Goal: Information Seeking & Learning: Check status

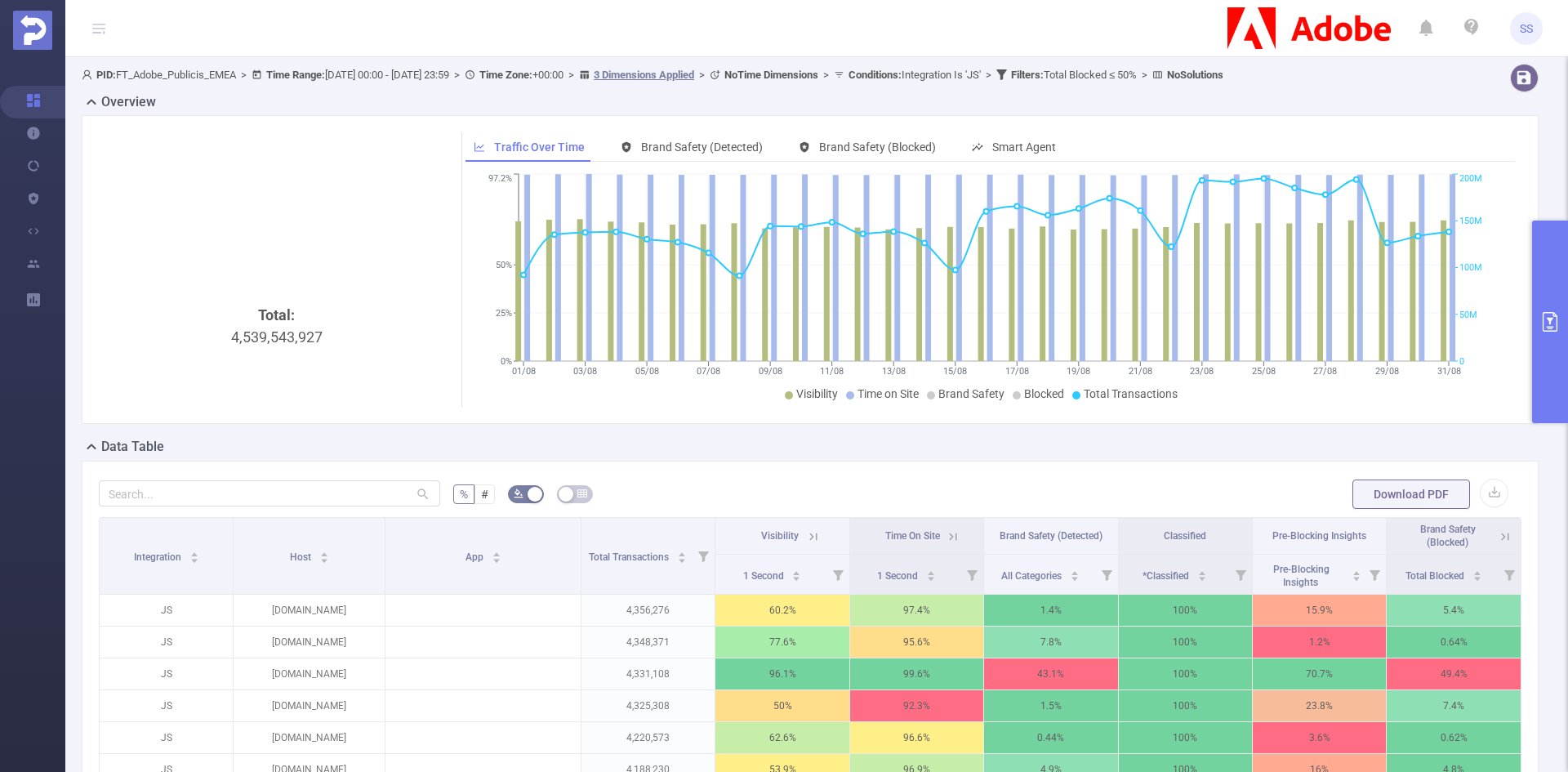
drag, startPoint x: 1564, startPoint y: 266, endPoint x: 1527, endPoint y: 361, distance: 102.0
click at [1564, 266] on button "primary" at bounding box center [1549, 321] width 36 height 202
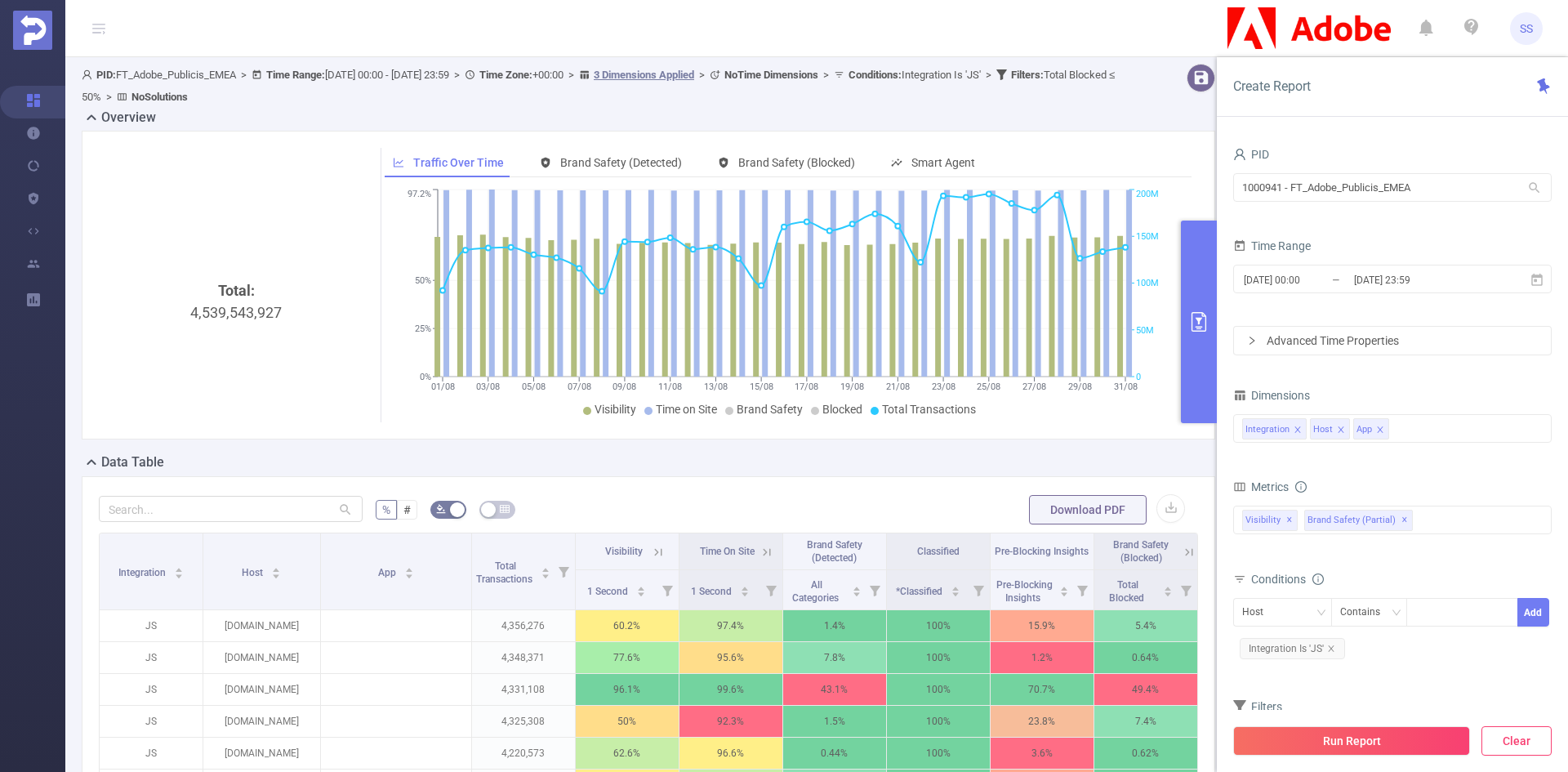
click at [1513, 741] on button "Clear" at bounding box center [1516, 740] width 70 height 29
type input "2025-09-02 07:00"
type input "2025-09-02 07:59"
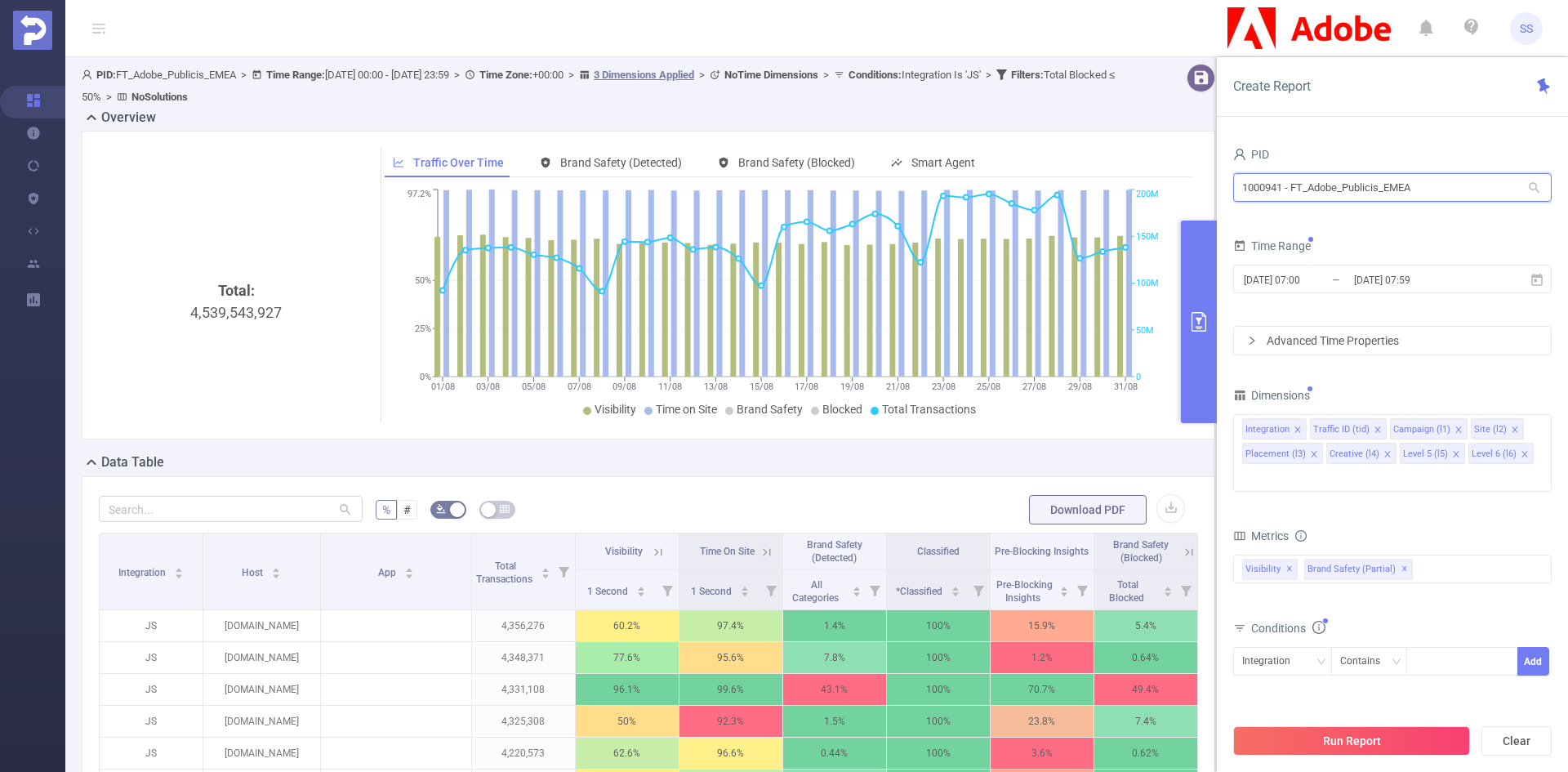
drag, startPoint x: 1288, startPoint y: 186, endPoint x: 1161, endPoint y: 186, distance: 127.0
click at [1161, 186] on section "PID: FT_Adobe_Publicis_EMEA > Time Range: 2025-08-01 00:00 - 2025-08-31 23:59 >…" at bounding box center [817, 749] width 1503 height 1383
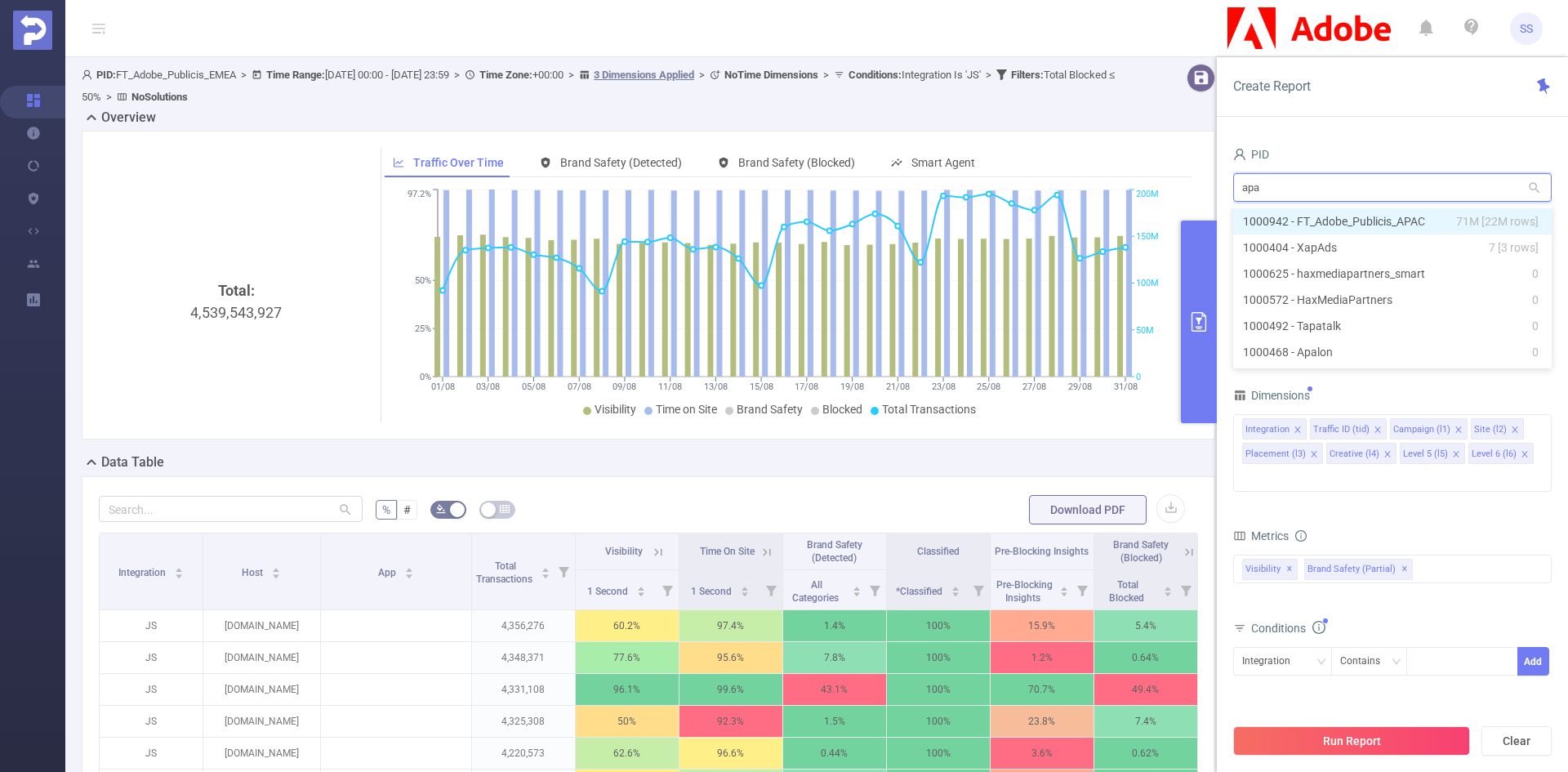
type input "apac"
click at [1328, 215] on li "1000942 - FT_Adobe_Publicis_APAC 71M [22M rows]" at bounding box center [1392, 221] width 318 height 27
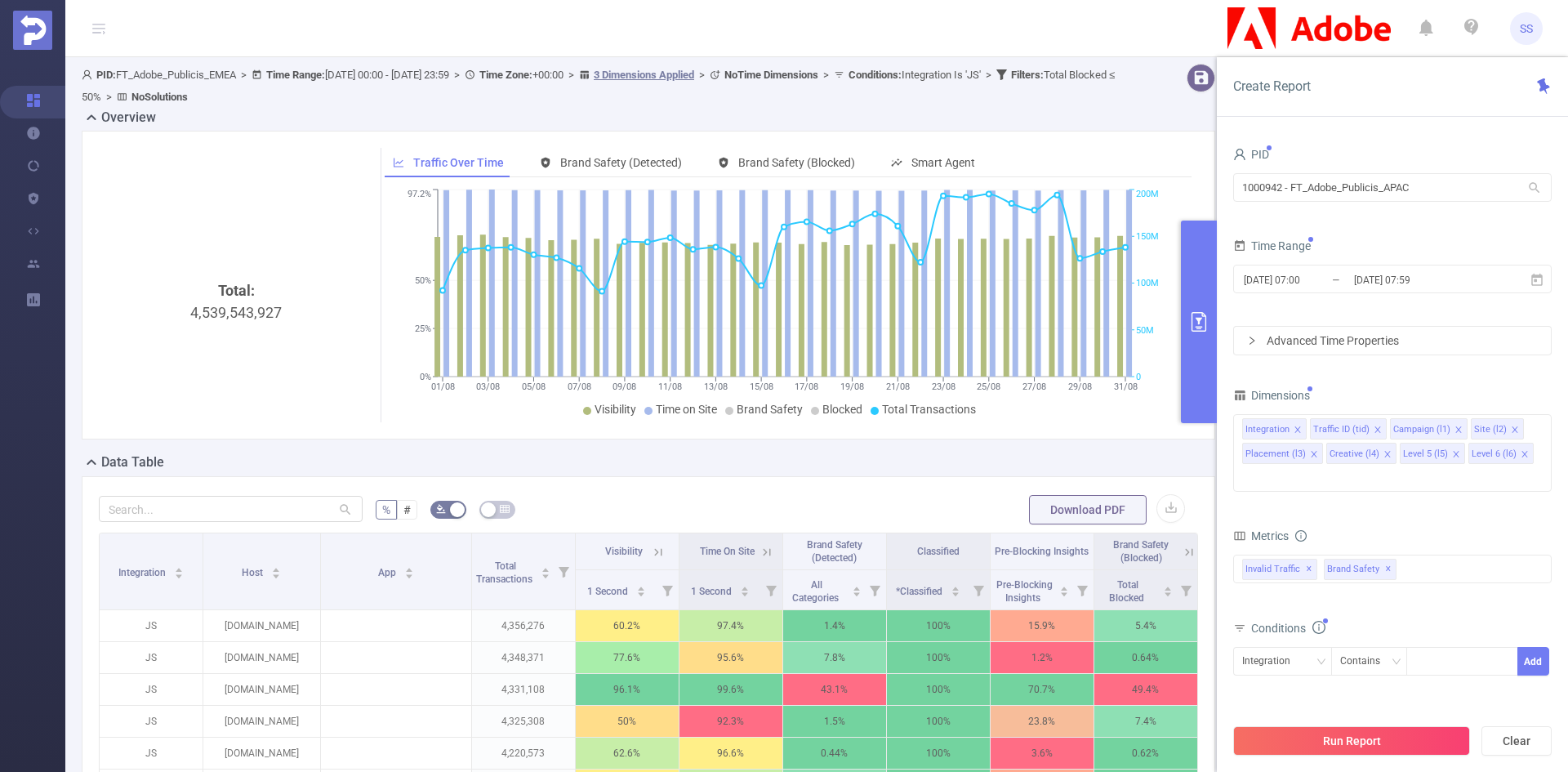
click at [1360, 295] on div "2025-09-02 07:00 _ 2025-09-02 07:59" at bounding box center [1392, 280] width 318 height 38
click at [1356, 281] on input "2025-09-02 07:59" at bounding box center [1418, 279] width 133 height 22
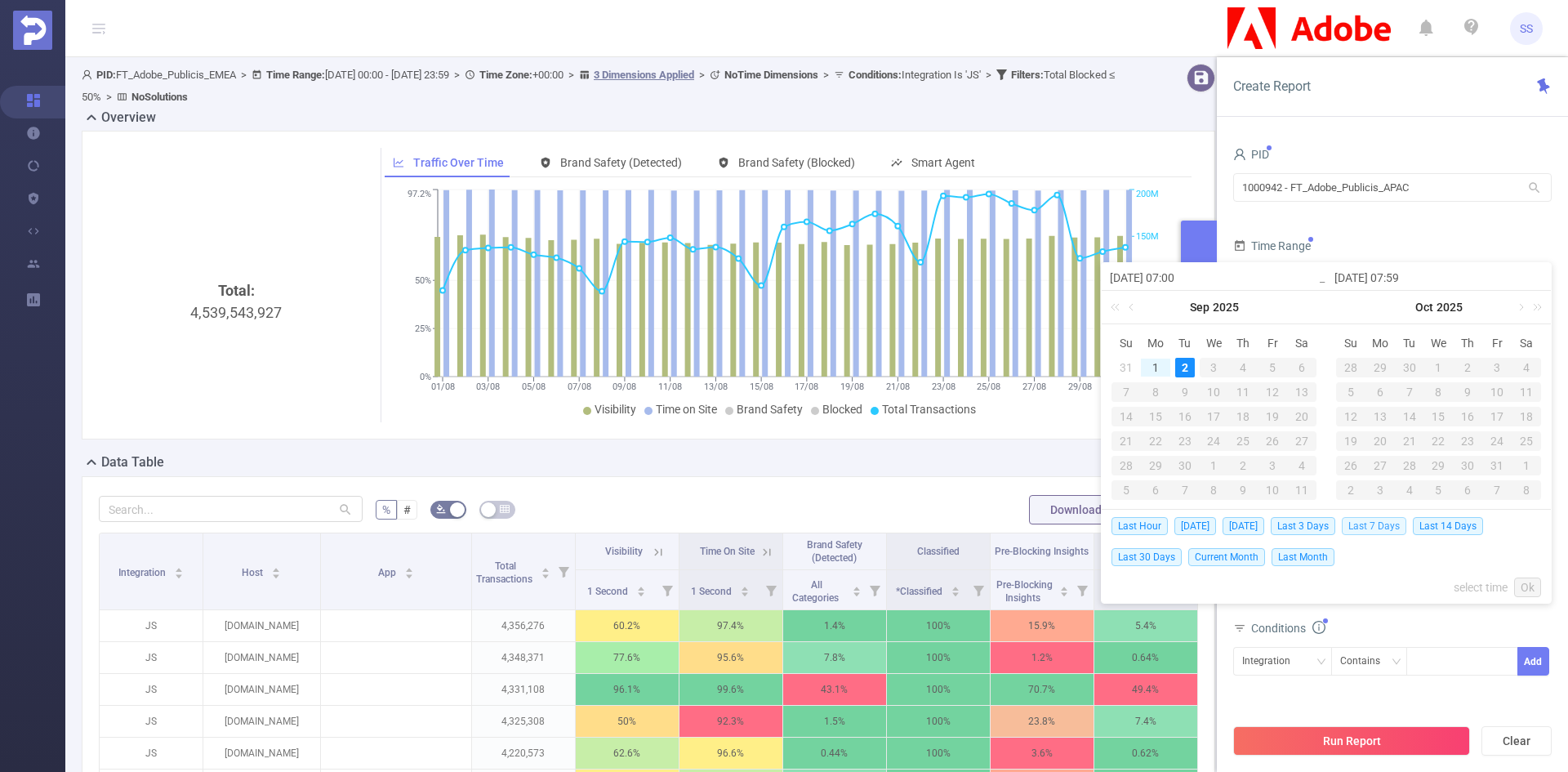
click at [1352, 524] on span "Last 7 Days" at bounding box center [1374, 526] width 65 height 18
type input "2025-08-26 00:00"
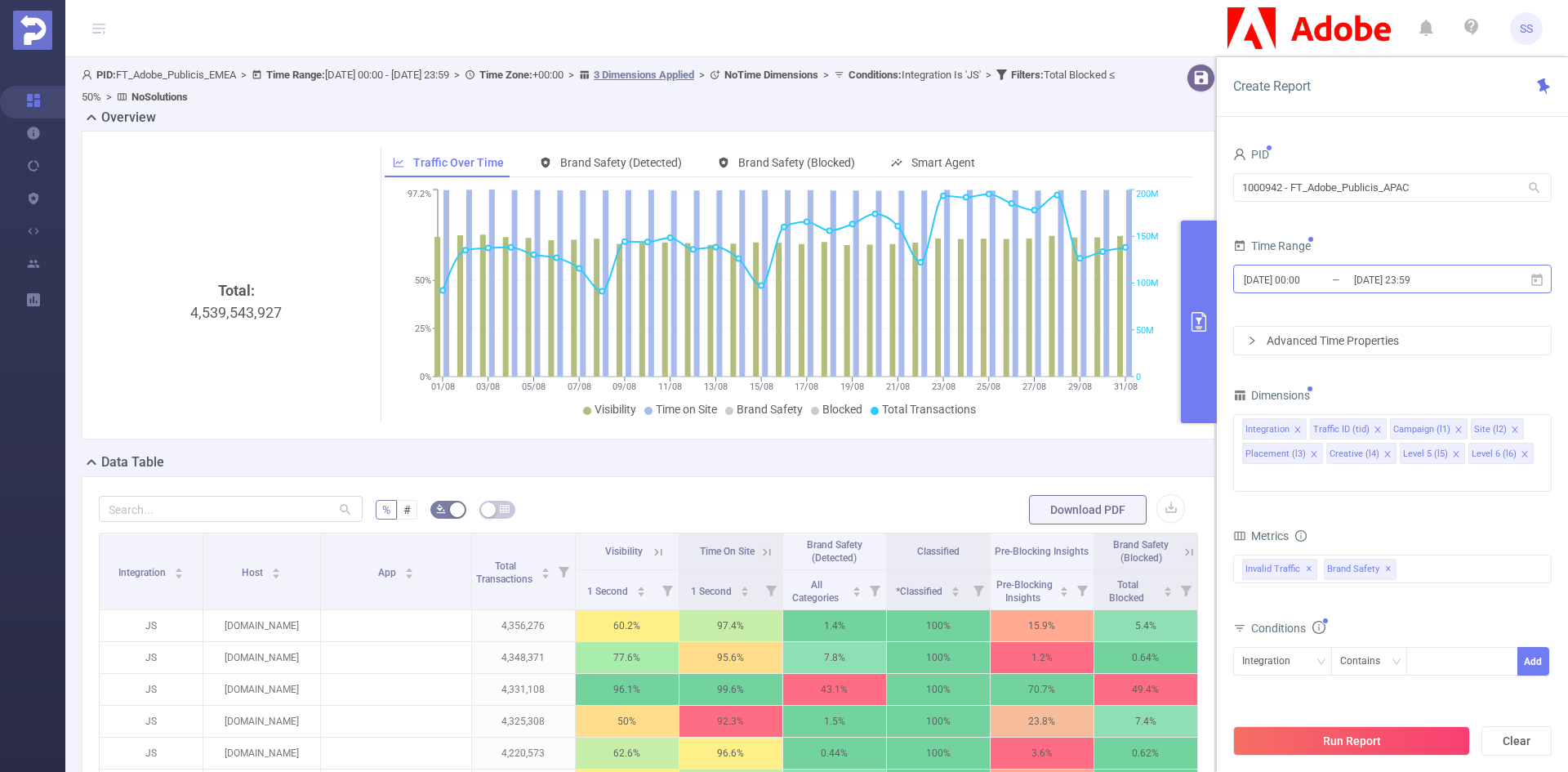
click at [1389, 268] on input "2025-09-02 23:59" at bounding box center [1418, 279] width 133 height 22
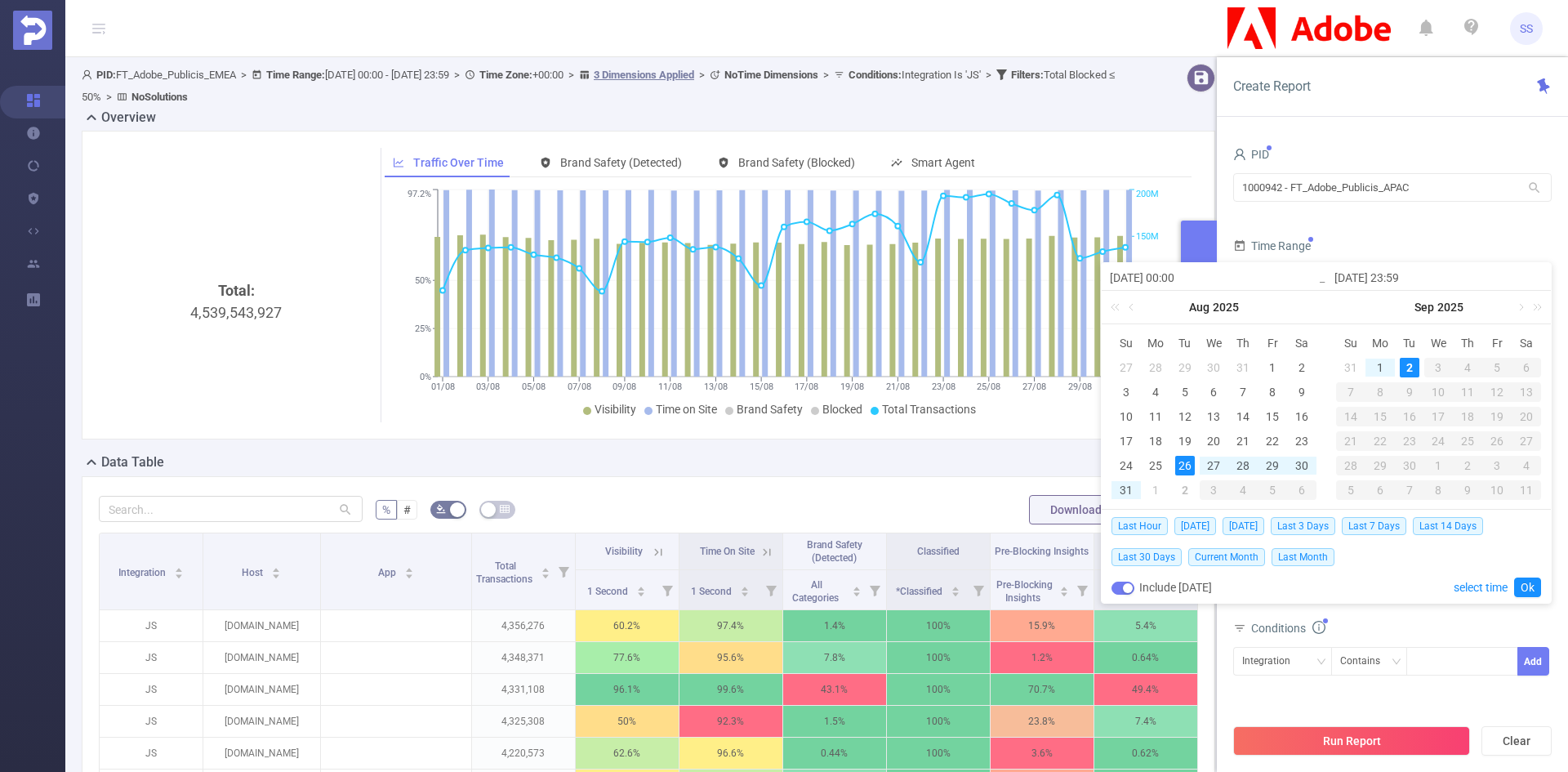
click at [1120, 591] on button "button" at bounding box center [1123, 588] width 23 height 13
type input "2025-09-01 23:59"
click at [1532, 582] on link "Ok" at bounding box center [1527, 587] width 27 height 20
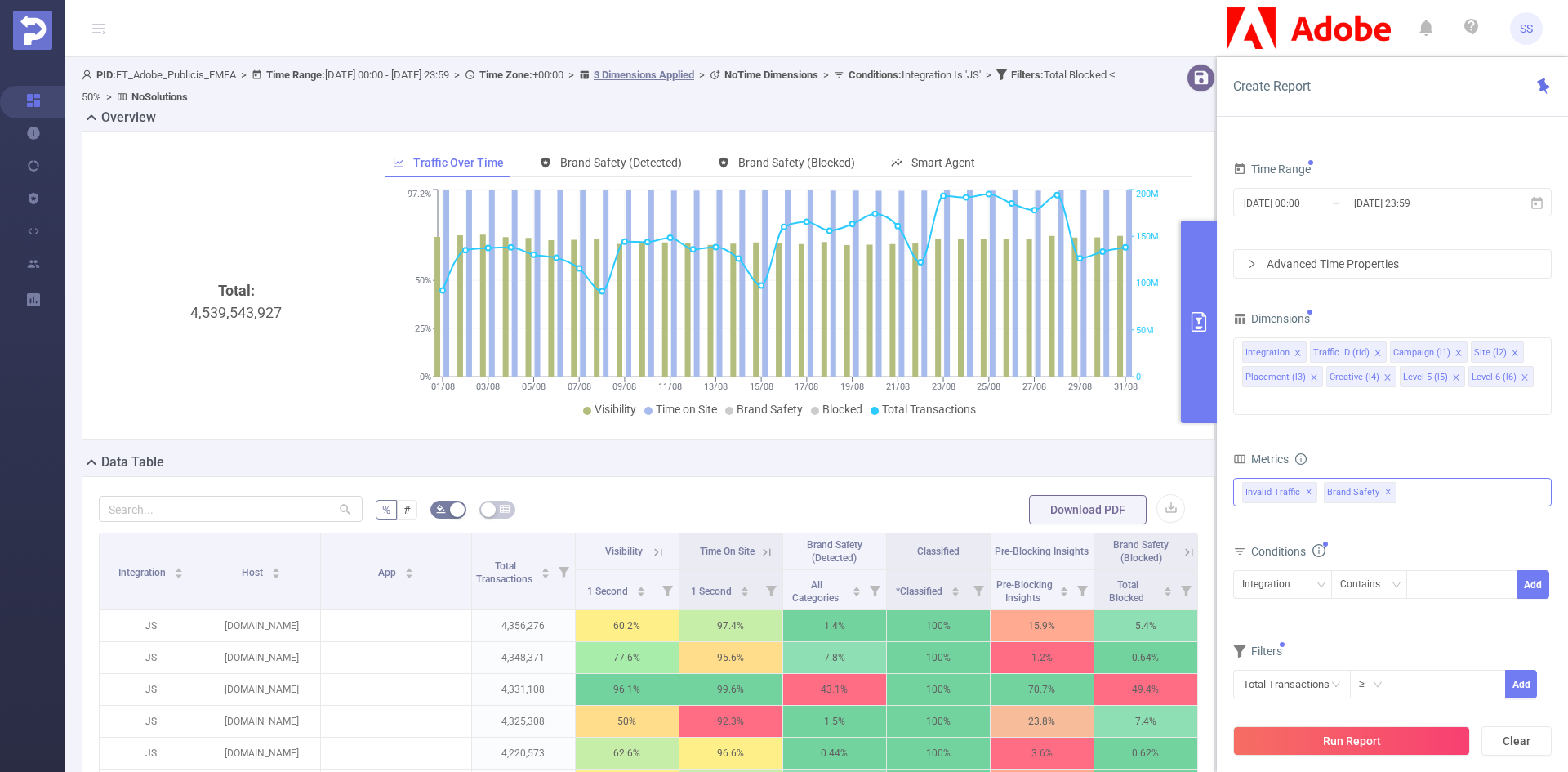
click at [1385, 483] on span "✕" at bounding box center [1388, 493] width 7 height 20
click at [1307, 483] on span "✕" at bounding box center [1309, 493] width 7 height 20
click at [1521, 375] on icon "icon: close" at bounding box center [1525, 379] width 8 height 8
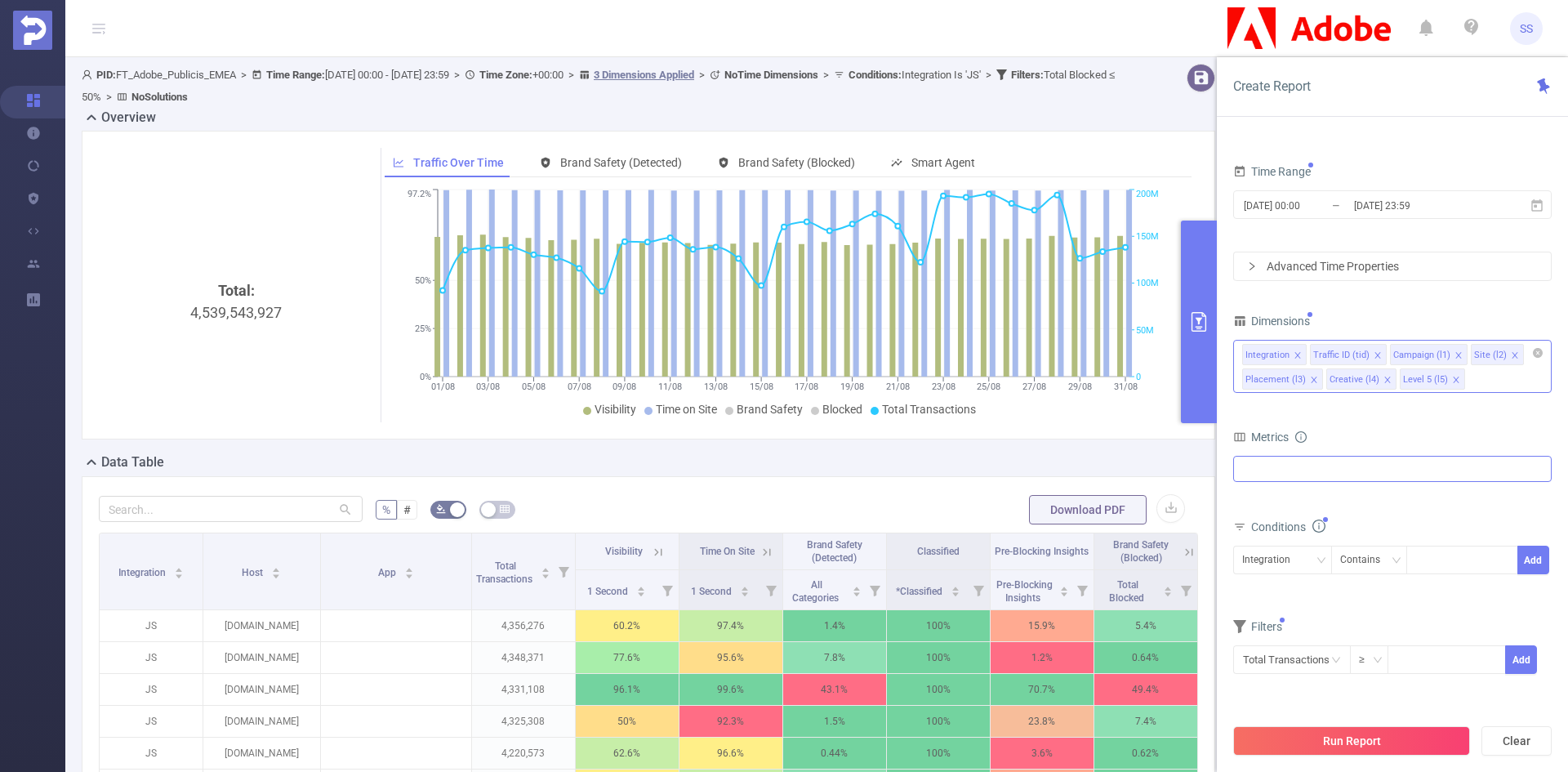
click at [1453, 378] on icon "icon: close" at bounding box center [1455, 379] width 6 height 6
click at [1455, 358] on icon "icon: close" at bounding box center [1459, 355] width 8 height 8
click at [1430, 355] on icon "icon: close" at bounding box center [1434, 355] width 8 height 8
click at [1375, 355] on icon "icon: close" at bounding box center [1377, 355] width 8 height 8
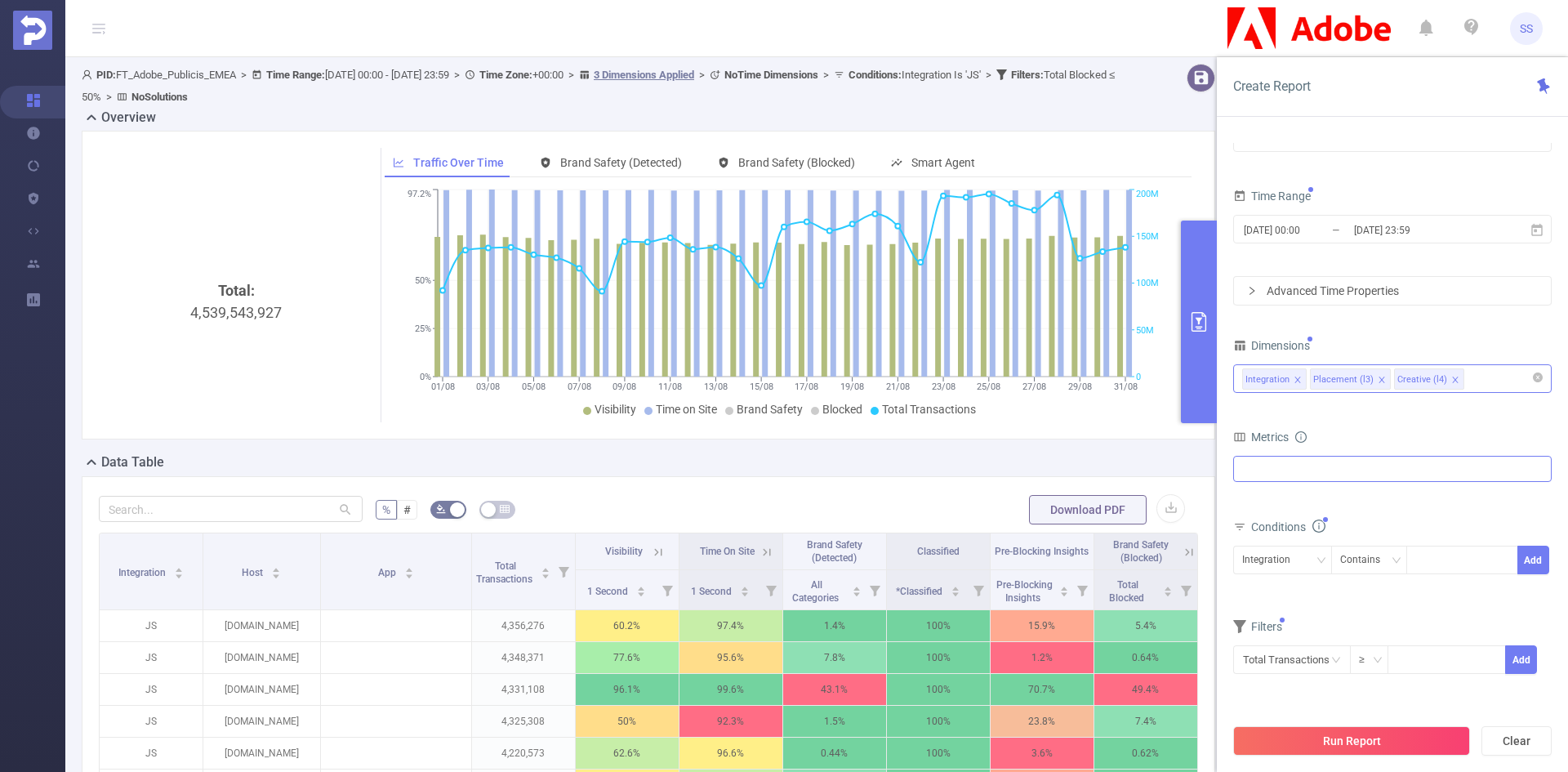
click at [1378, 383] on icon "icon: close" at bounding box center [1382, 379] width 8 height 8
click at [1368, 377] on icon "icon: close" at bounding box center [1371, 379] width 8 height 8
click at [1339, 744] on button "Run Report" at bounding box center [1352, 740] width 237 height 29
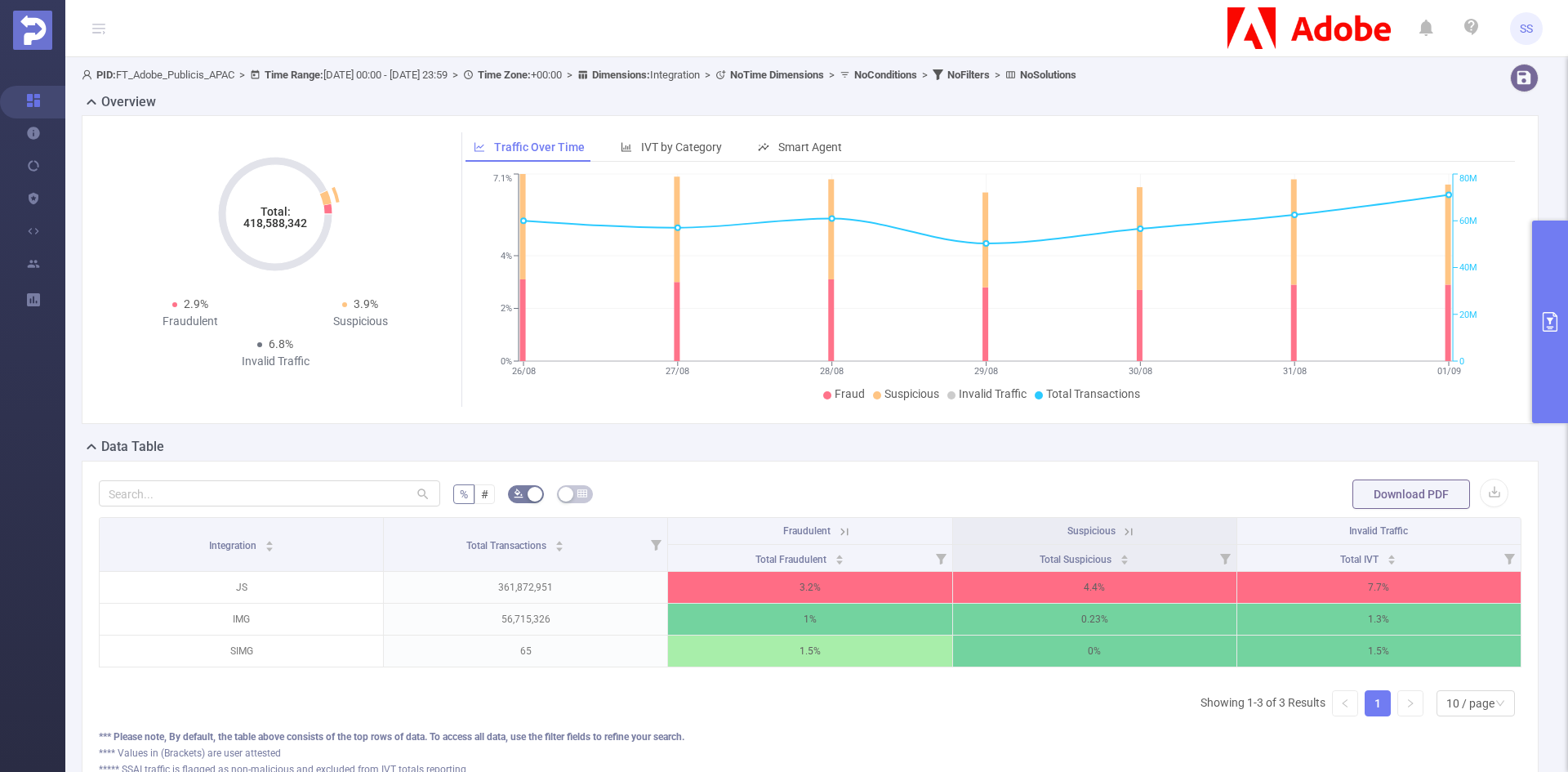
click at [279, 226] on tspan "418,588,342" at bounding box center [275, 223] width 64 height 13
copy tspan "418,588,342"
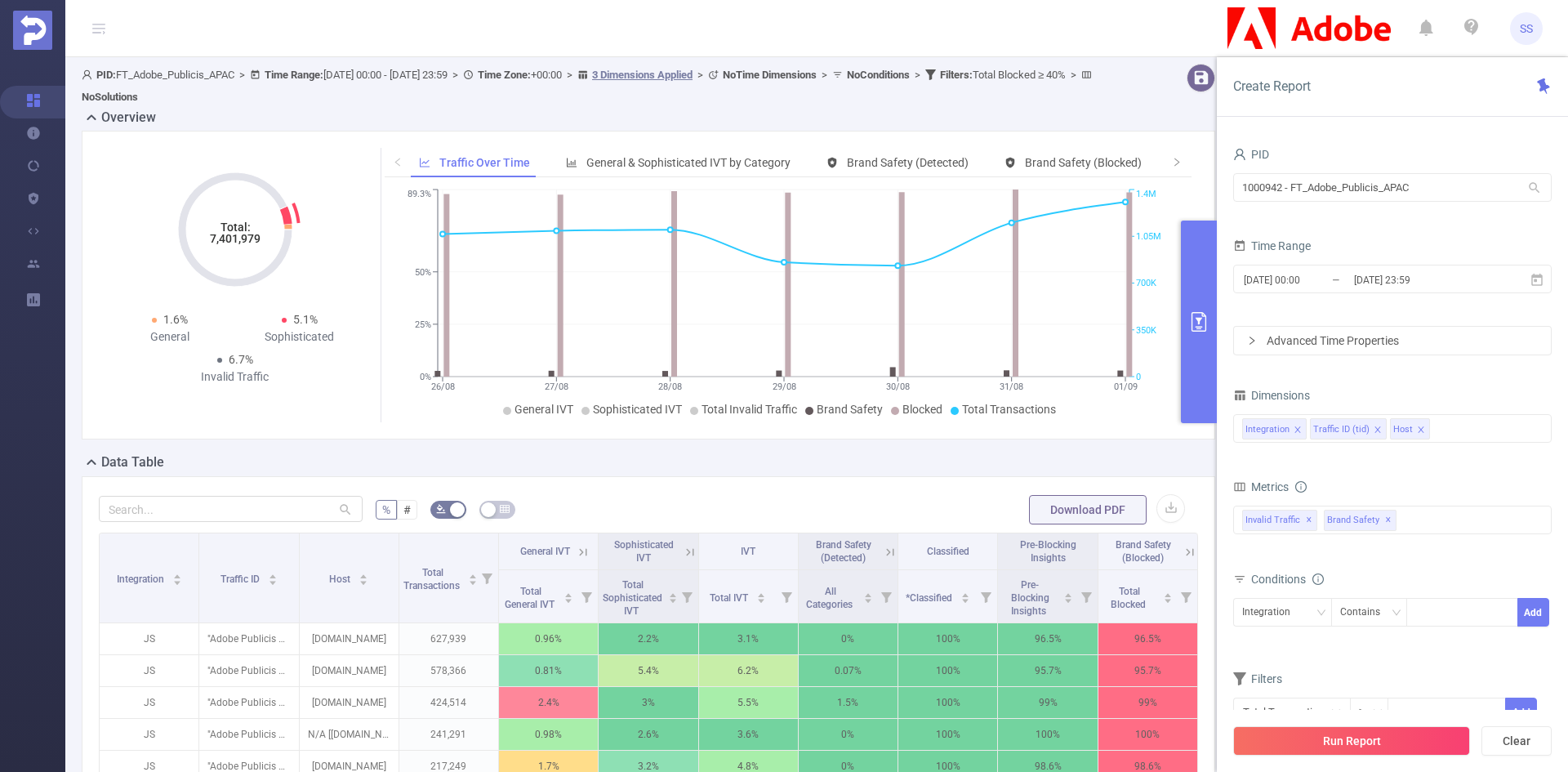
drag, startPoint x: 265, startPoint y: 239, endPoint x: 242, endPoint y: 242, distance: 23.2
click at [242, 242] on tspan "7,401,979" at bounding box center [234, 239] width 51 height 13
copy tspan "7,401,979"
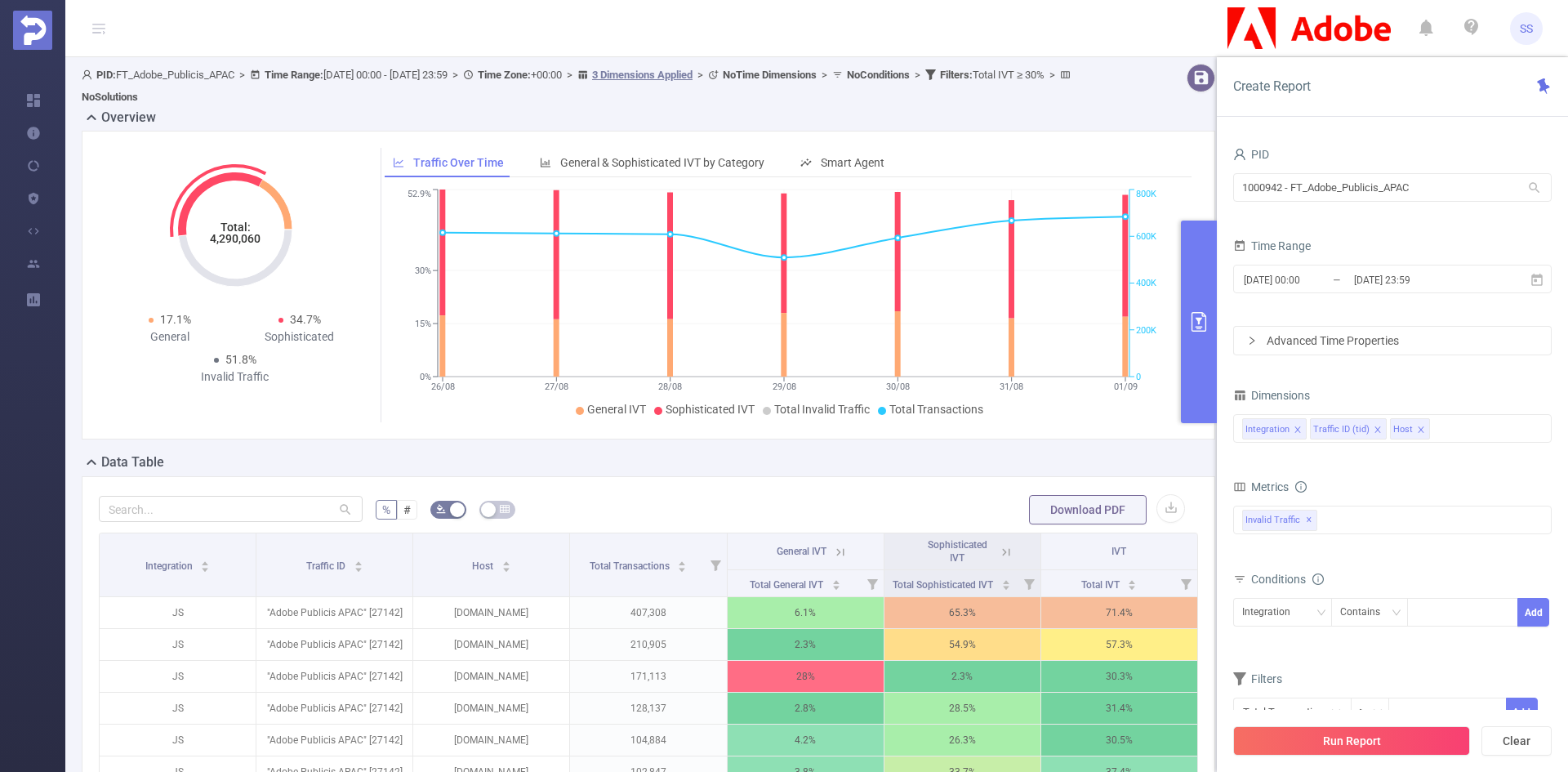
click at [224, 238] on tspan "4,290,060" at bounding box center [234, 239] width 51 height 13
copy tspan "4,290,060"
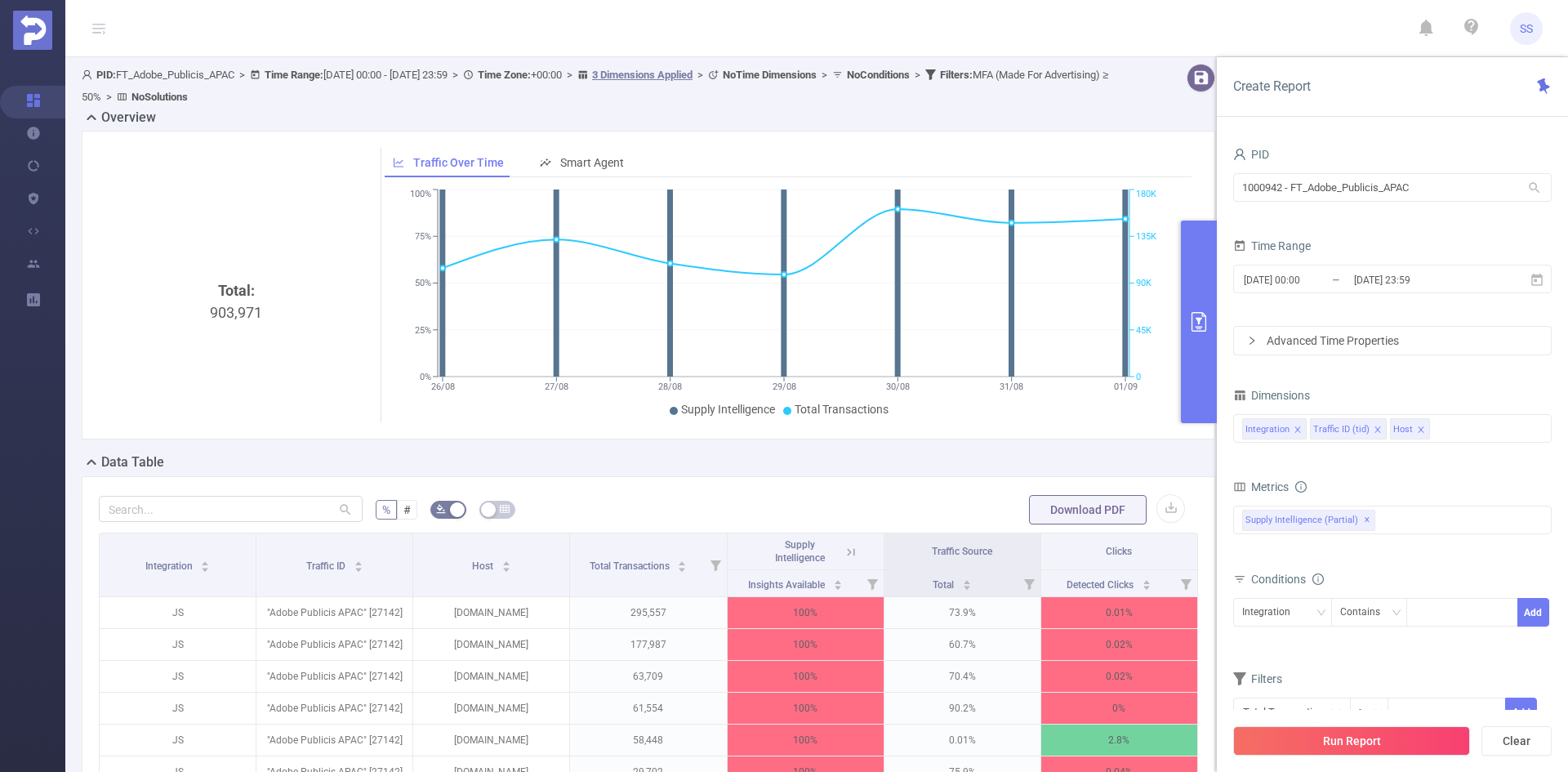
click at [242, 314] on div "Total: 903,971" at bounding box center [236, 416] width 262 height 274
copy div "903,971"
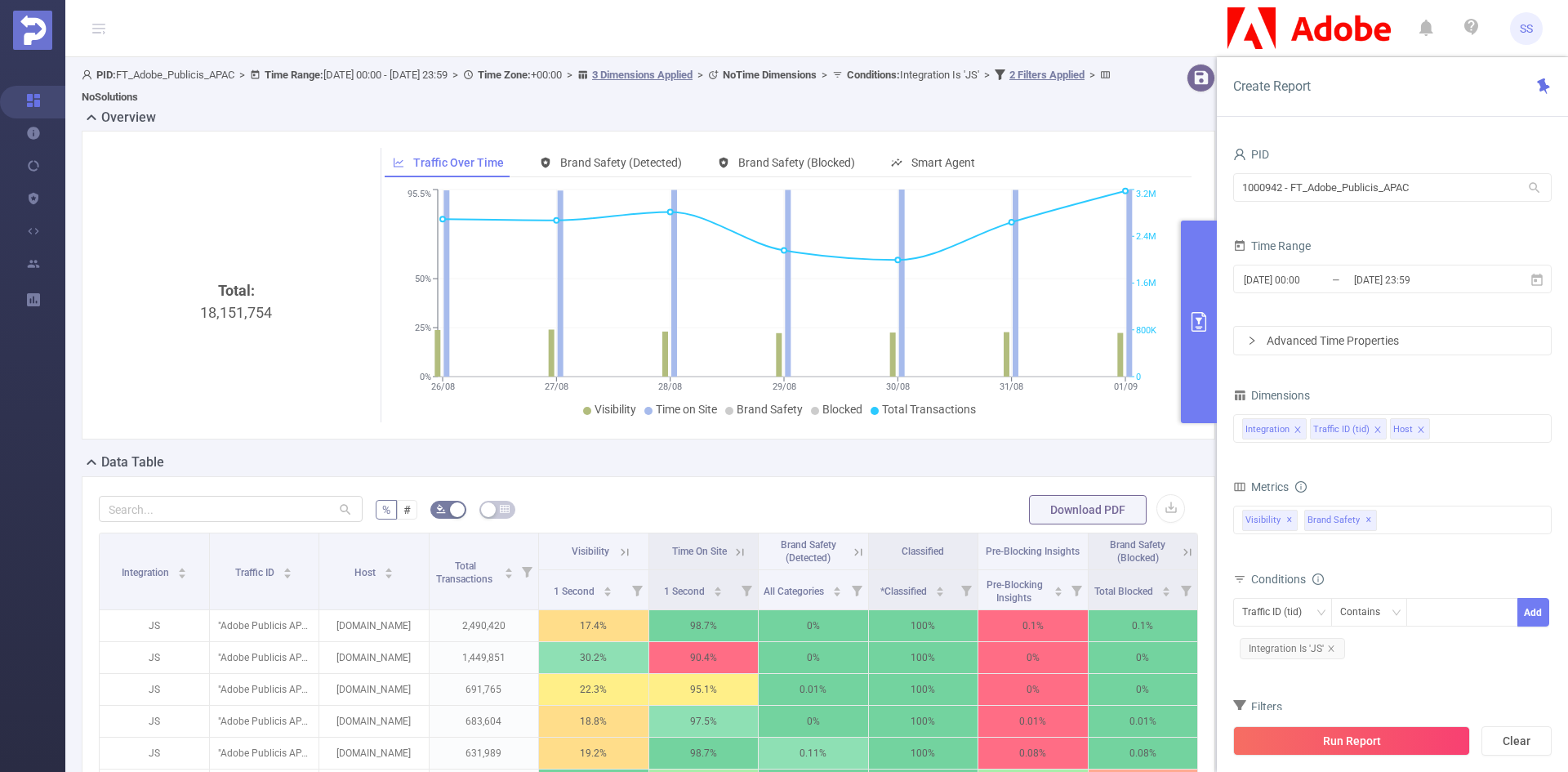
click at [224, 310] on div "Total: 18,151,754" at bounding box center [236, 416] width 262 height 274
copy div "18,151,754"
click at [1522, 744] on button "Clear" at bounding box center [1516, 740] width 70 height 29
type input "2025-09-02 09:00"
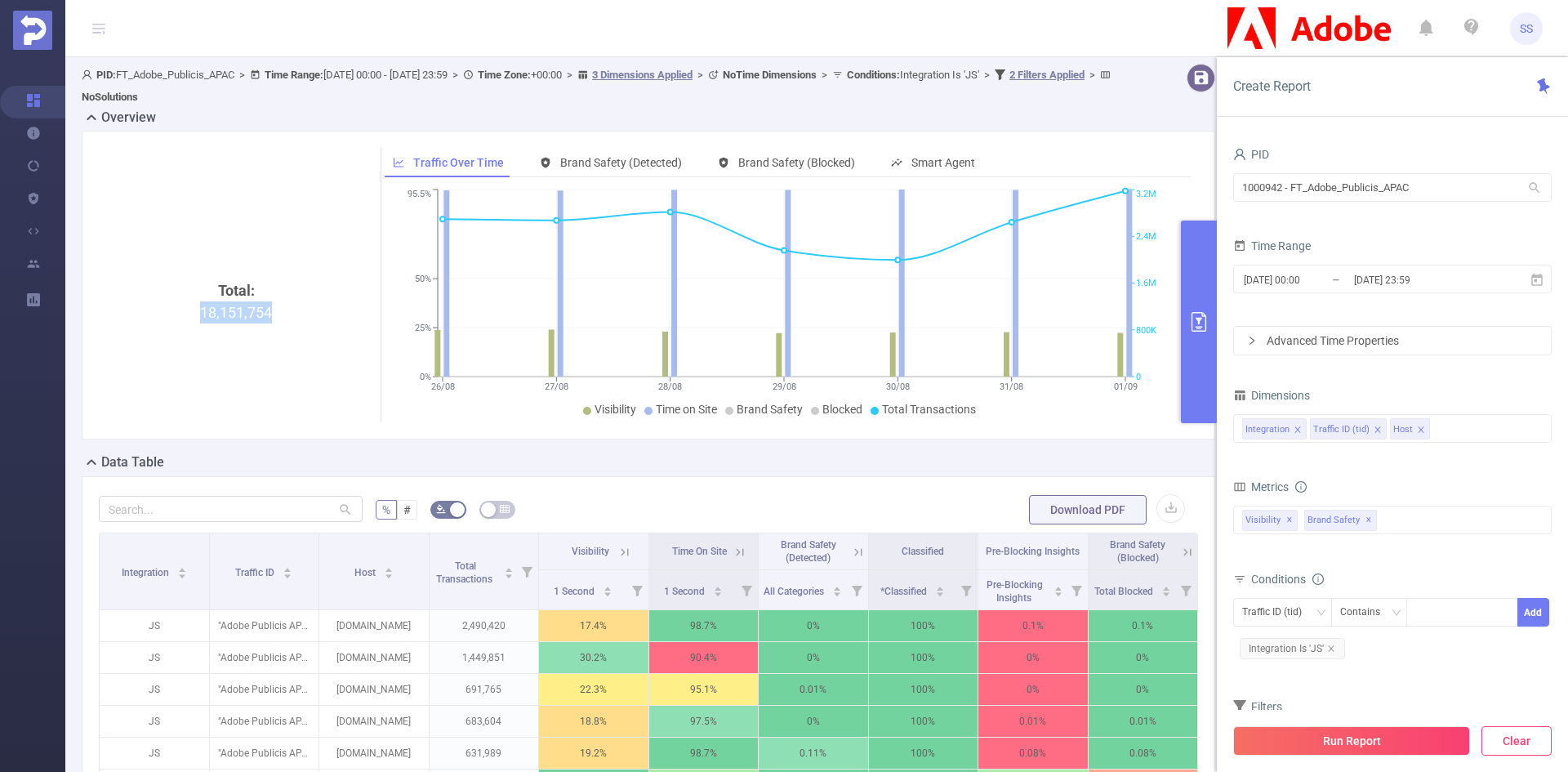
type input "2025-09-02 09:59"
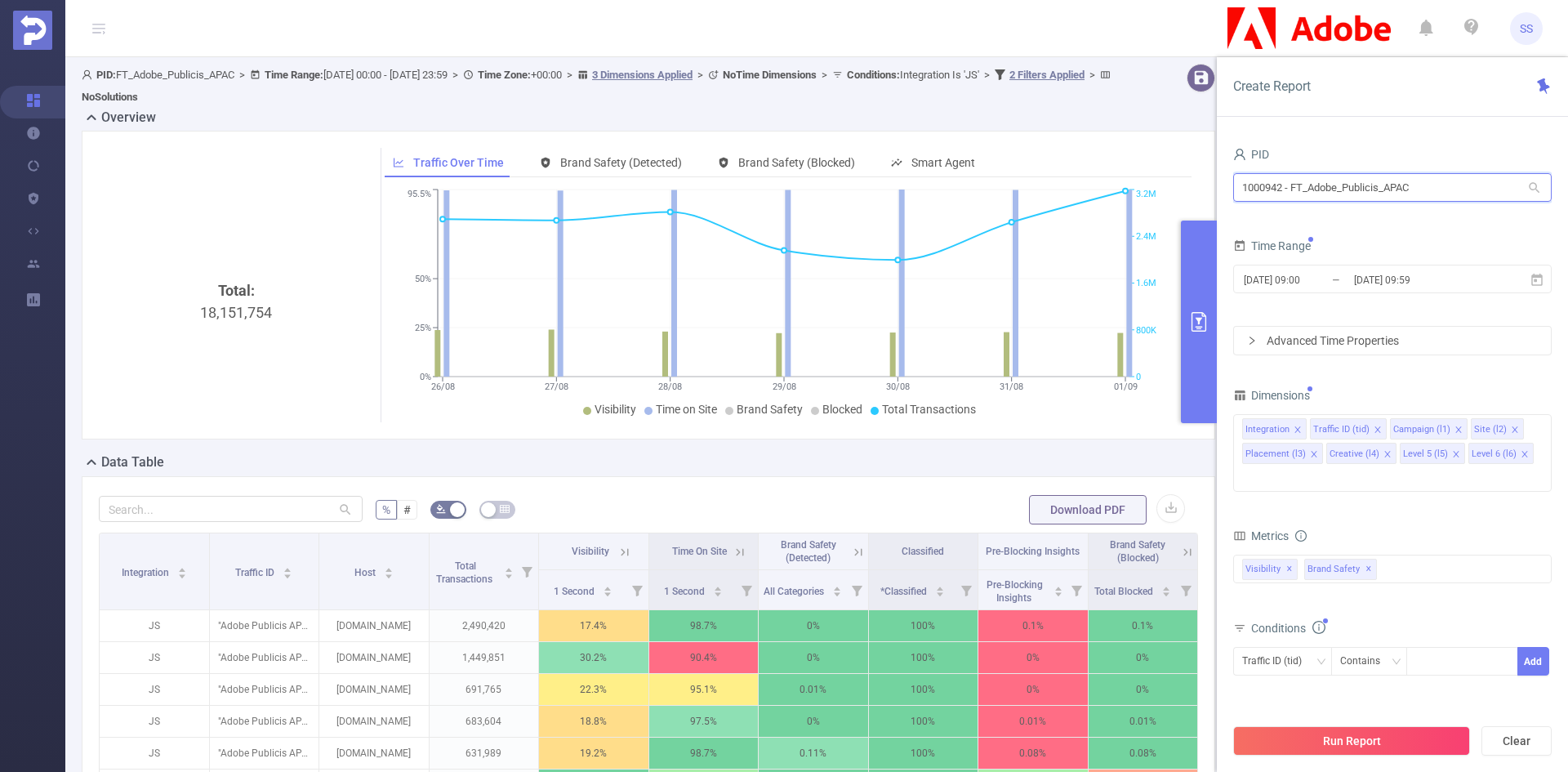
drag, startPoint x: 1433, startPoint y: 186, endPoint x: 1140, endPoint y: 192, distance: 293.1
click at [1140, 192] on section "PID: FT_Adobe_Publicis_APAC > Time Range: 2025-08-26 00:00 - 2025-09-01 23:59 >…" at bounding box center [817, 589] width 1503 height 1064
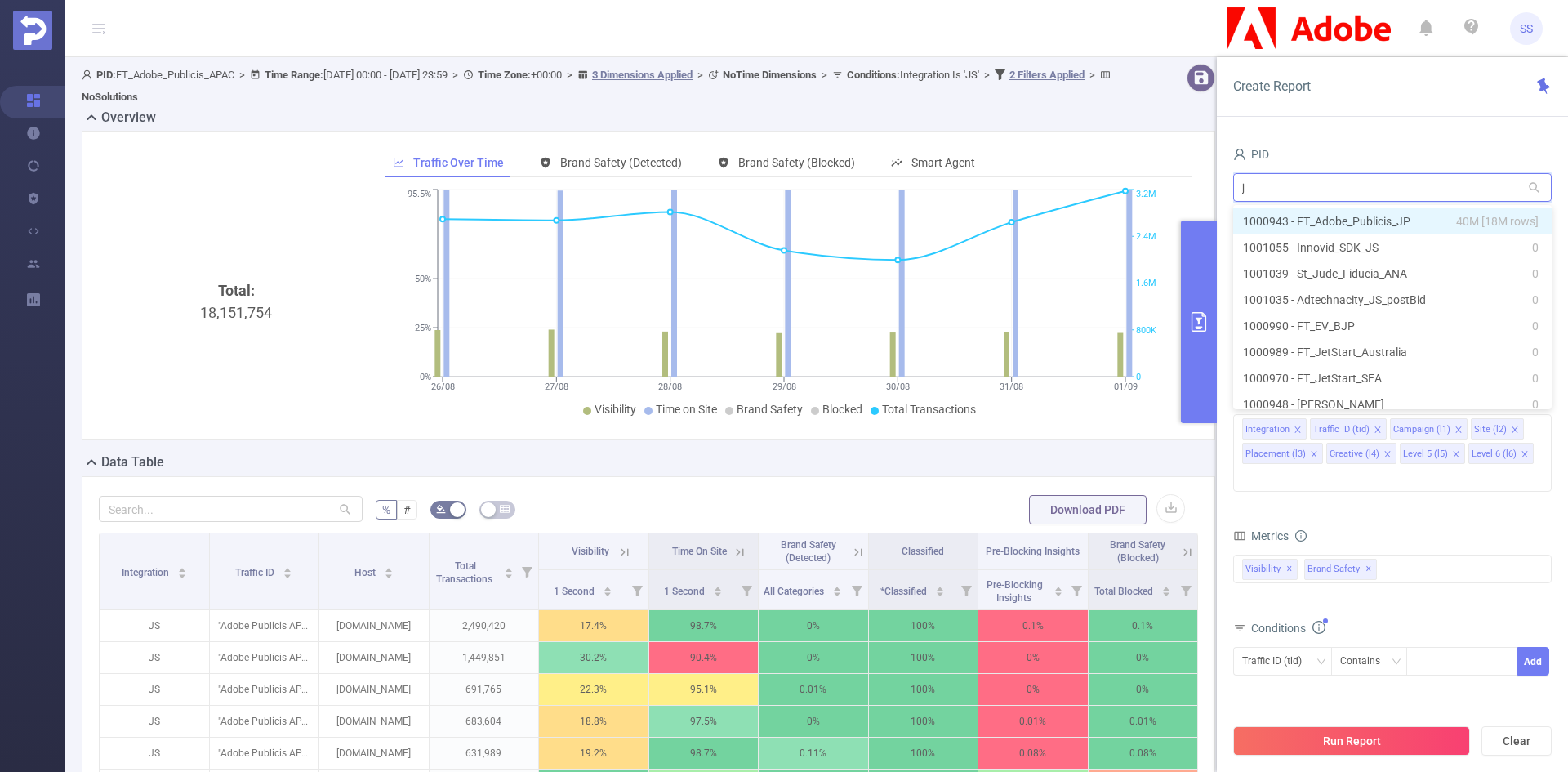
type input "jp"
click at [1388, 219] on li "1000943 - FT_Adobe_Publicis_JP 40M [18M rows]" at bounding box center [1392, 221] width 318 height 27
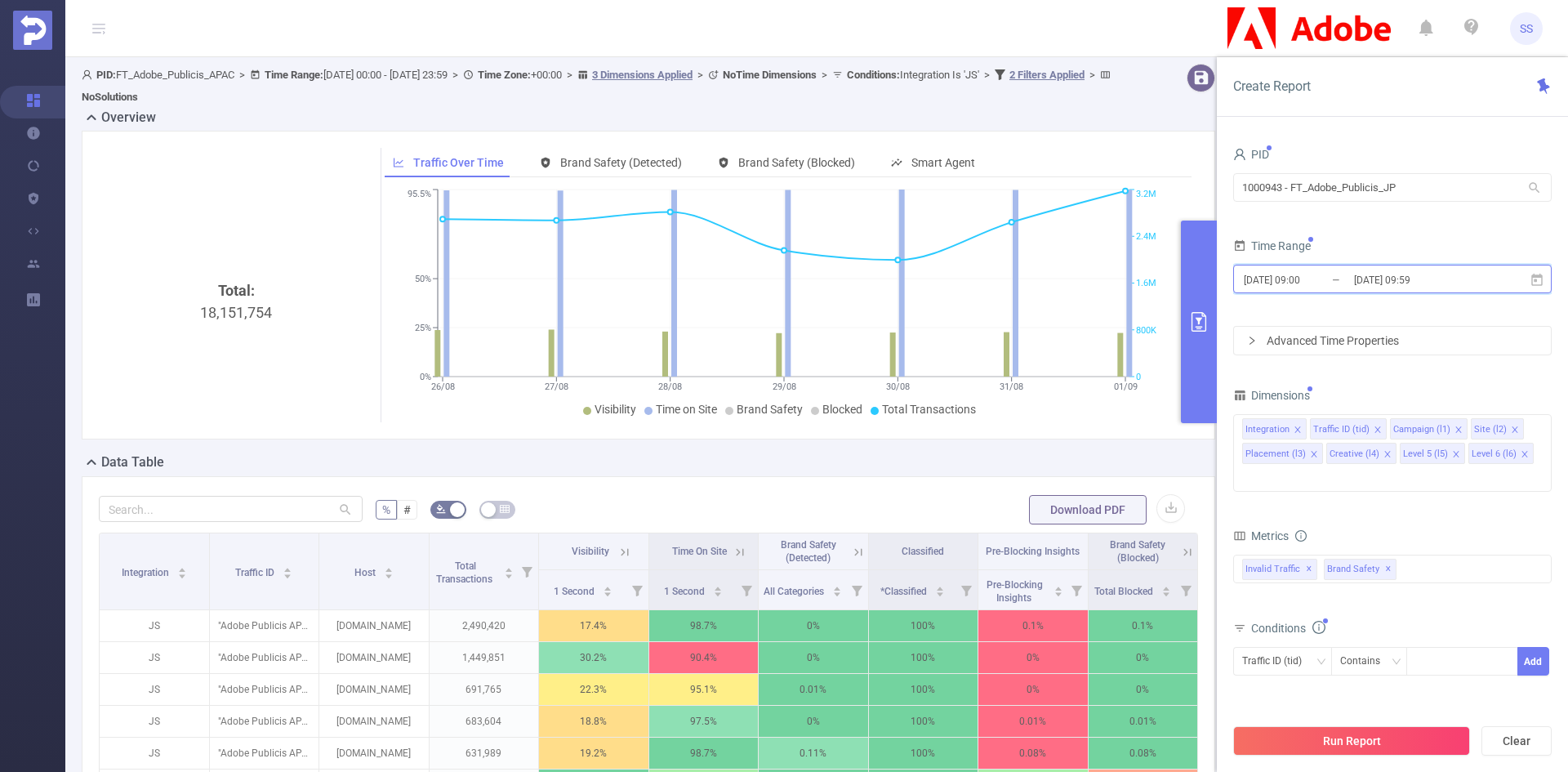
click at [1373, 291] on span "2025-09-02 09:00 _ 2025-09-02 09:59" at bounding box center [1392, 278] width 318 height 29
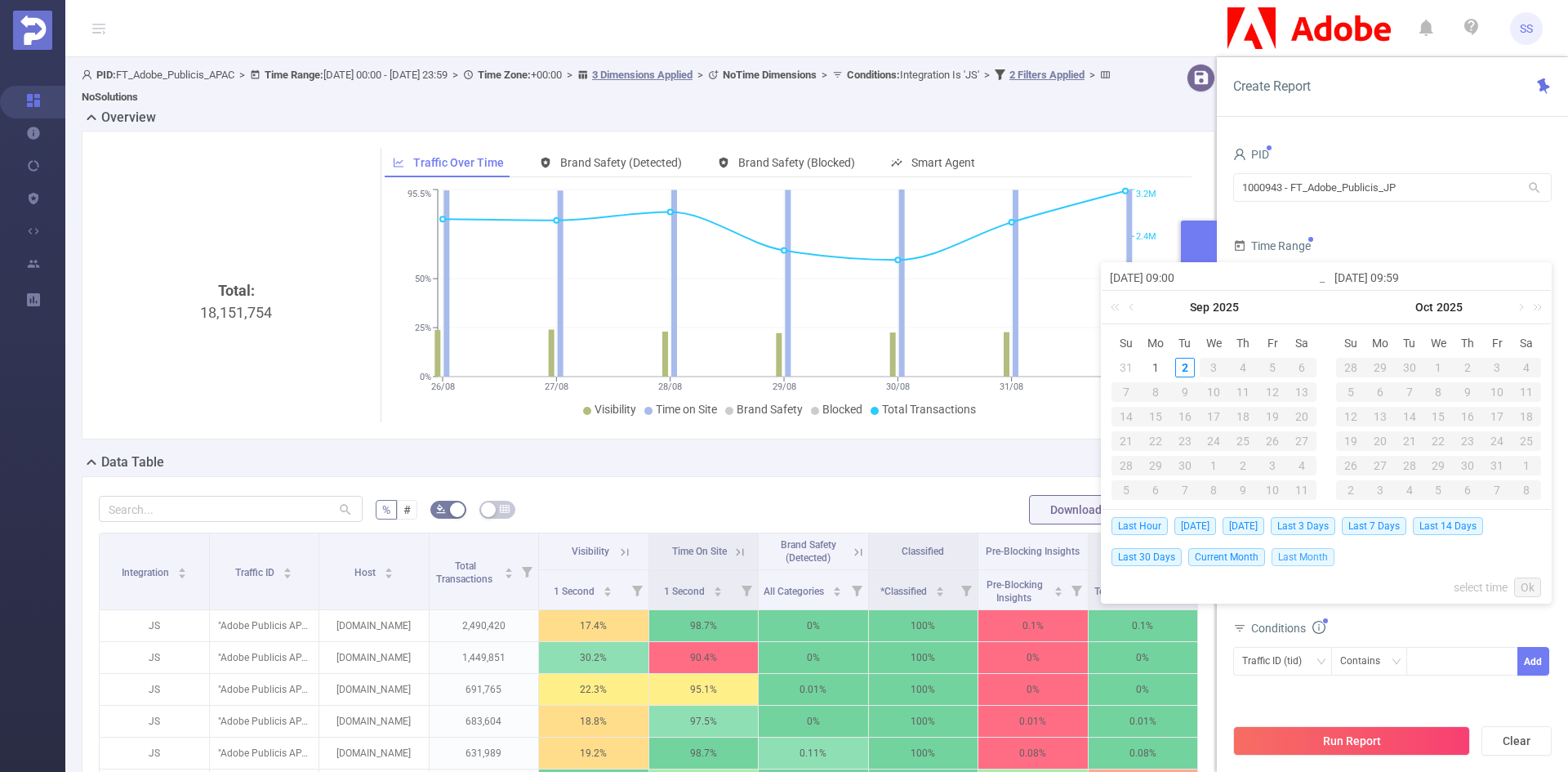
click at [1310, 558] on span "Last Month" at bounding box center [1303, 557] width 63 height 18
type input "[DATE] 00:00"
type input "[DATE] 23:59"
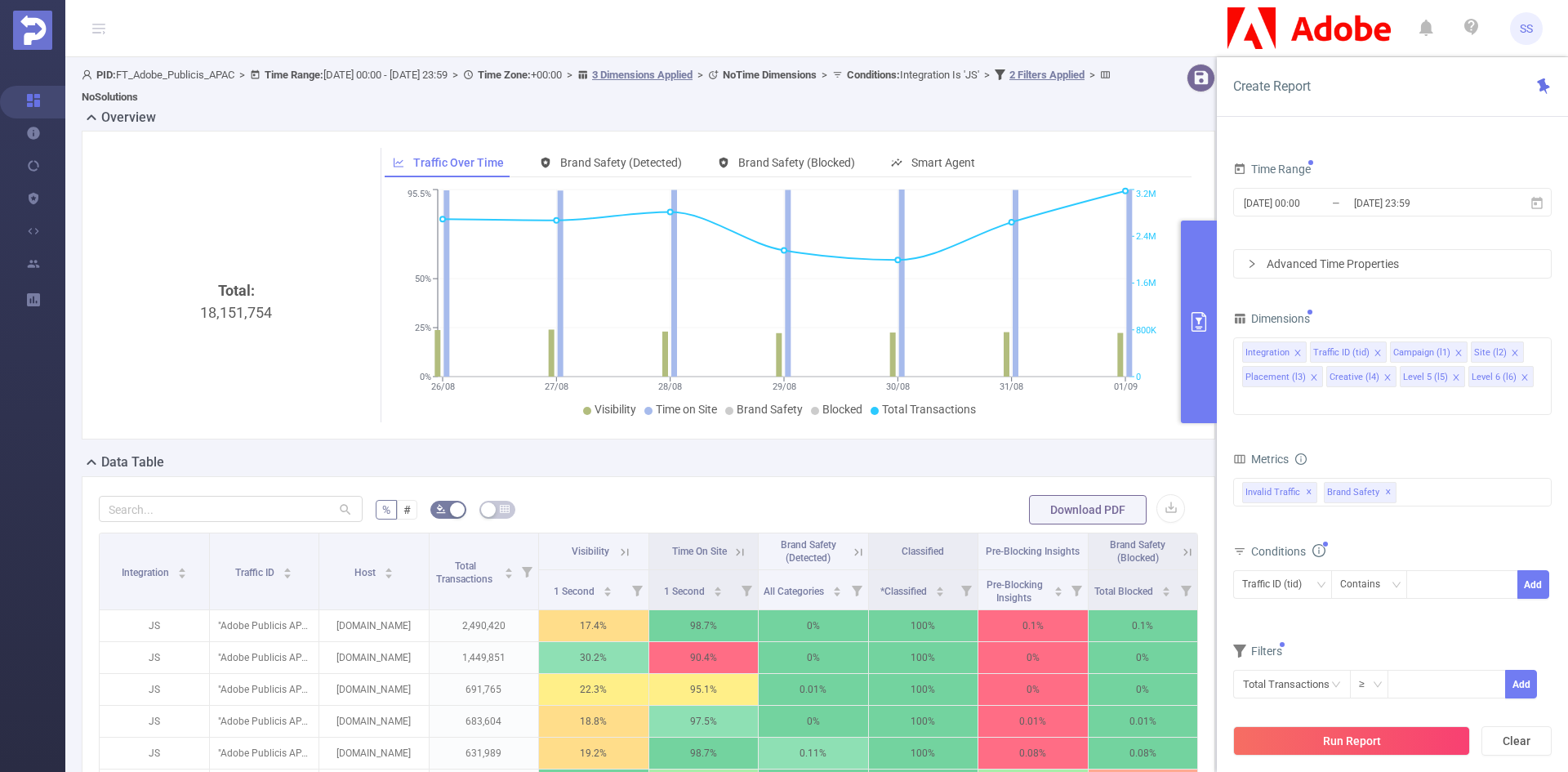
click at [1419, 482] on div "1 Second 2 Seconds 5 Seconds 10 Seconds 15 Seconds 20 Seconds 25 Seconds Custom…" at bounding box center [1392, 502] width 318 height 48
click at [1421, 478] on div "Invalid Traffic ✕ Brand Safety ✕" at bounding box center [1392, 492] width 318 height 29
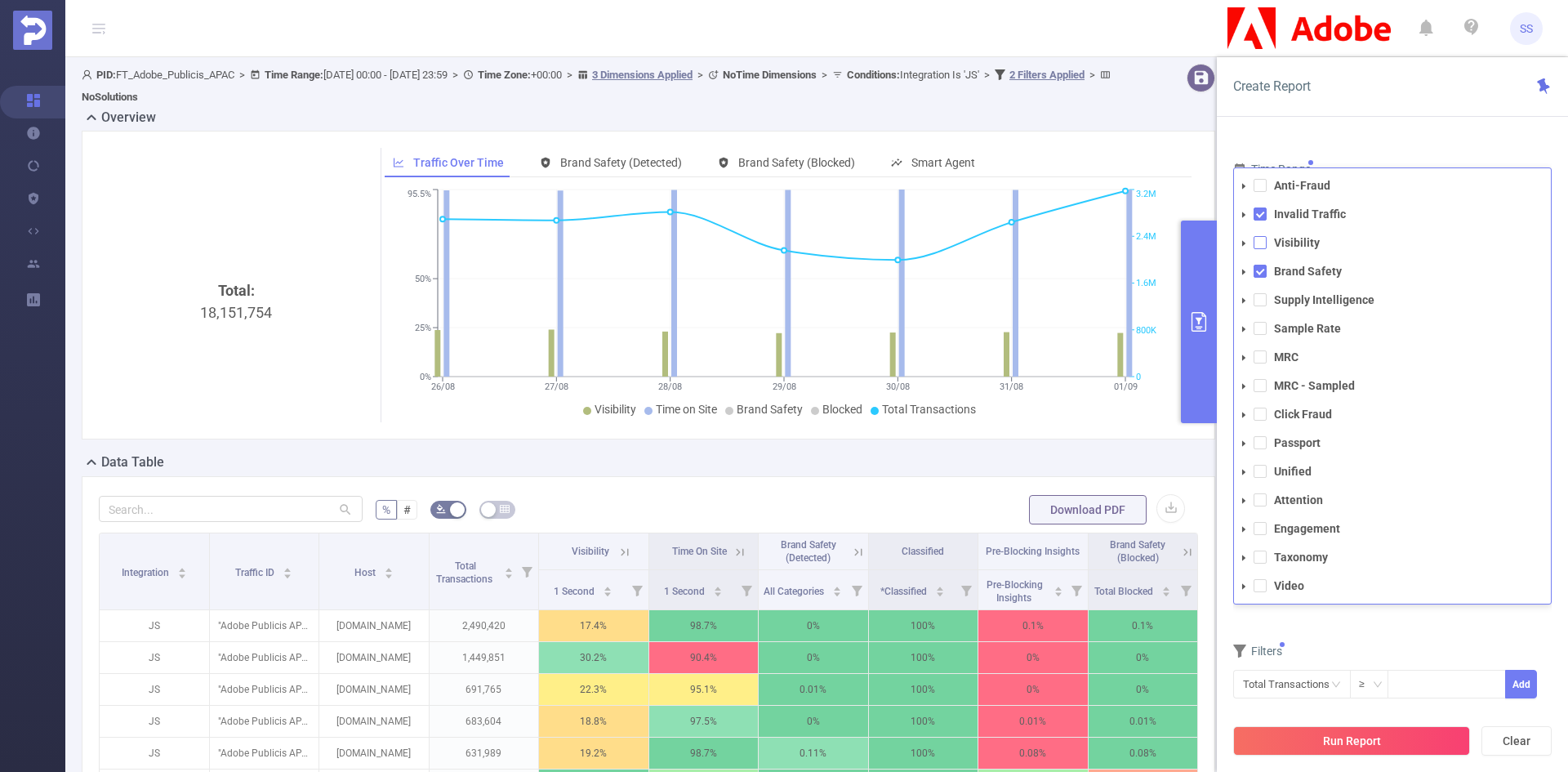
click at [1257, 236] on span at bounding box center [1260, 243] width 13 height 13
click at [1432, 112] on div "Create Report" at bounding box center [1392, 87] width 351 height 60
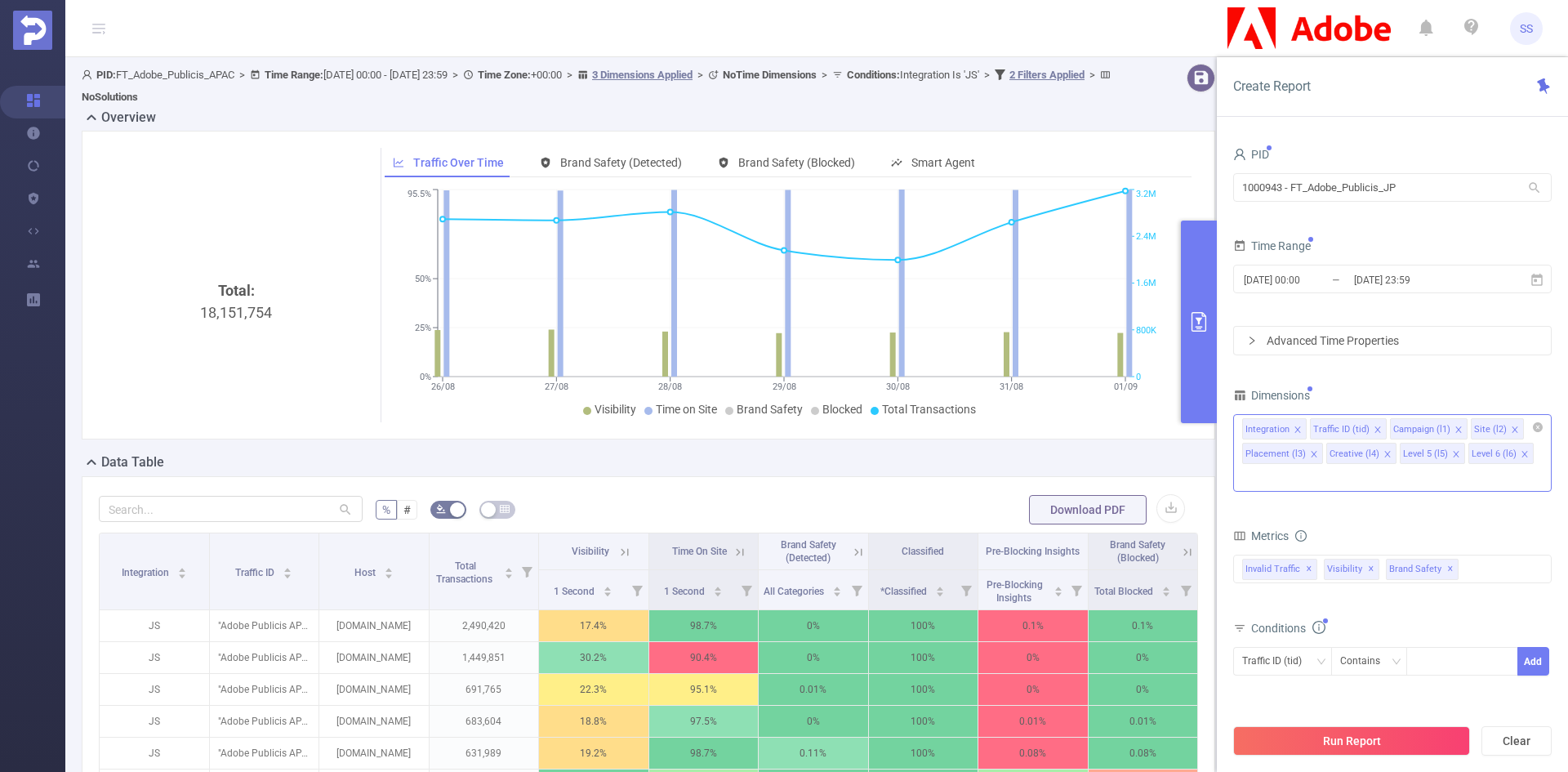
click at [1373, 428] on icon "icon: close" at bounding box center [1377, 430] width 8 height 8
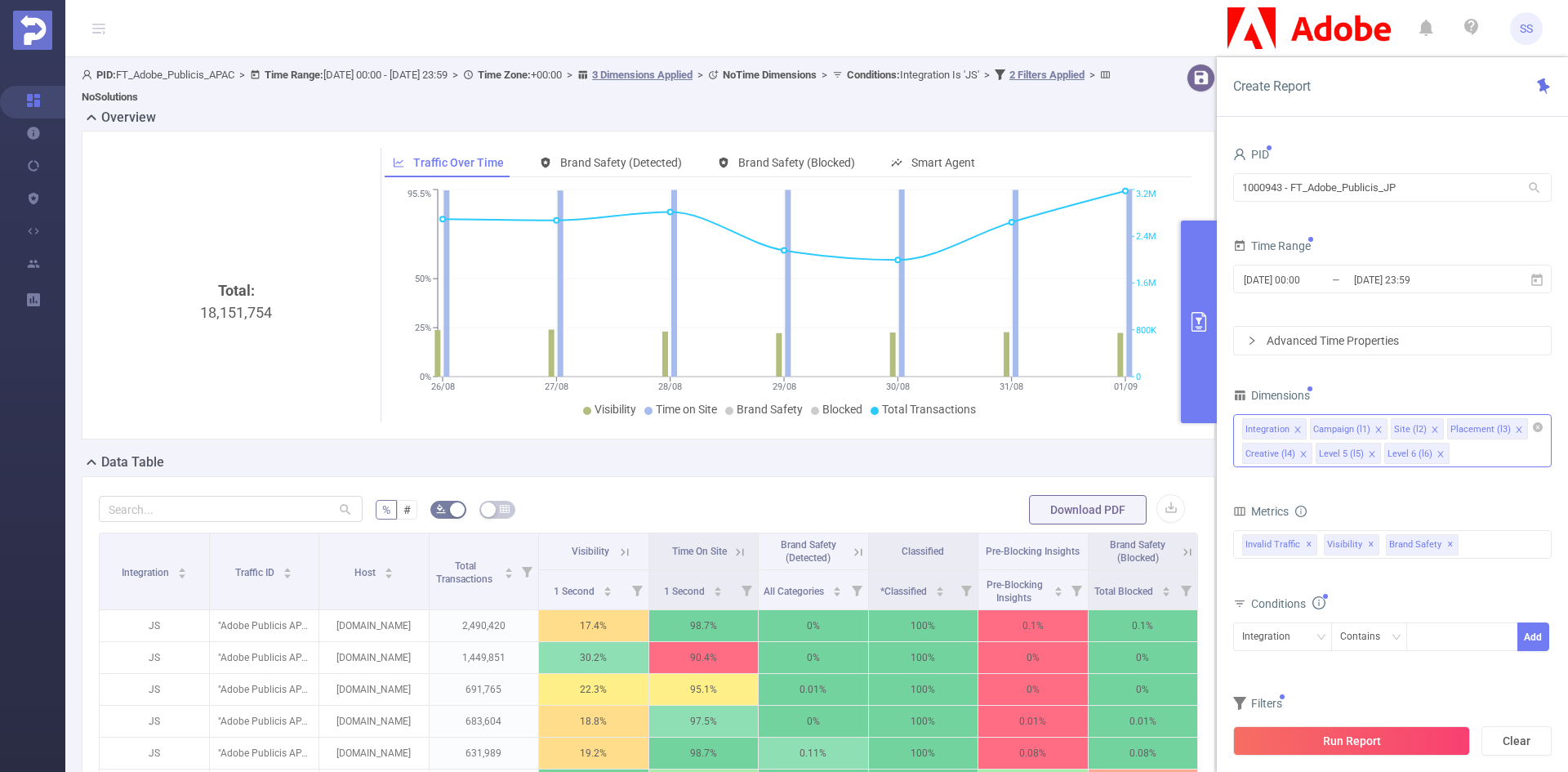
click at [1515, 431] on icon "icon: close" at bounding box center [1519, 430] width 8 height 8
click at [1300, 454] on icon "icon: close" at bounding box center [1298, 454] width 8 height 8
click at [1295, 457] on icon "icon: close" at bounding box center [1298, 454] width 8 height 8
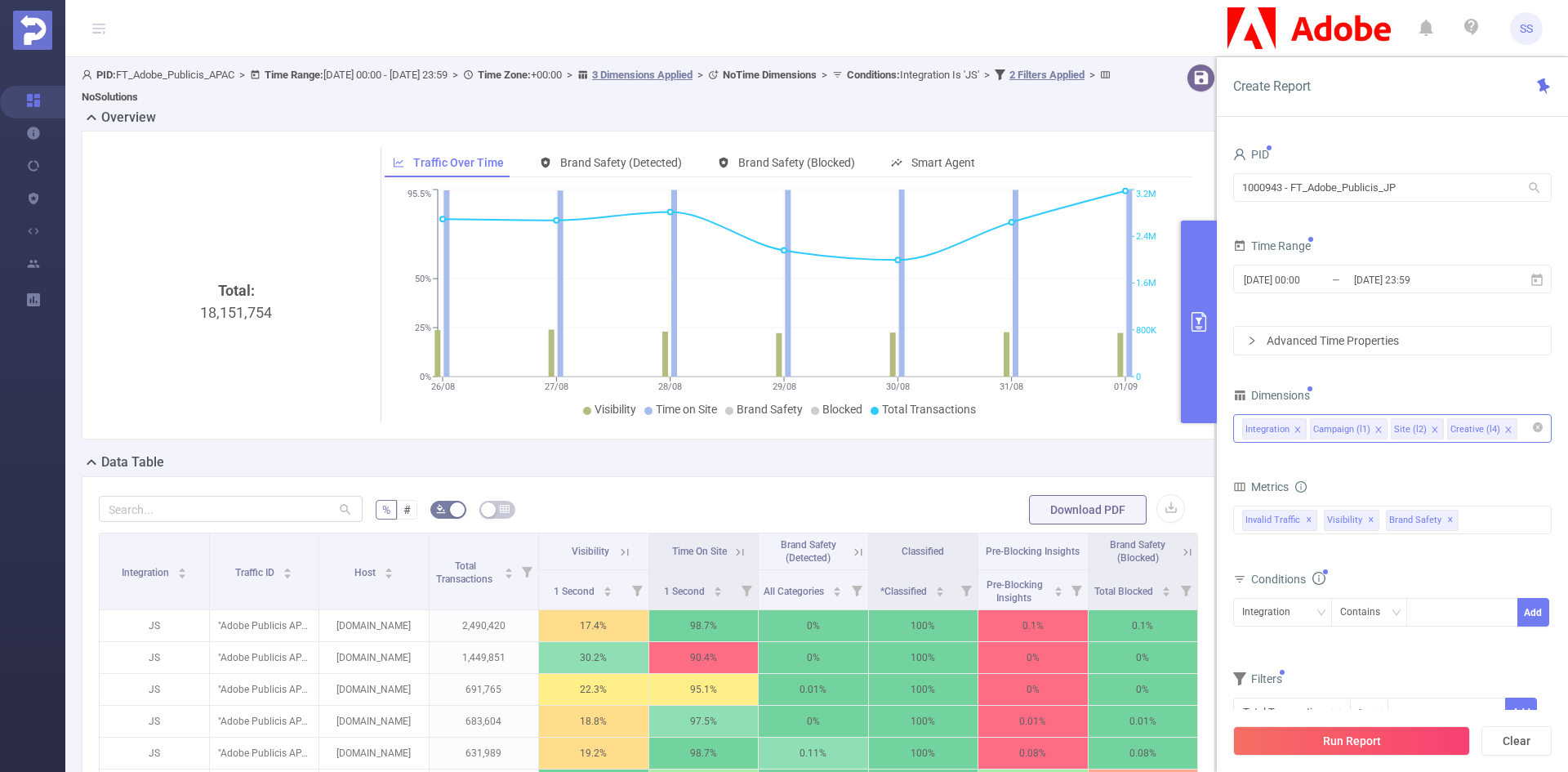
click at [1505, 432] on icon "icon: close" at bounding box center [1508, 430] width 8 height 8
click at [1493, 434] on div "Integration Campaign (l1) Site (l2)" at bounding box center [1392, 428] width 301 height 27
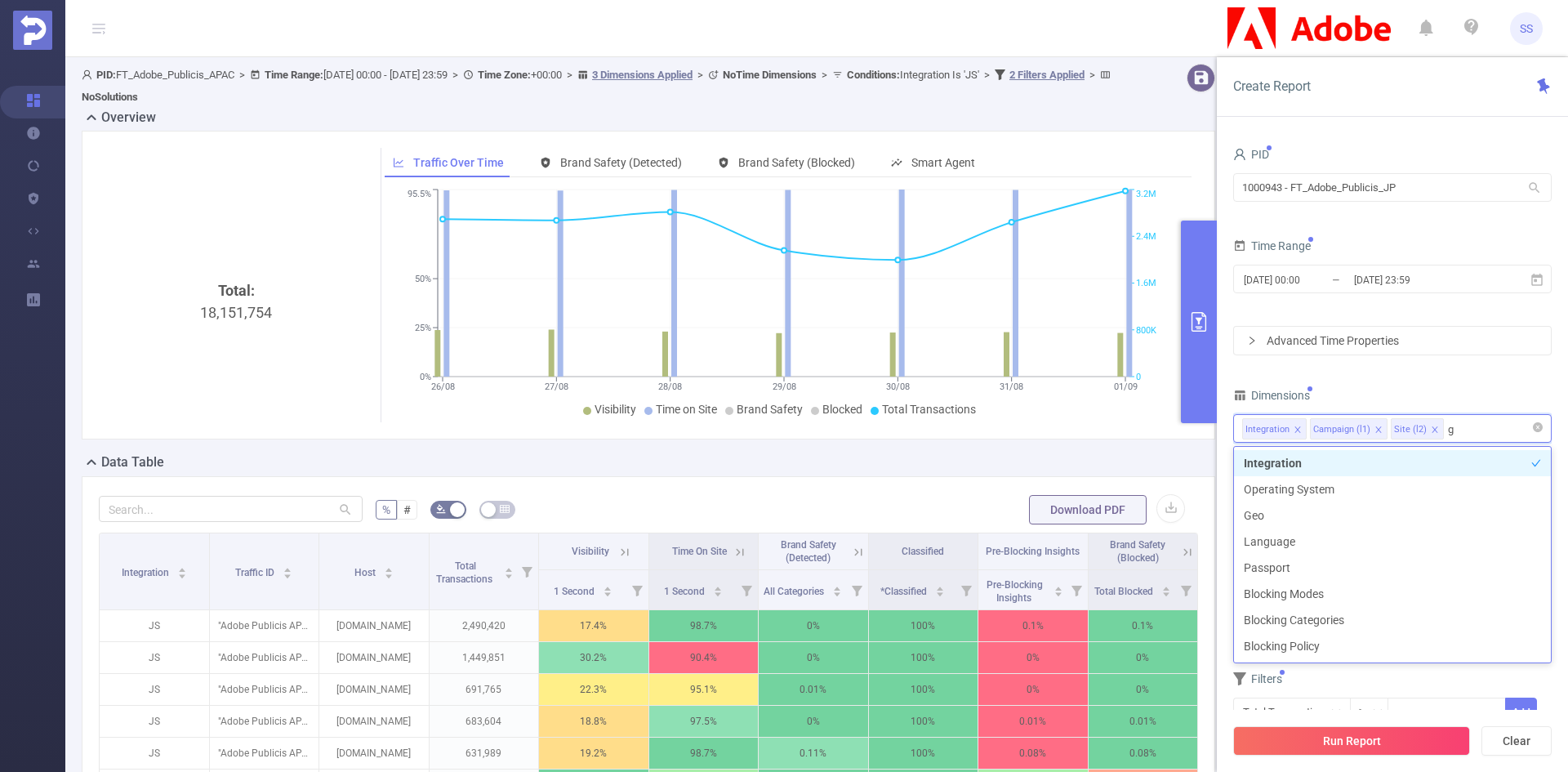
type input "ge"
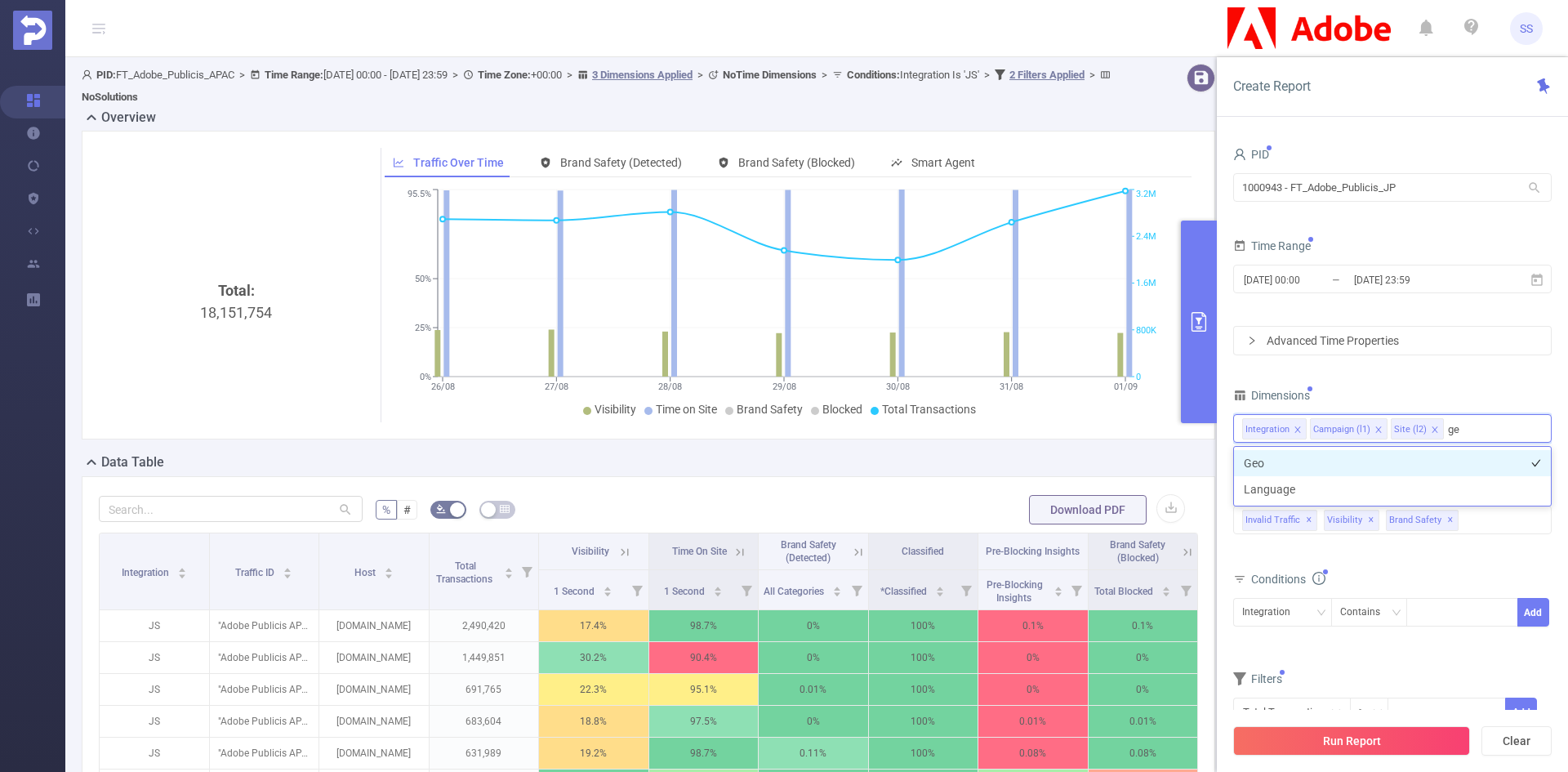
click at [1485, 460] on li "Geo" at bounding box center [1392, 463] width 316 height 27
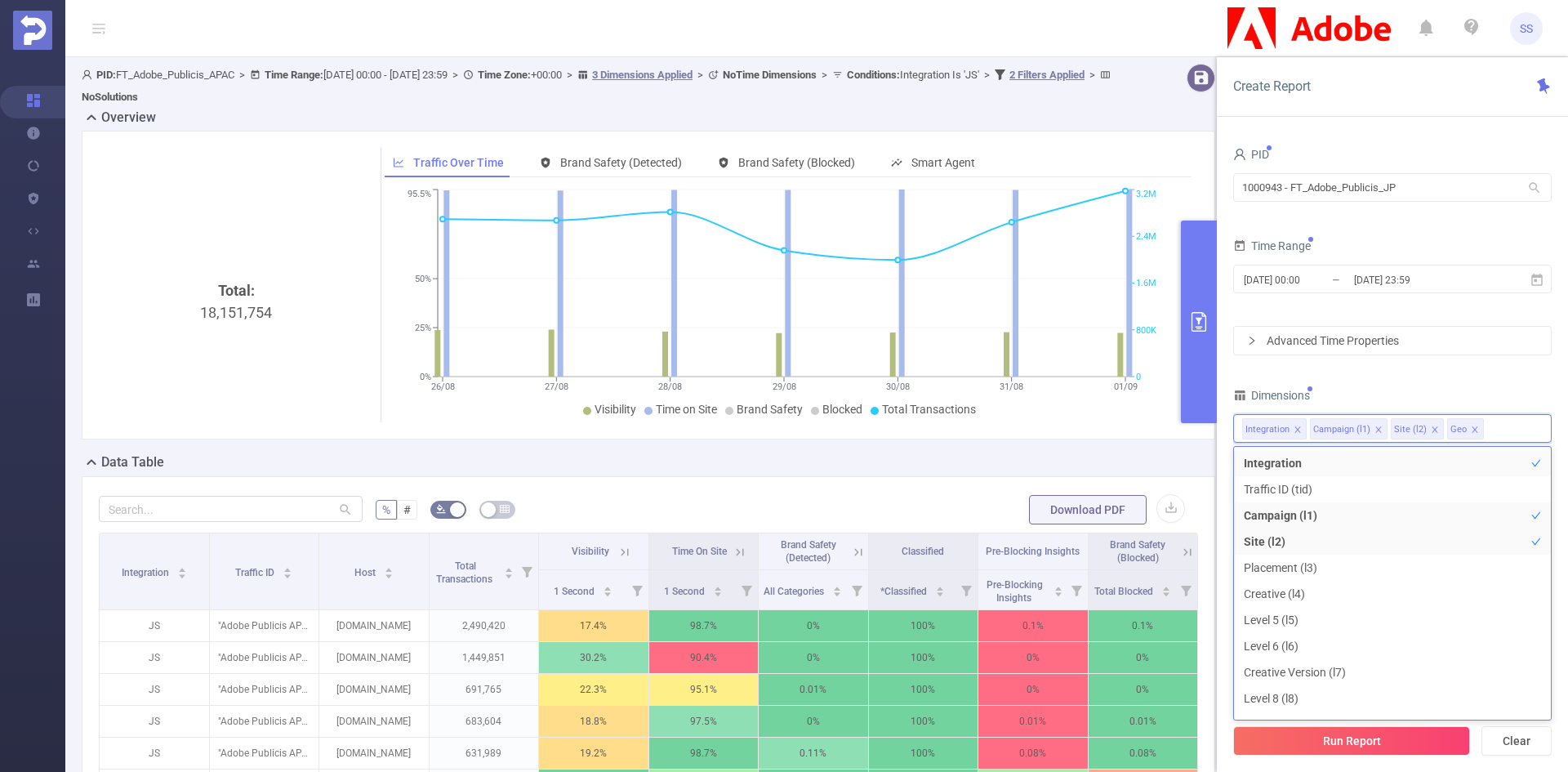
click at [1464, 384] on div "Dimensions" at bounding box center [1392, 397] width 318 height 27
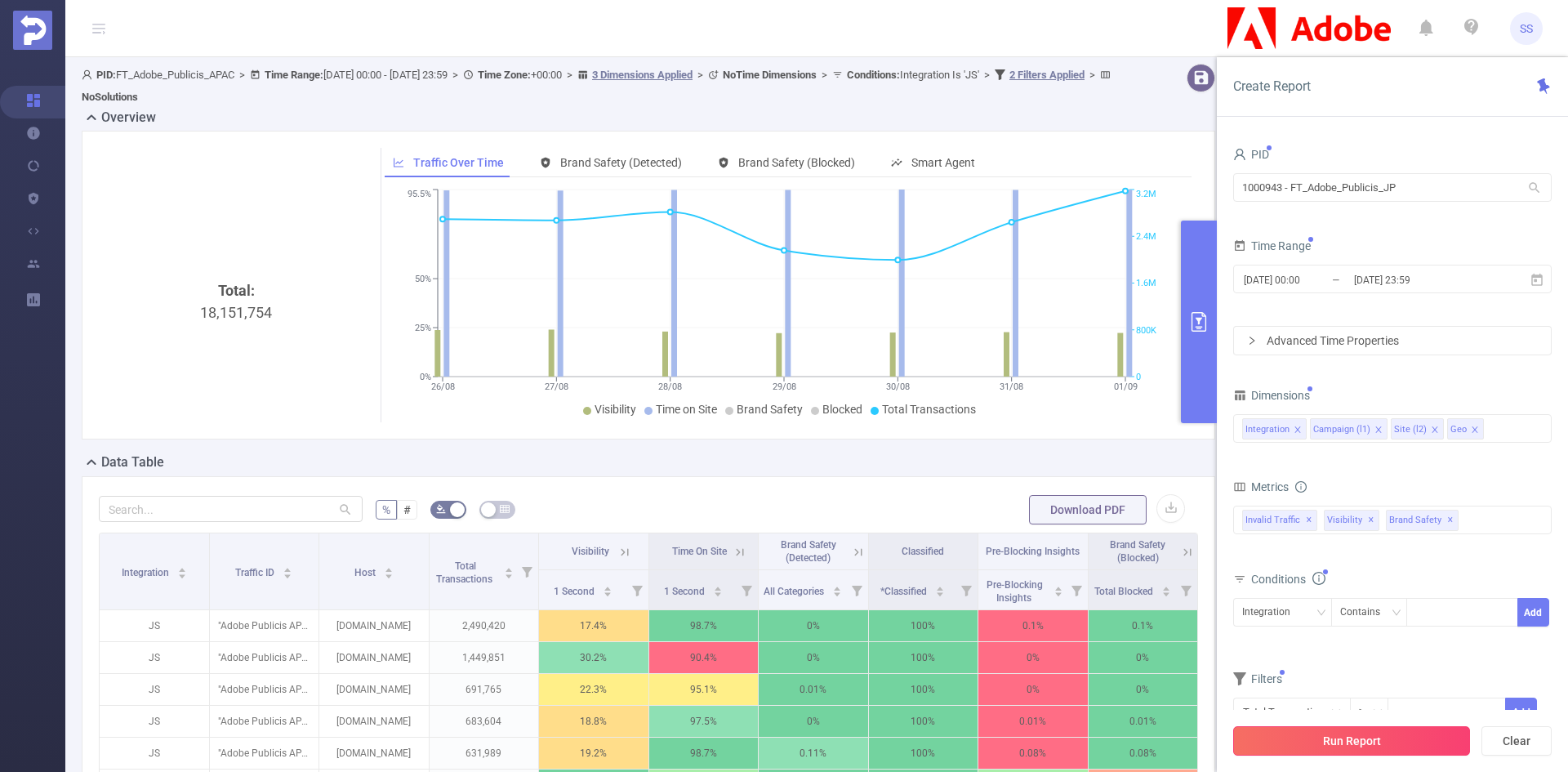
click at [1349, 736] on button "Run Report" at bounding box center [1352, 740] width 237 height 29
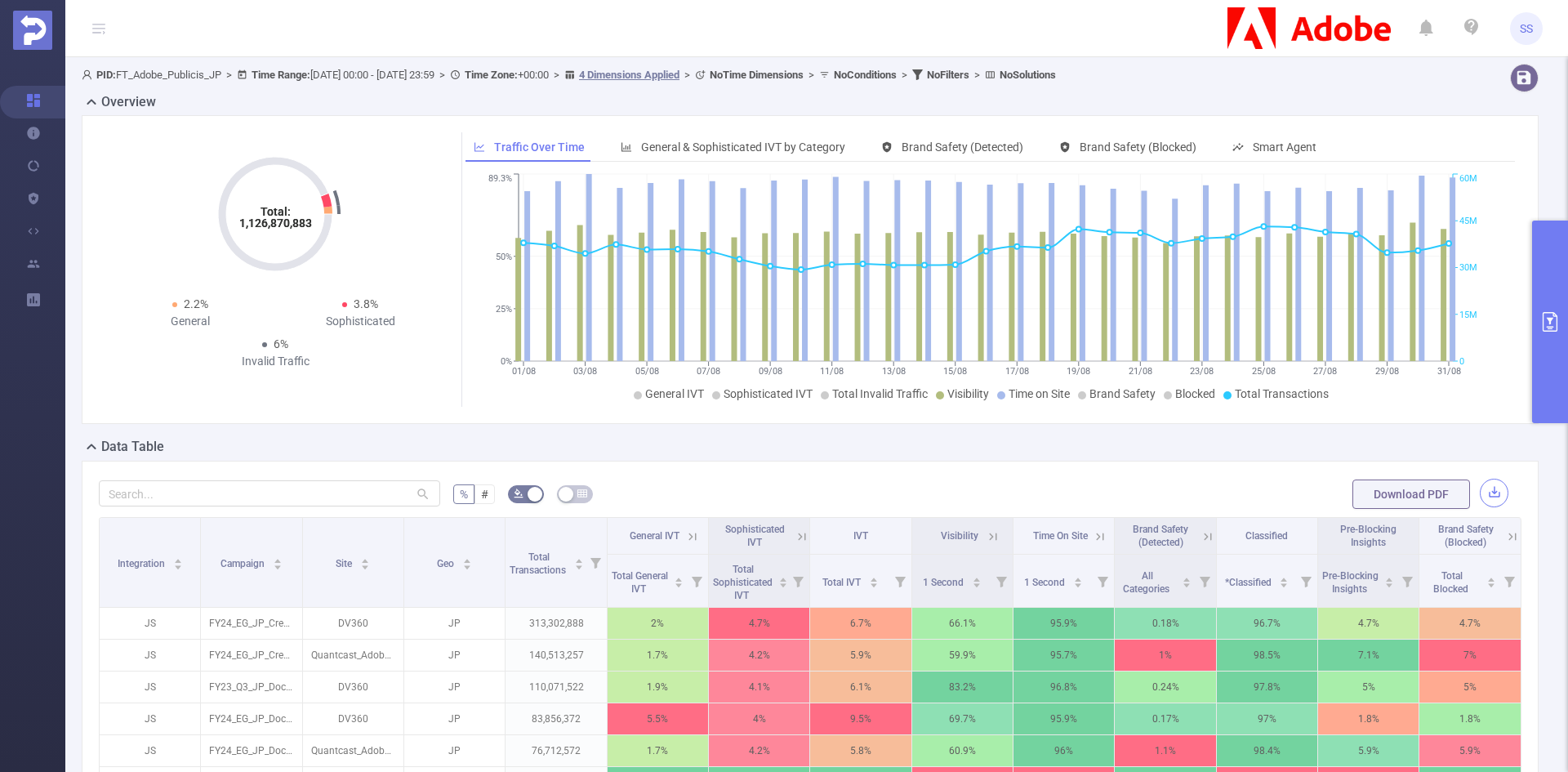
click at [1487, 496] on button "button" at bounding box center [1493, 493] width 29 height 29
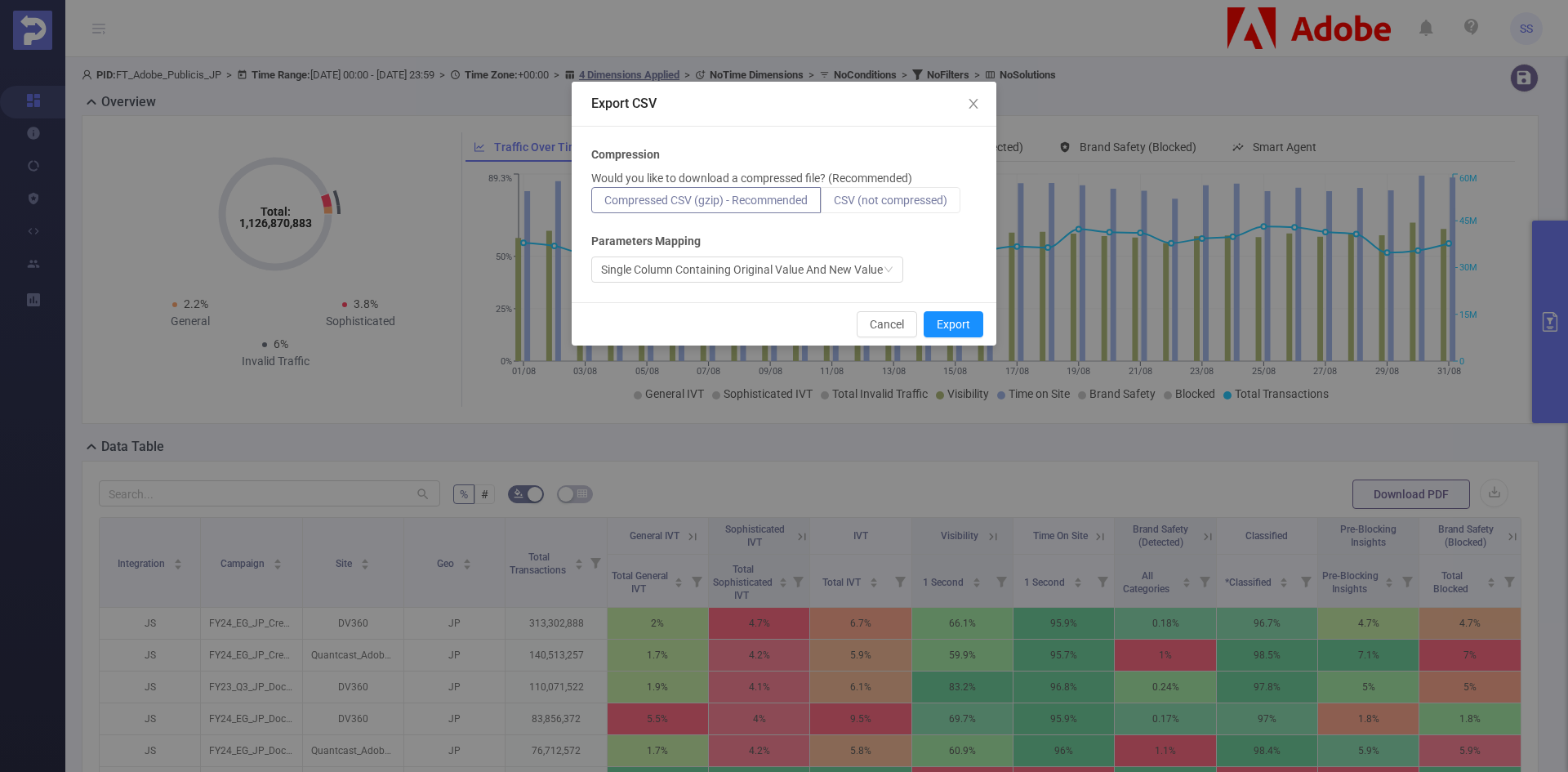
click at [934, 202] on span "CSV (not compressed)" at bounding box center [890, 200] width 113 height 13
click at [833, 204] on input "CSV (not compressed)" at bounding box center [833, 204] width 0 height 0
click at [948, 329] on button "Export" at bounding box center [953, 325] width 60 height 27
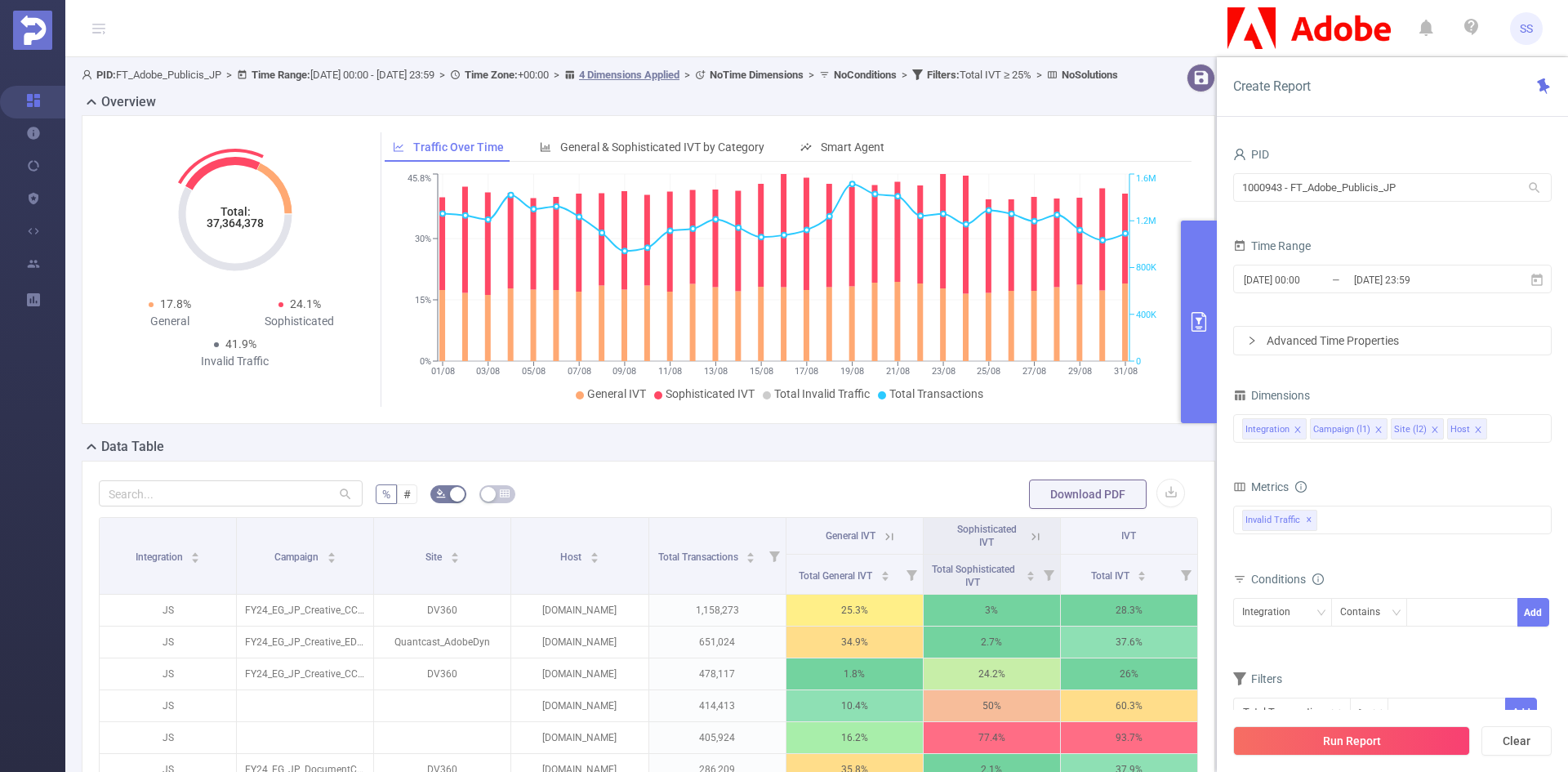
click at [231, 229] on tspan "37,364,378" at bounding box center [234, 223] width 57 height 13
copy tspan "37,364,378"
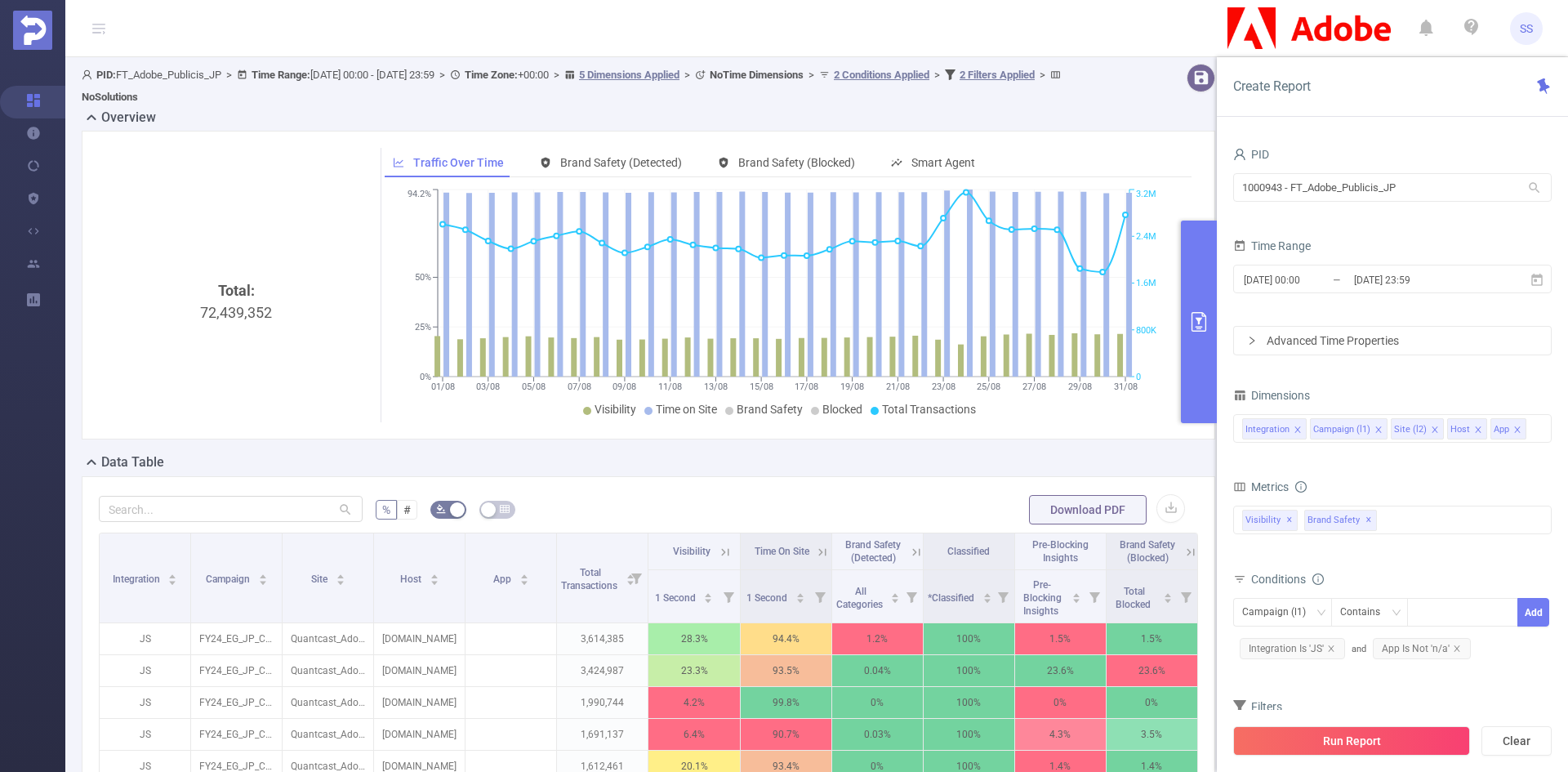
click at [252, 311] on div "Total: 72,439,352" at bounding box center [236, 416] width 262 height 274
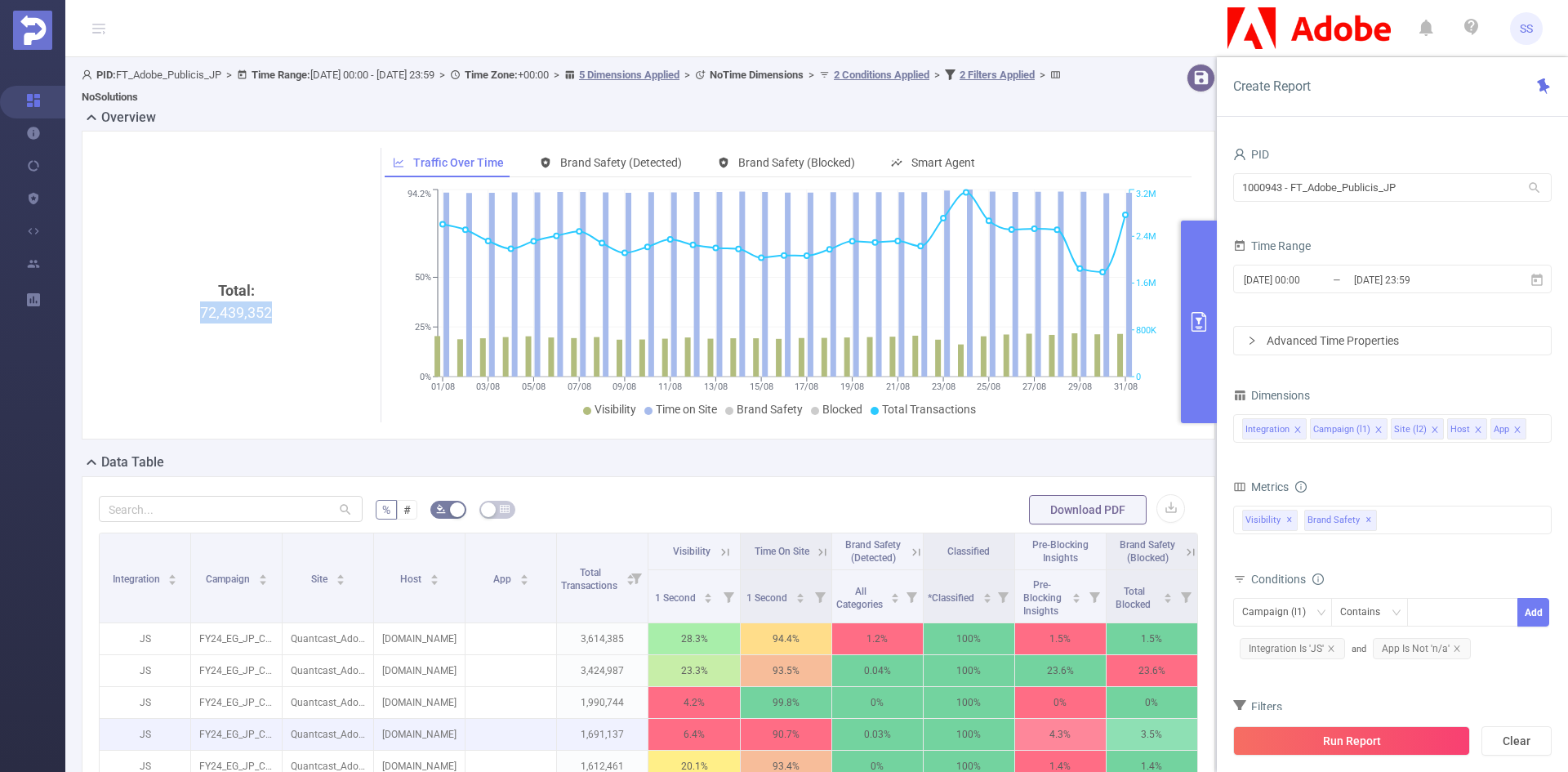
copy div "72,439,352"
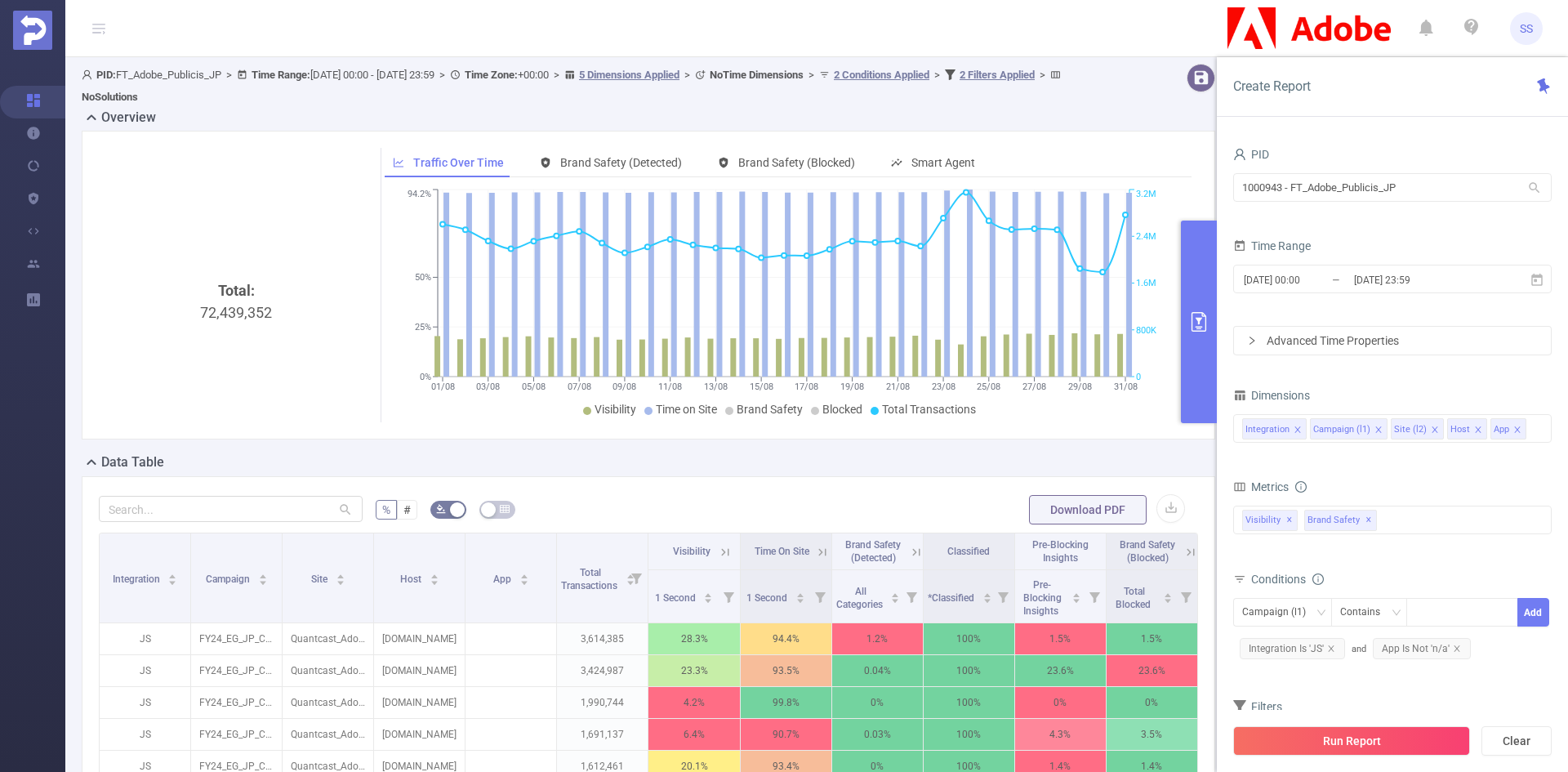
click at [486, 426] on div "Total: 72,439,352 Traffic Over Time Brand Safety (Detected) Brand Safety (Block…" at bounding box center [649, 285] width 1133 height 309
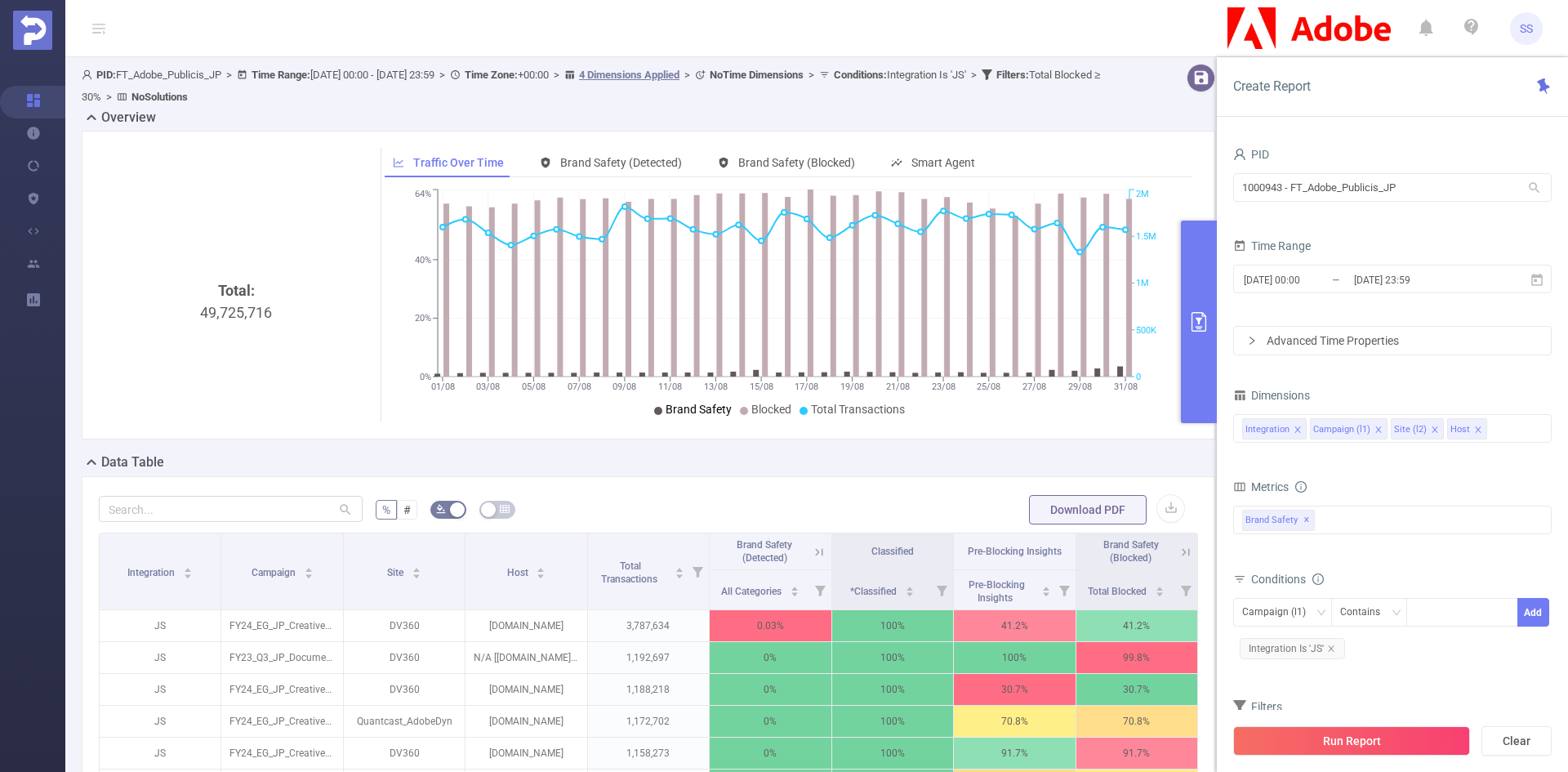
click at [260, 313] on div "Total: 49,725,716" at bounding box center [236, 416] width 262 height 274
copy div "49,725,716"
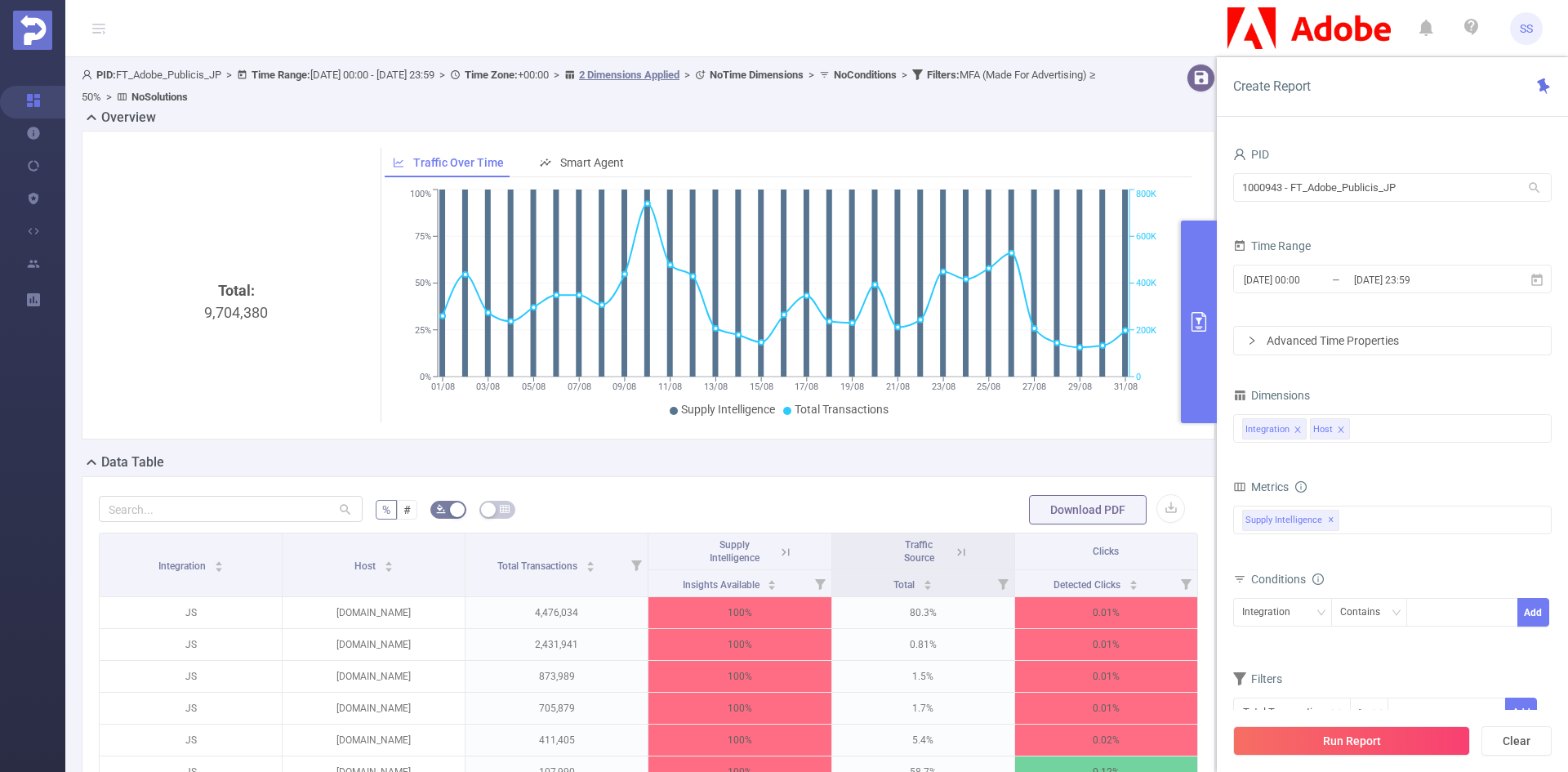
click at [224, 311] on div "Total: 9,704,380" at bounding box center [236, 416] width 262 height 274
copy div "9,704,380"
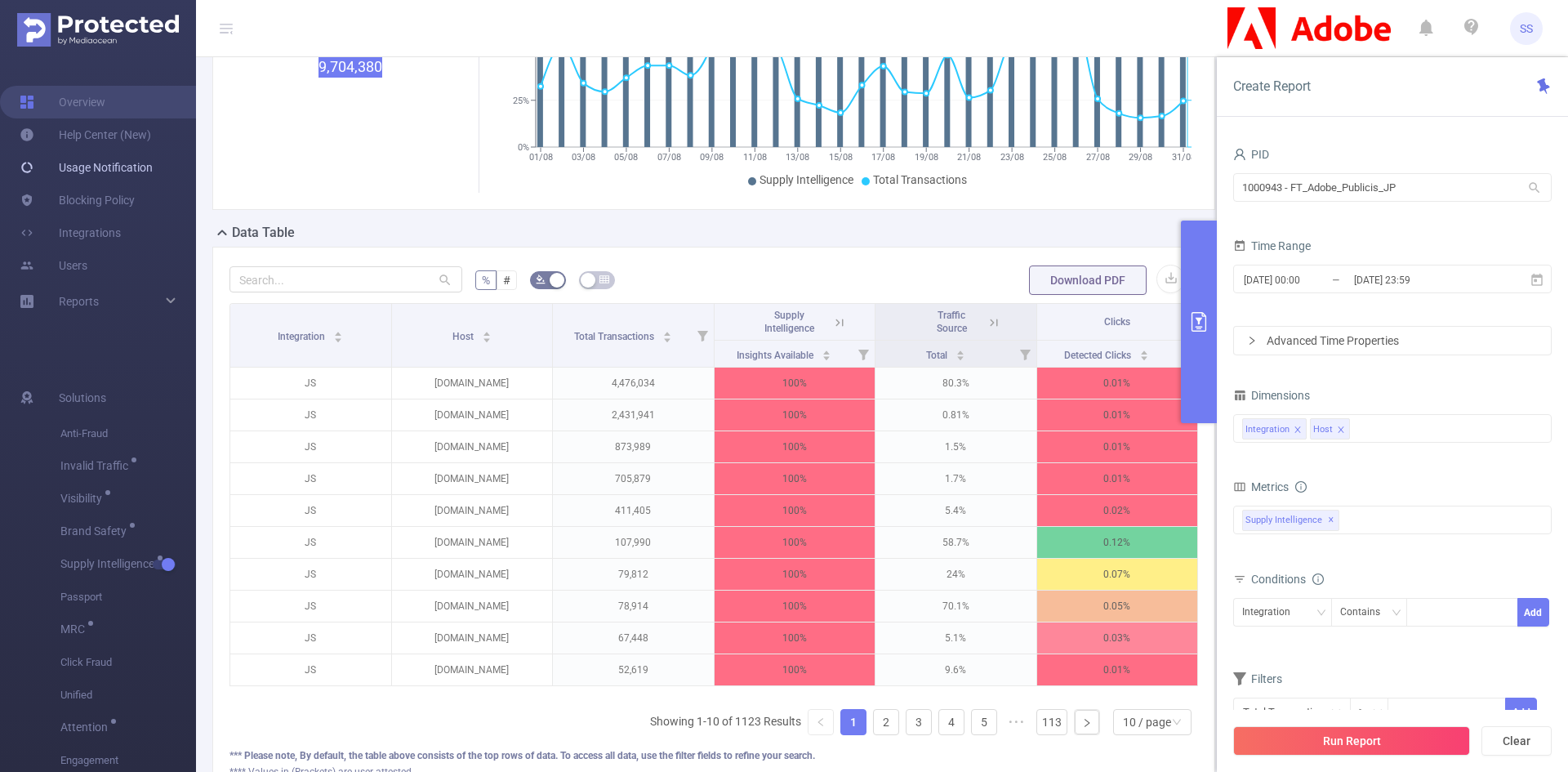
scroll to position [229, 0]
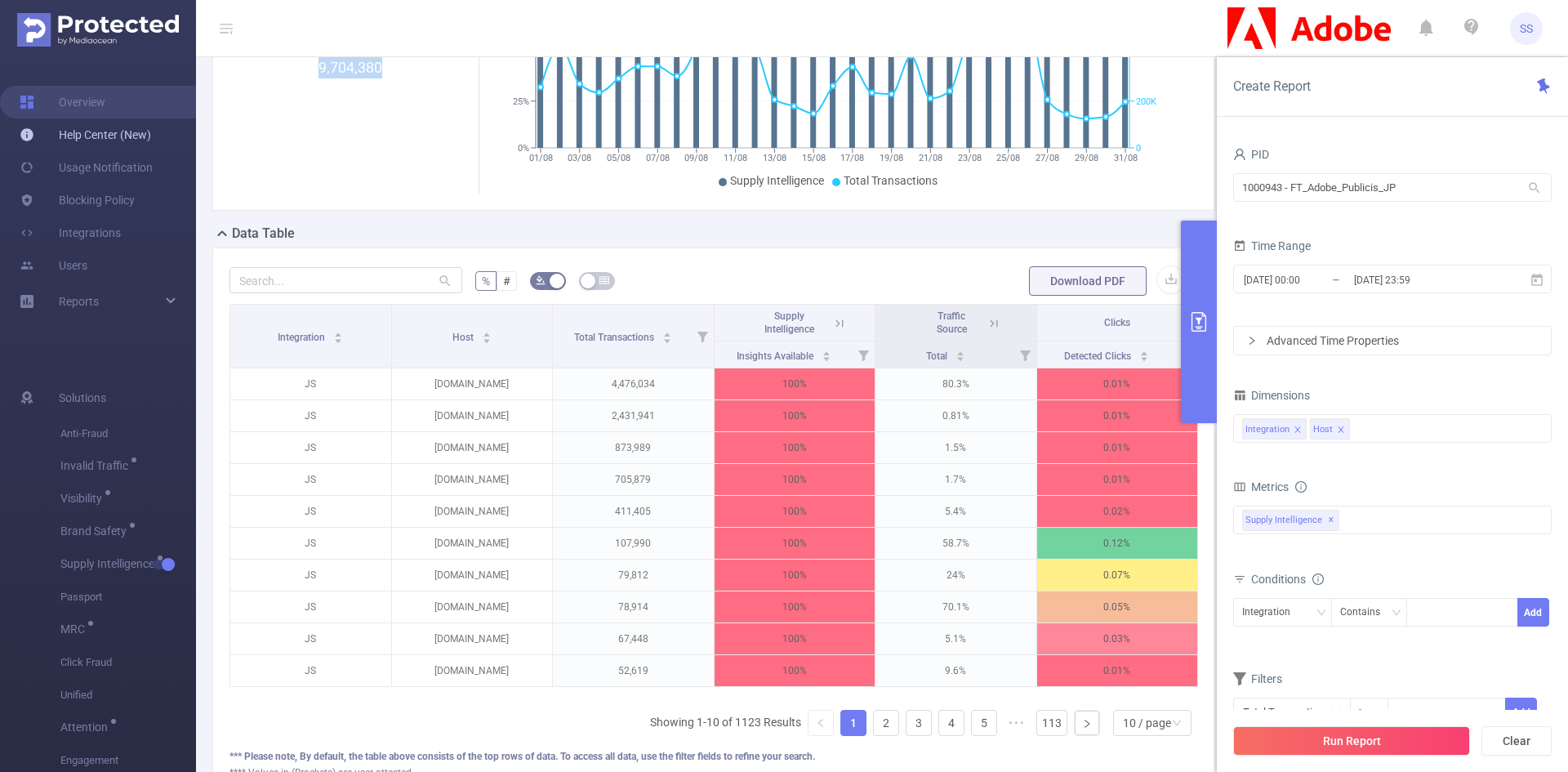
click at [134, 128] on link "Help Center (New)" at bounding box center [85, 134] width 132 height 32
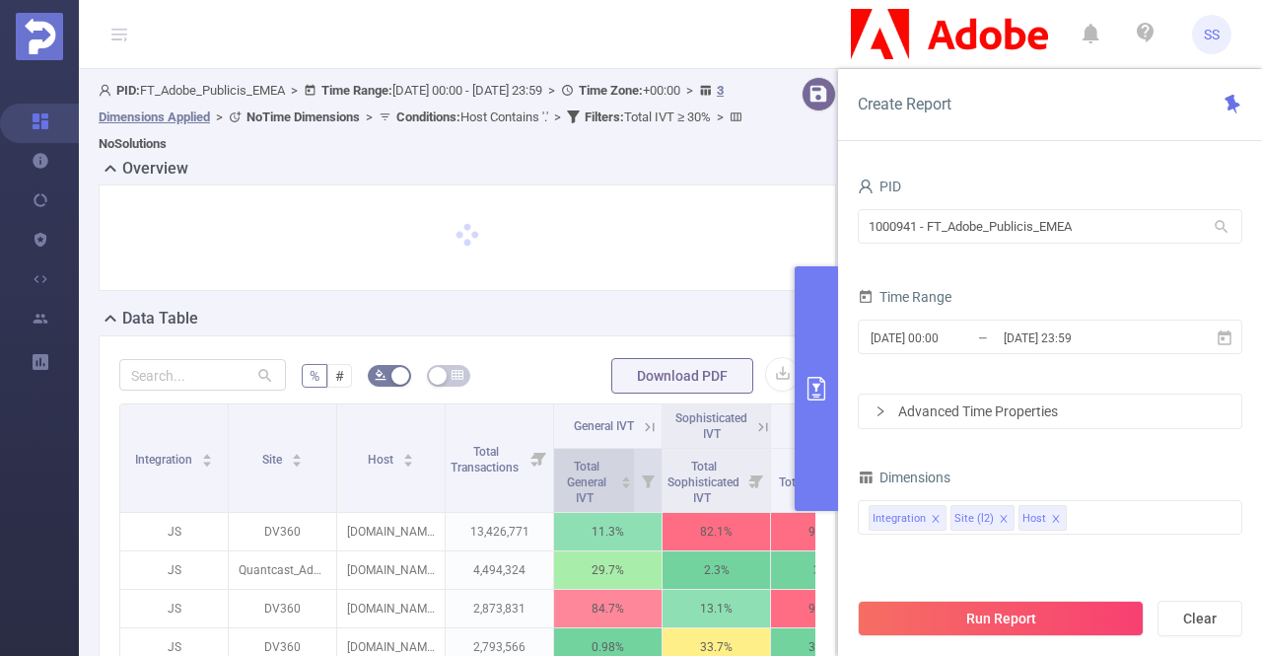
drag, startPoint x: 822, startPoint y: 338, endPoint x: 570, endPoint y: 478, distance: 288.6
click at [822, 338] on button "primary" at bounding box center [816, 388] width 43 height 244
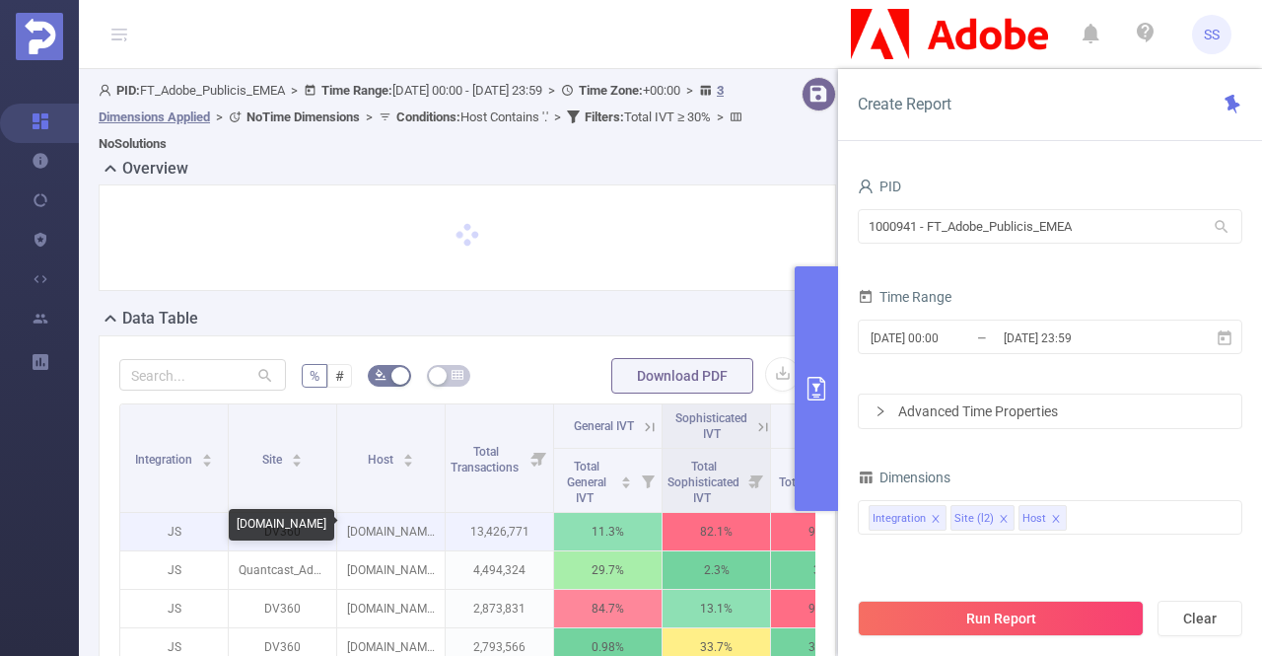
click at [419, 533] on p "[DOMAIN_NAME]" at bounding box center [390, 531] width 107 height 37
copy p "[DOMAIN_NAME]"
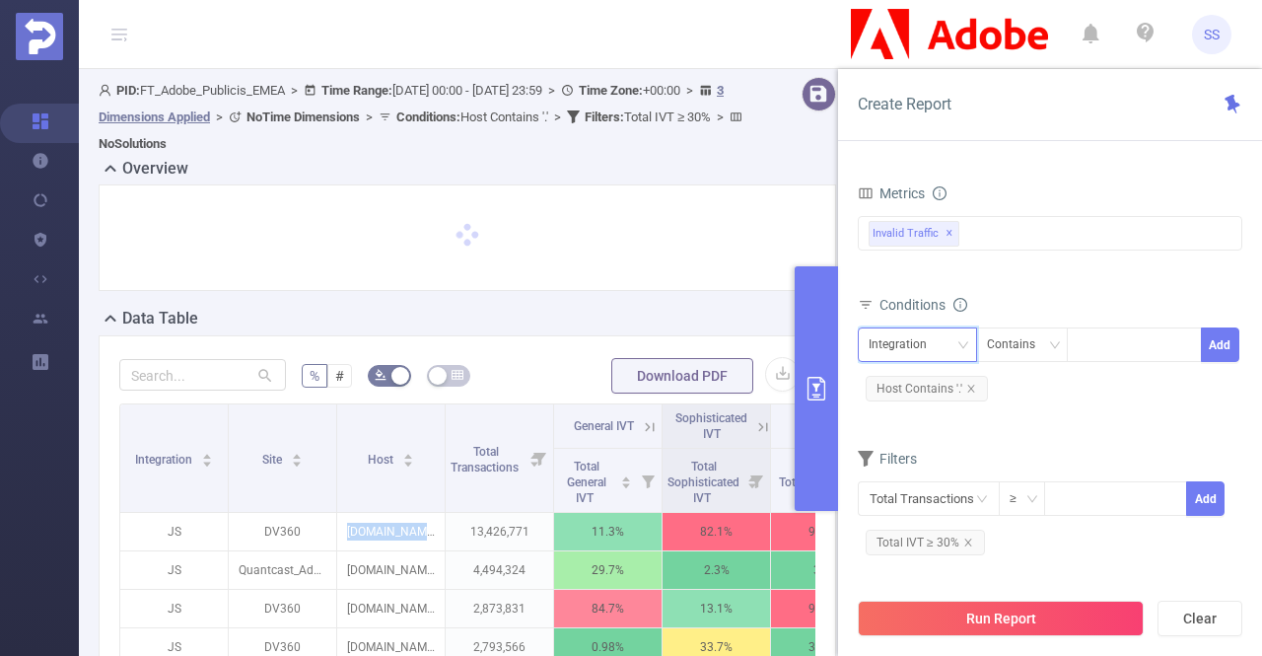
click at [913, 335] on div "Integration" at bounding box center [904, 344] width 72 height 33
click at [905, 452] on li "Host" at bounding box center [917, 446] width 119 height 32
click at [1017, 346] on div "Contains" at bounding box center [1018, 344] width 62 height 33
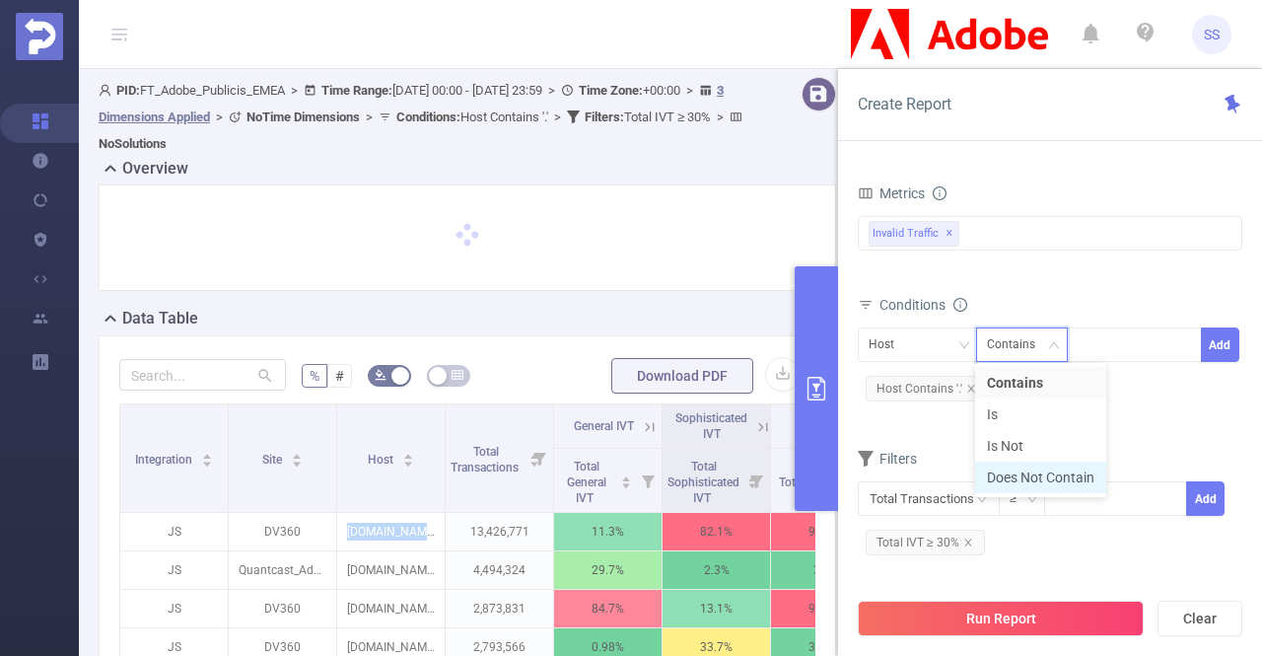
click at [1061, 486] on li "Does Not Contain" at bounding box center [1040, 477] width 131 height 32
click at [1126, 342] on div at bounding box center [1133, 344] width 113 height 33
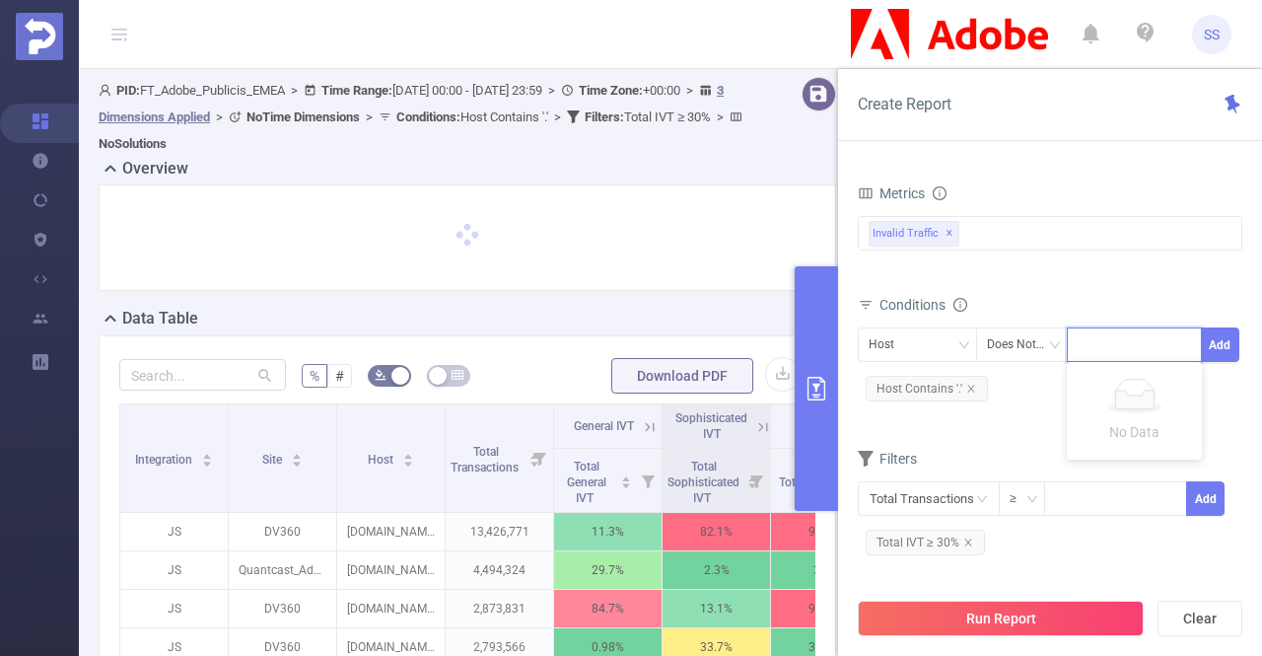
paste input "feathermc.com"
type input "feathermc.com"
click at [1129, 393] on li "feathermc.com" at bounding box center [1141, 382] width 149 height 32
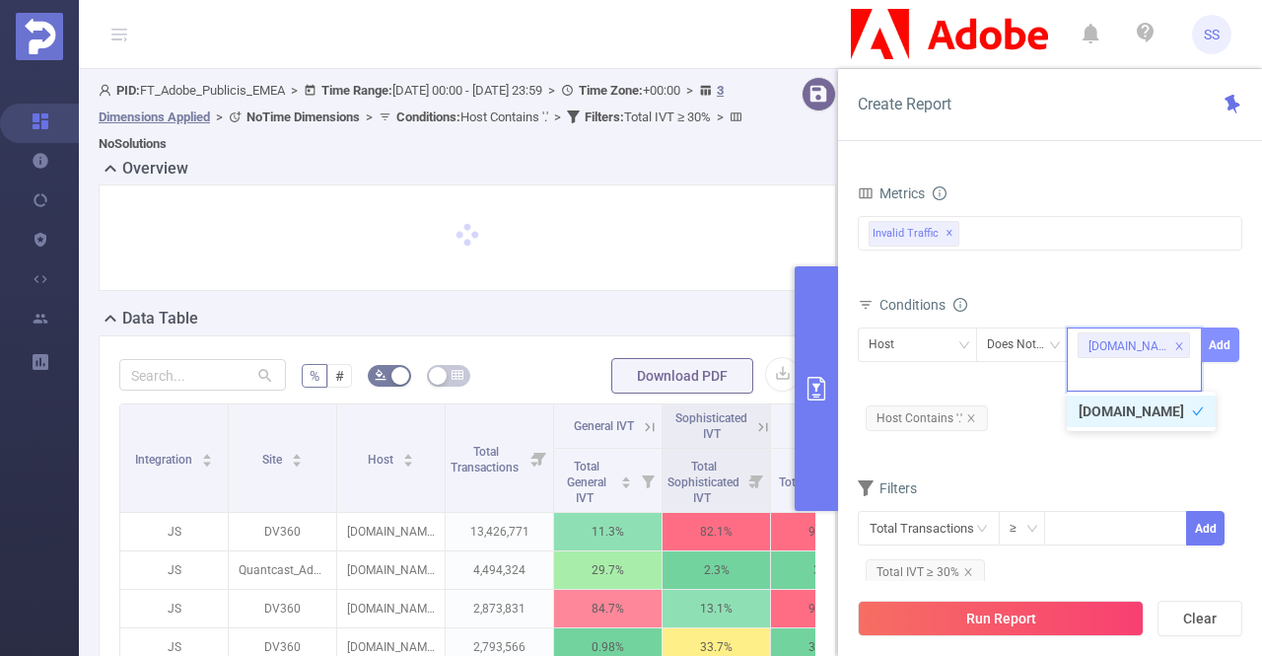
click at [1210, 350] on button "Add" at bounding box center [1220, 344] width 38 height 35
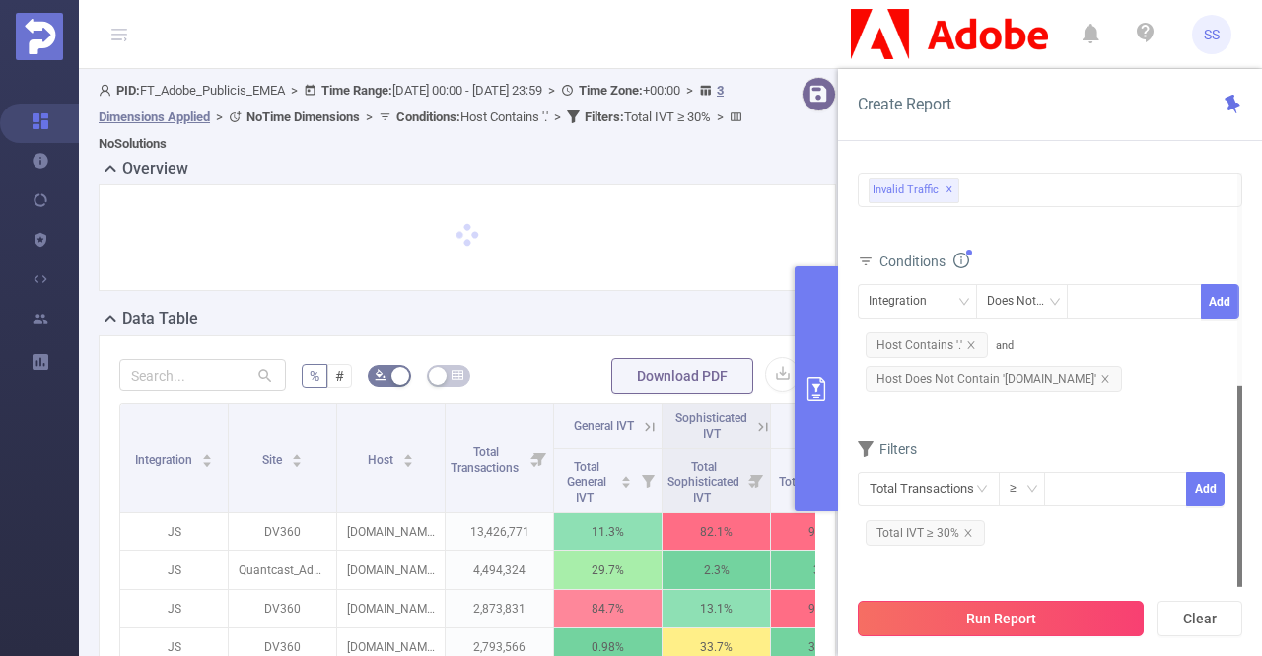
click at [1057, 625] on button "Run Report" at bounding box center [1001, 617] width 286 height 35
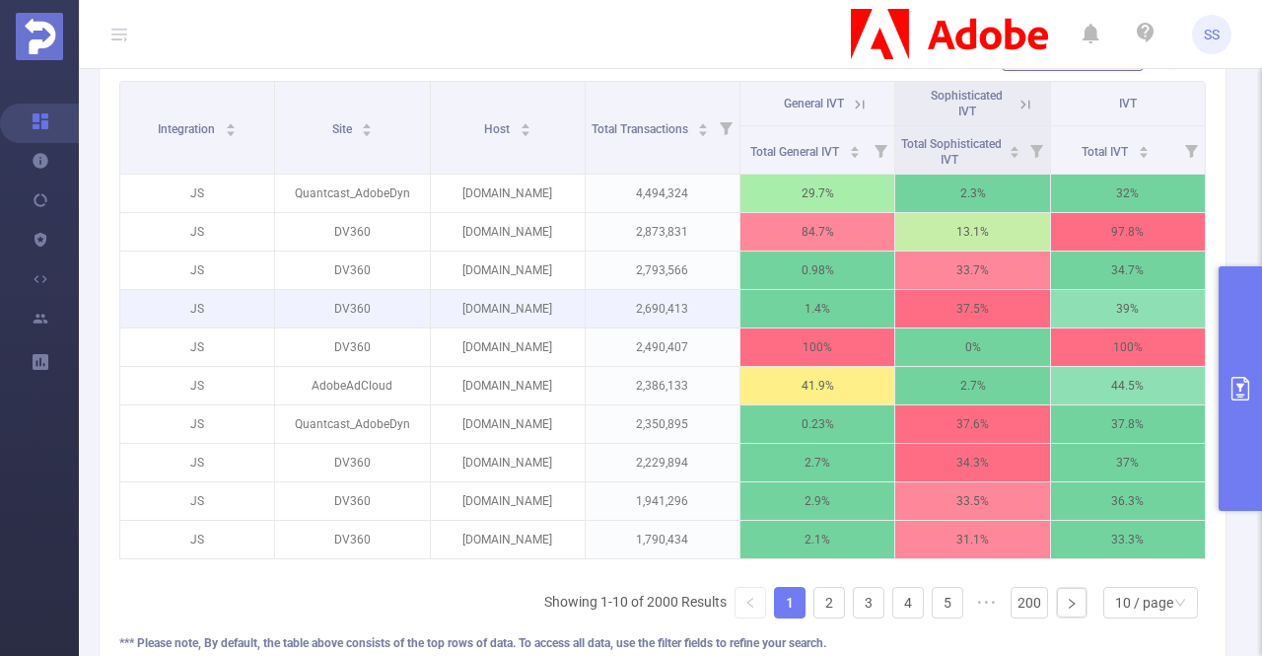
scroll to position [562, 0]
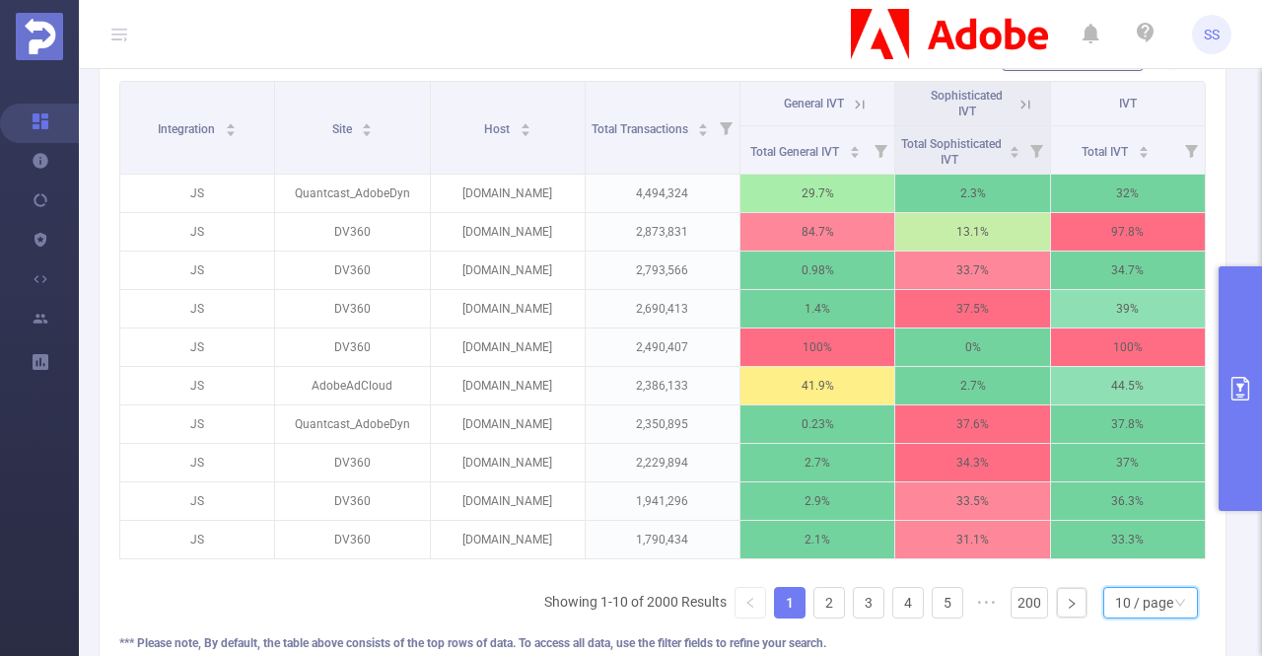
click at [1116, 617] on div "10 / page" at bounding box center [1144, 603] width 58 height 30
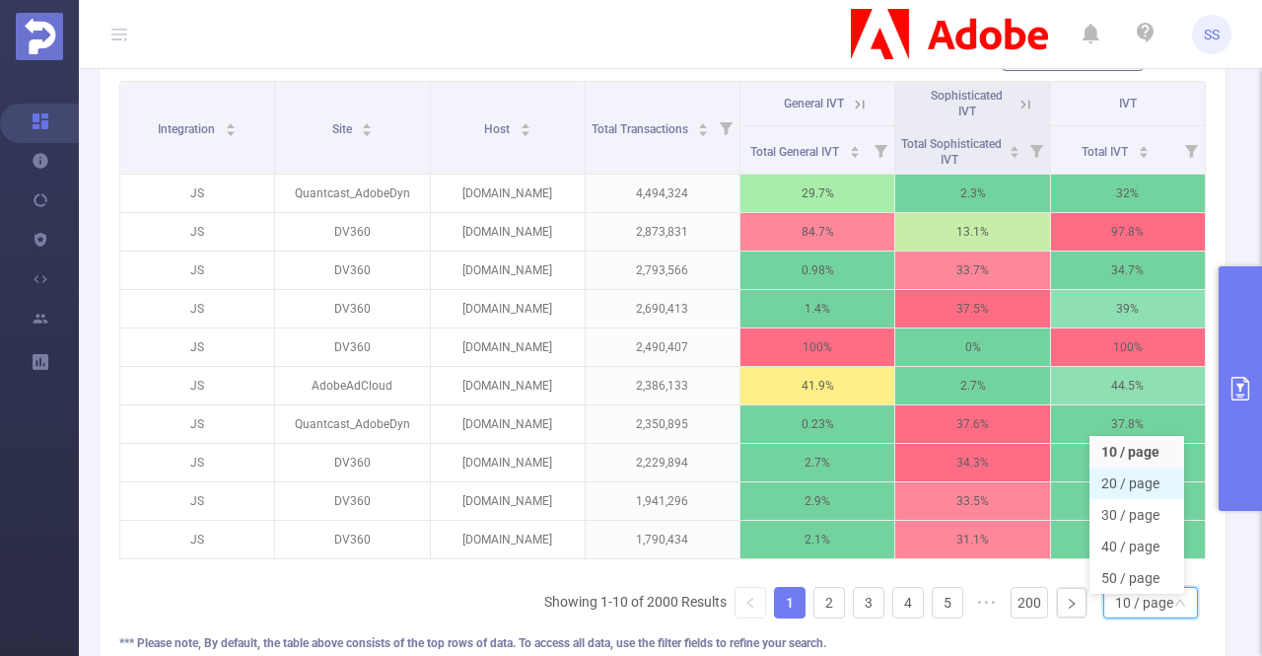
click at [1124, 478] on li "20 / page" at bounding box center [1136, 483] width 95 height 32
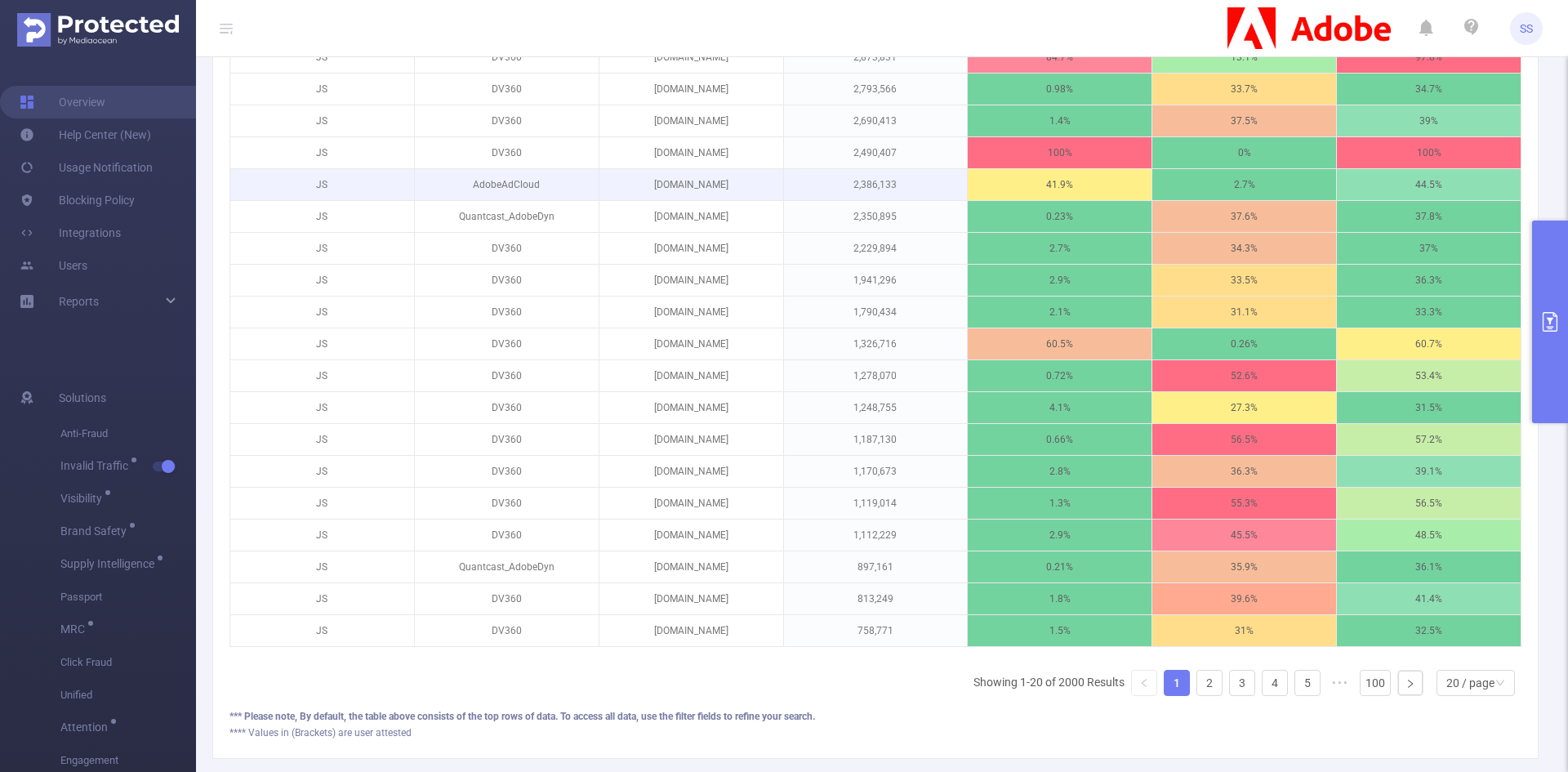
scroll to position [481, 0]
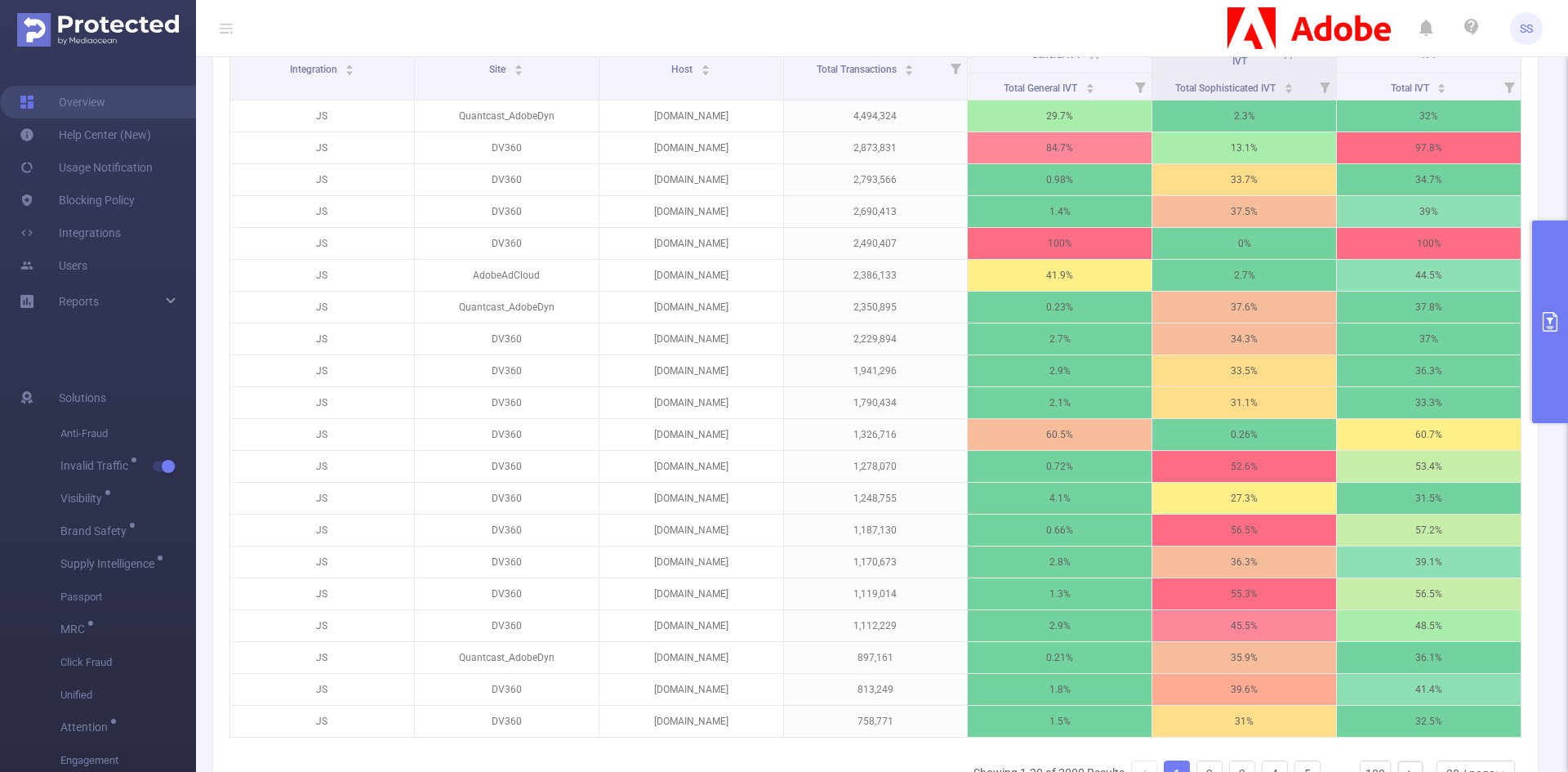
click at [218, 27] on icon at bounding box center [226, 28] width 20 height 56
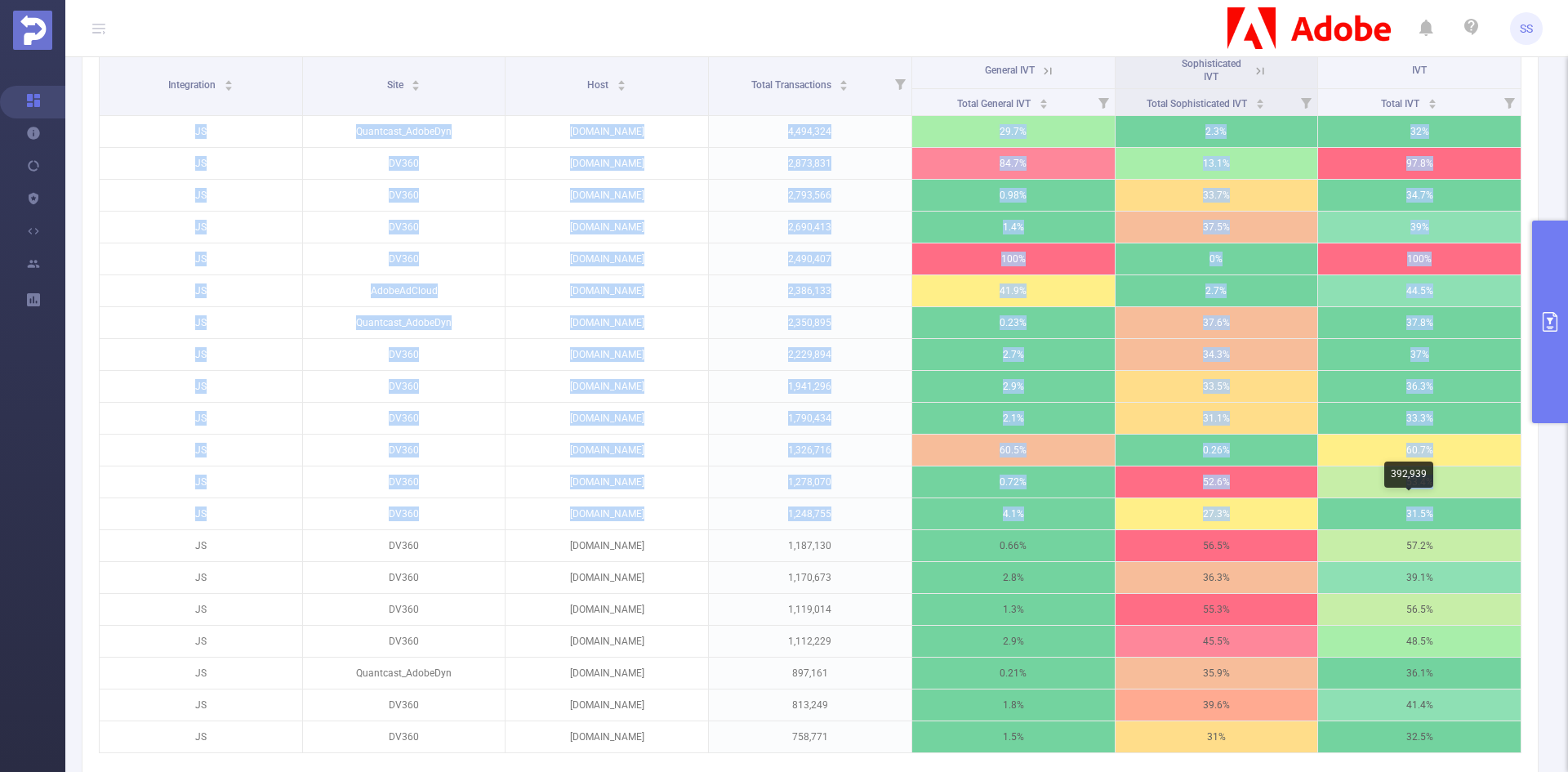
scroll to position [0, 3]
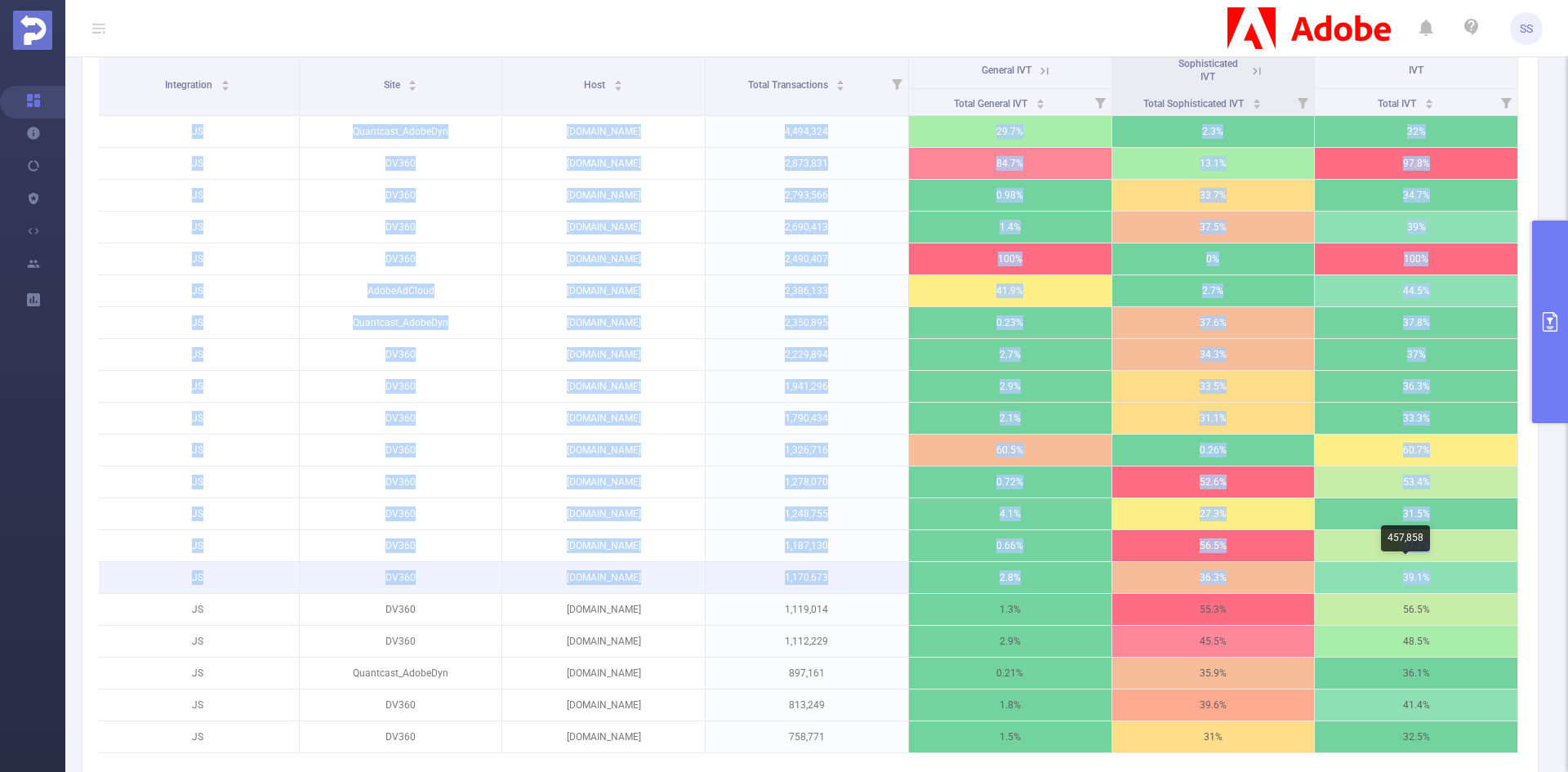
drag, startPoint x: 181, startPoint y: 128, endPoint x: 1462, endPoint y: 576, distance: 1357.1
click at [1045, 543] on tbody "JS Quantcast_AdobeDyn bild.de 4,494,324 29.7% 2.3% 32% JS DV360 ultrasurfing.co…" at bounding box center [807, 434] width 1421 height 637
copy tbody "JS Quantcast_AdobeDyn bild.de 4,494,324 29.7% 2.3% 32% JS DV360 ultrasurfing.co…"
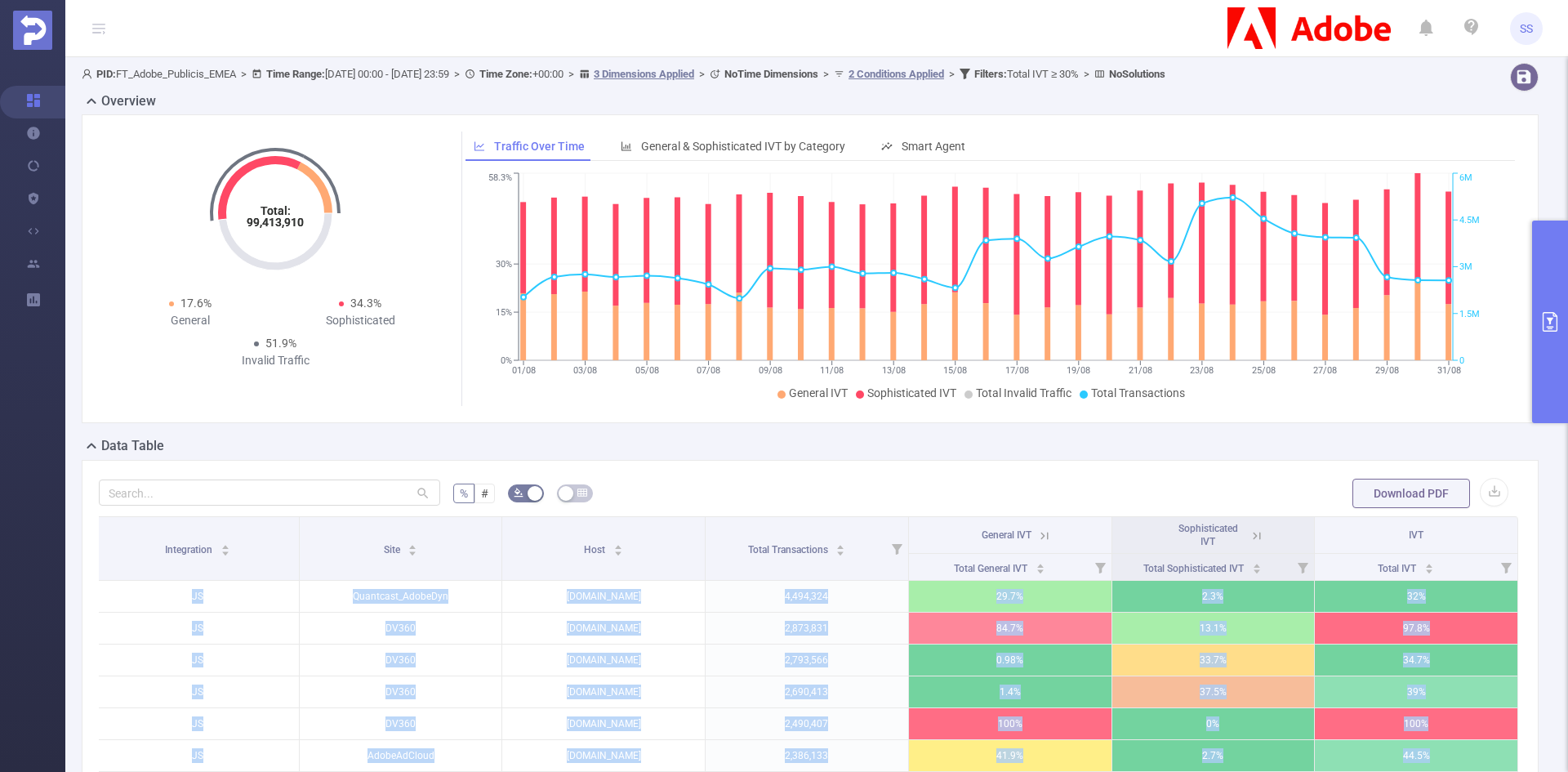
scroll to position [0, 0]
click at [777, 543] on p "4,494,324" at bounding box center [807, 596] width 202 height 31
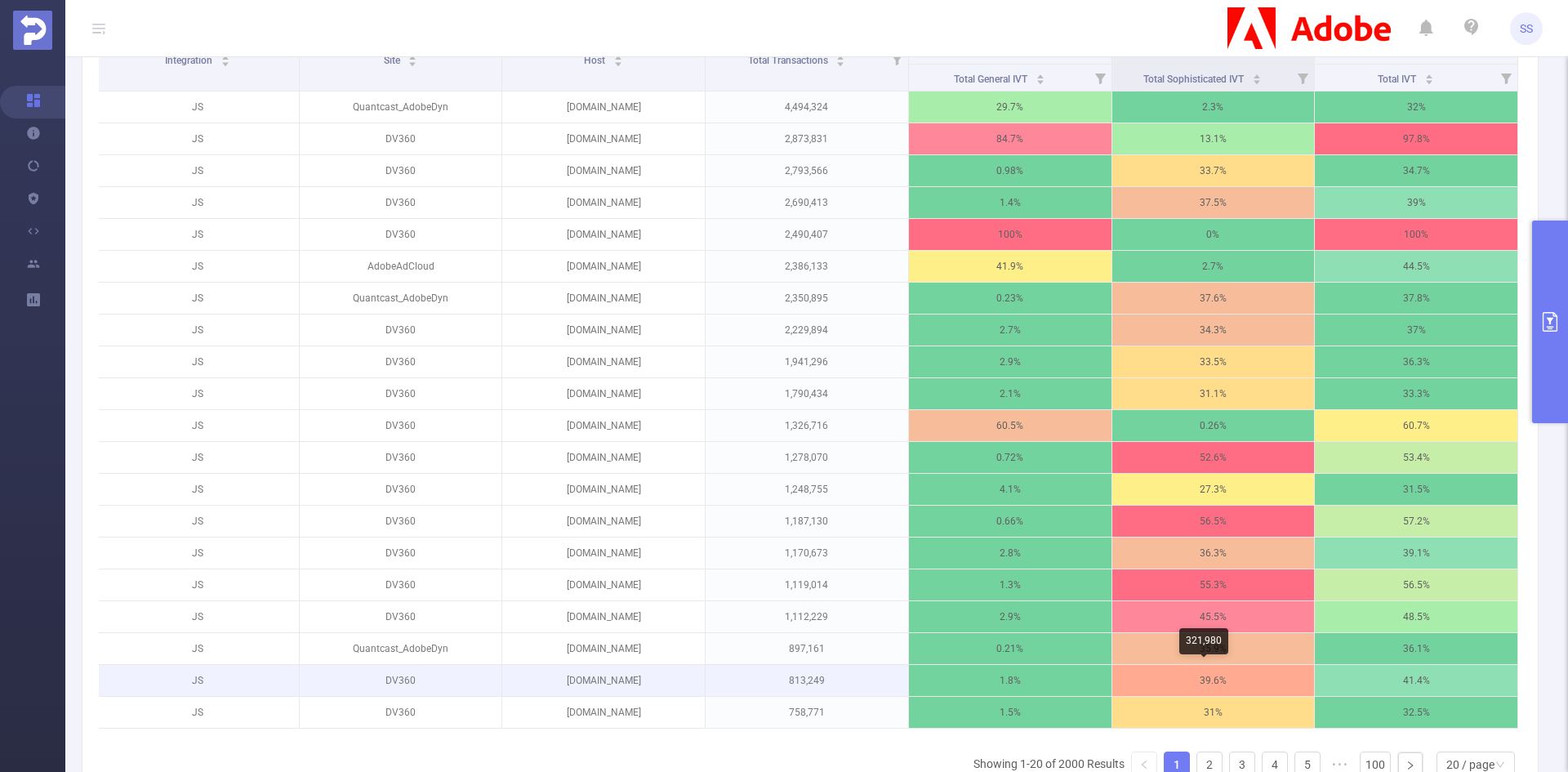
scroll to position [408, 0]
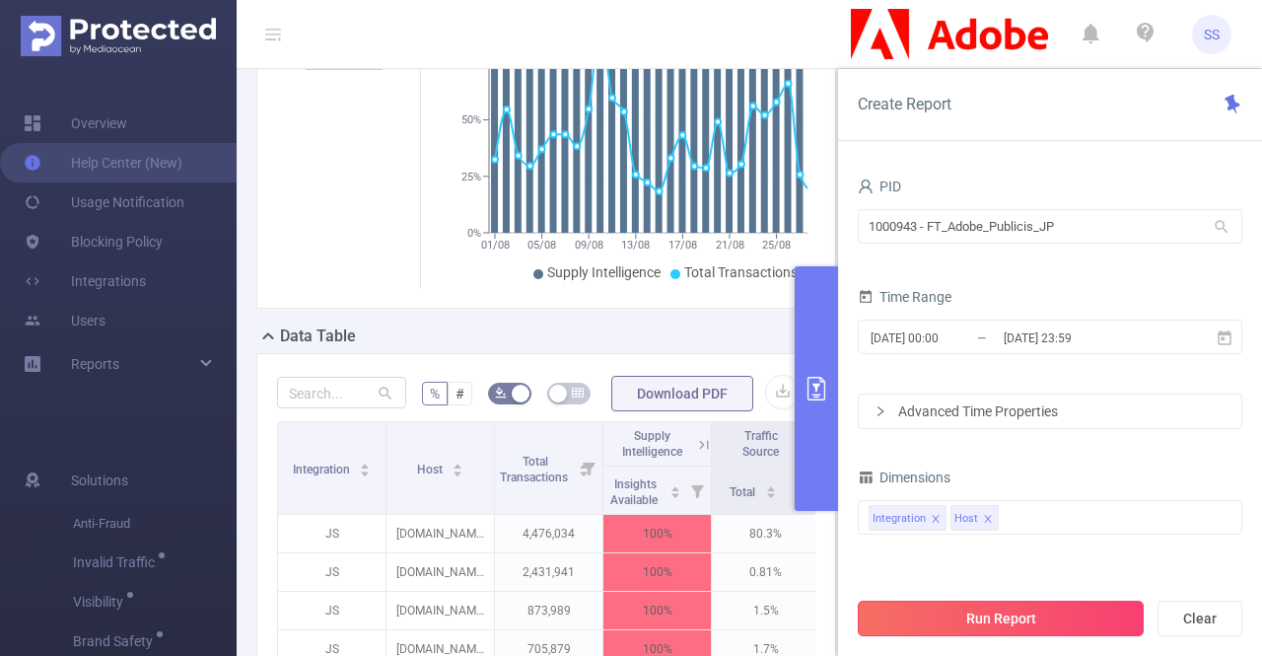
scroll to position [248, 0]
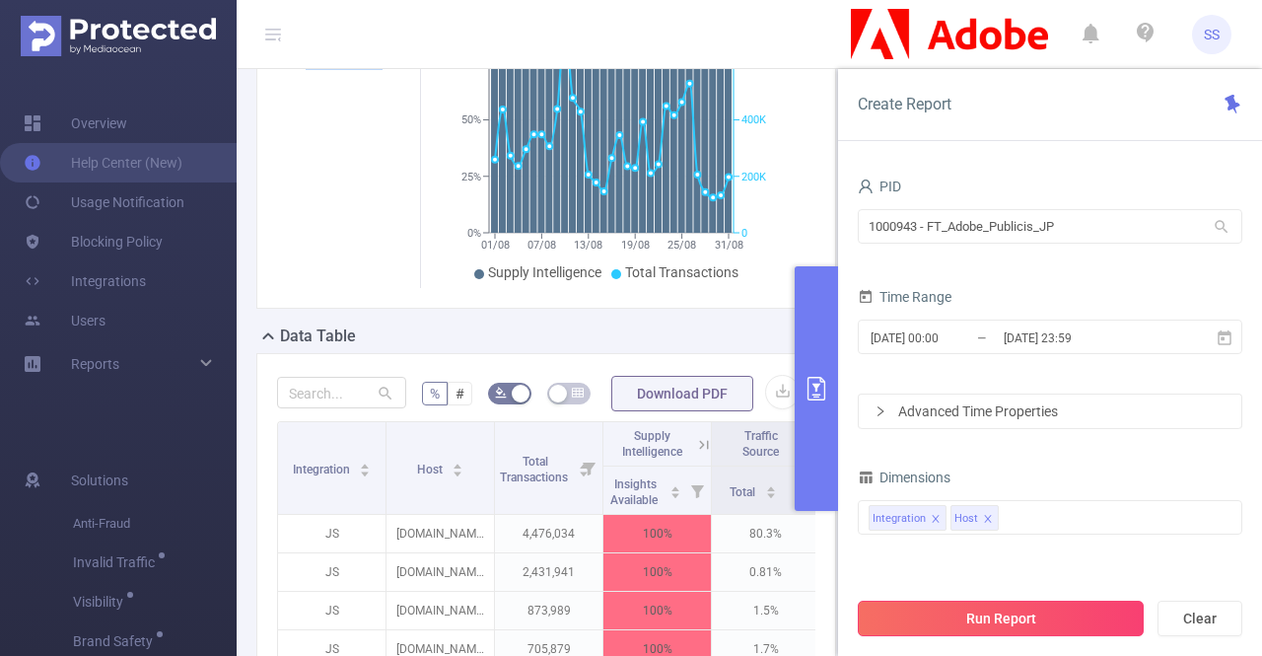
click at [998, 616] on button "Run Report" at bounding box center [1001, 617] width 286 height 35
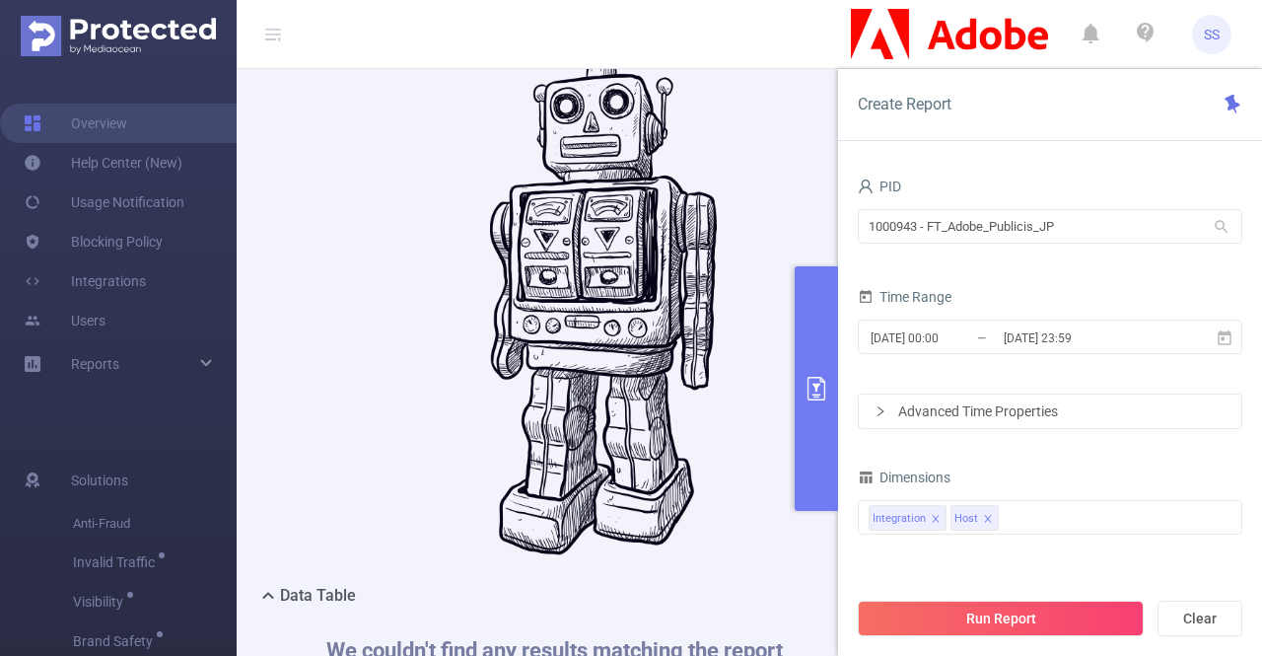
scroll to position [85, 0]
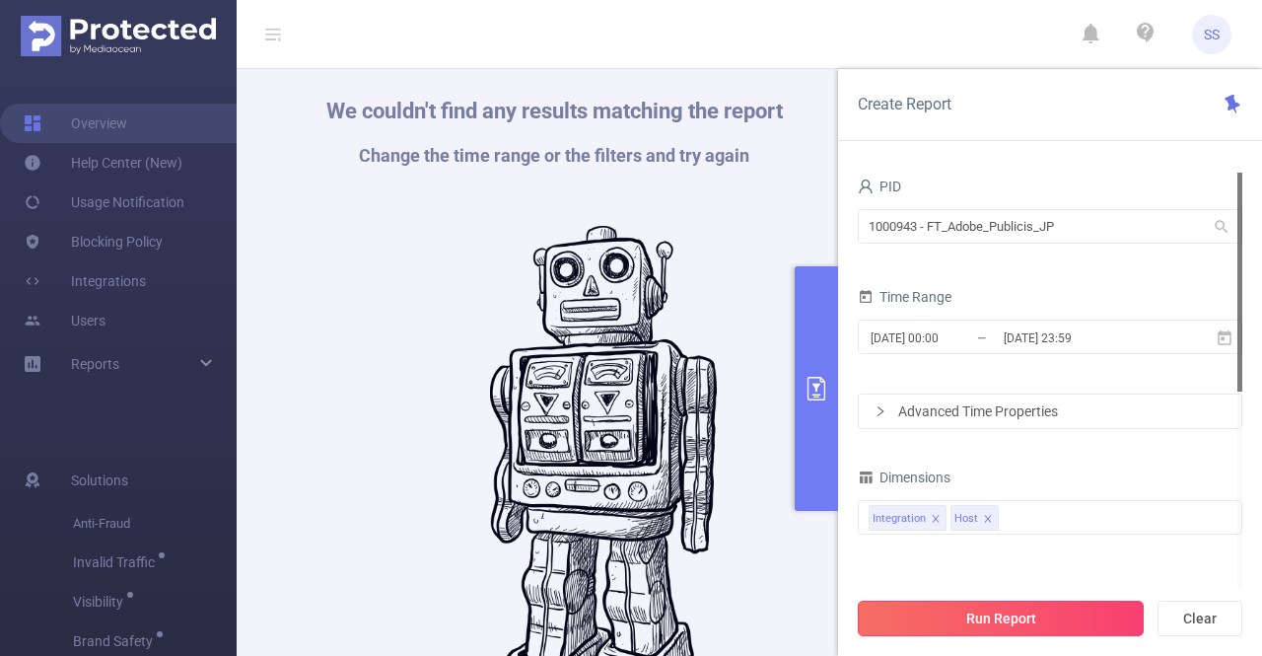
click at [1012, 616] on button "Run Report" at bounding box center [1001, 617] width 286 height 35
click at [988, 635] on button "Run Report" at bounding box center [1001, 617] width 286 height 35
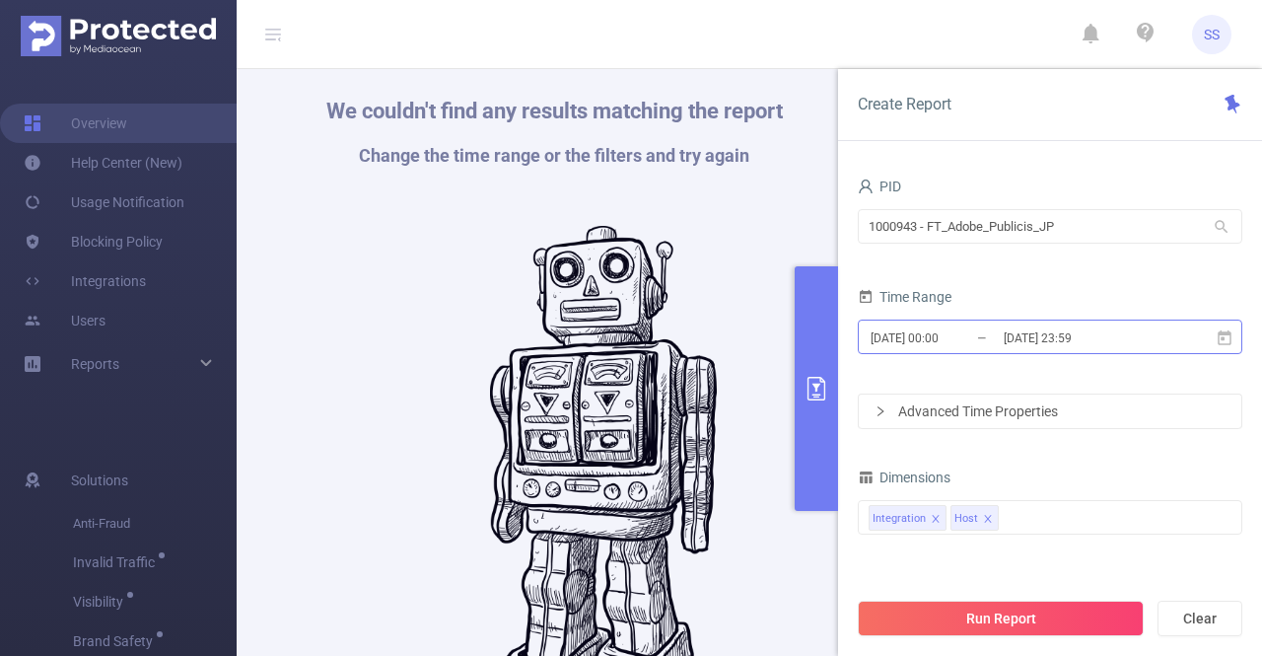
click at [1092, 340] on input "[DATE] 23:59" at bounding box center [1082, 337] width 160 height 27
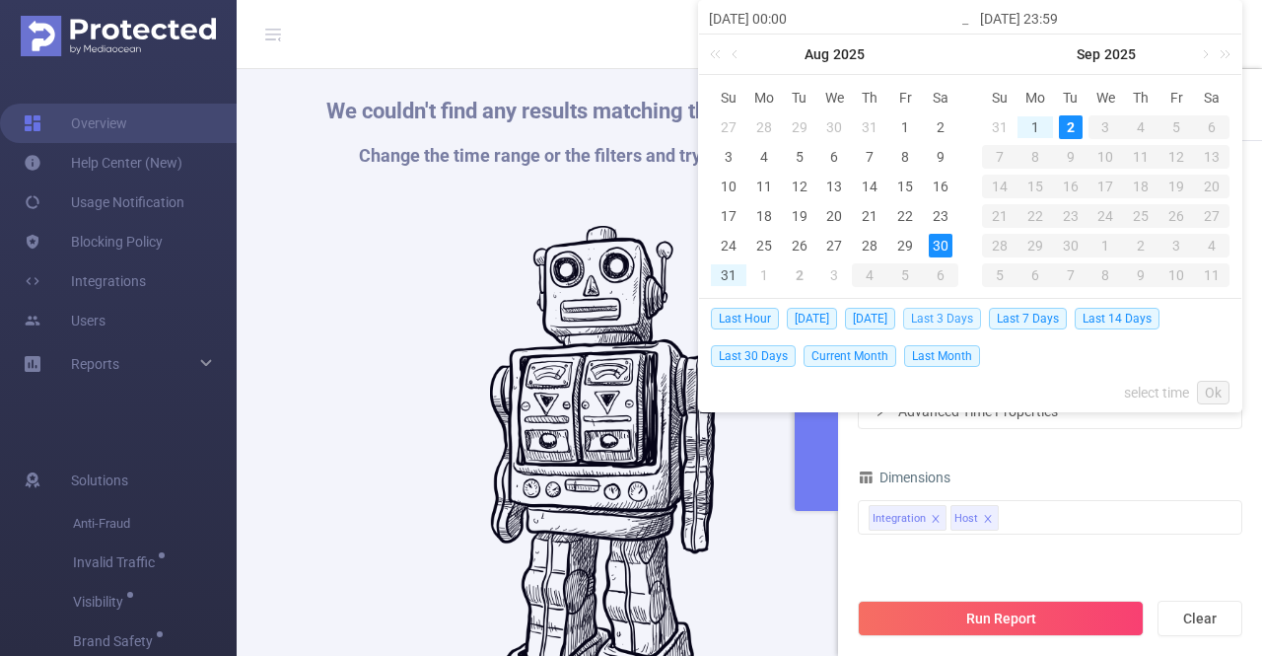
click at [938, 321] on span "Last 3 Days" at bounding box center [942, 319] width 78 height 22
type input "[DATE] 00:00"
type input "[DATE] 23:59"
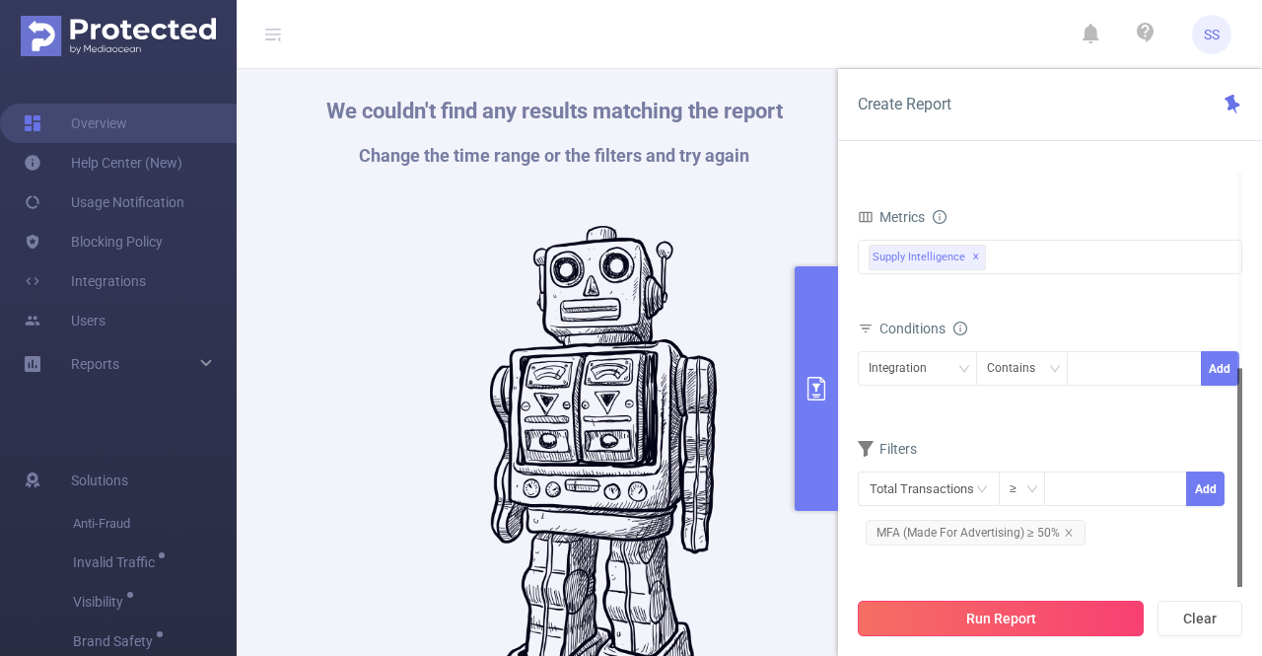
click at [1018, 632] on button "Run Report" at bounding box center [1001, 617] width 286 height 35
